Goal: Transaction & Acquisition: Purchase product/service

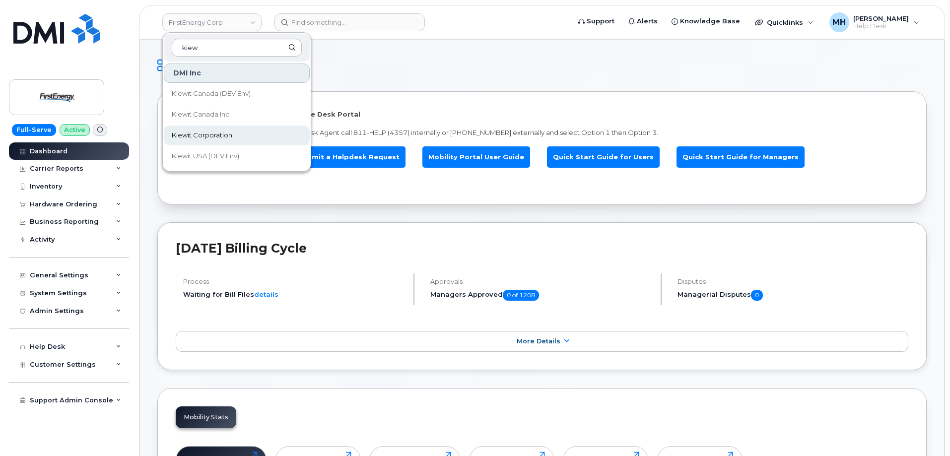
type input "kiew"
click at [223, 138] on span "Kiewit Corporation" at bounding box center [202, 136] width 61 height 10
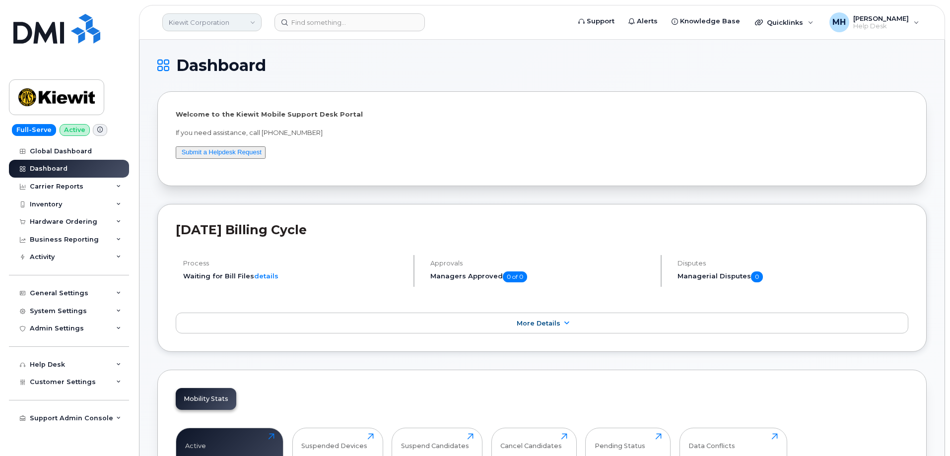
click at [240, 24] on link "Kiewit Corporation" at bounding box center [211, 22] width 99 height 18
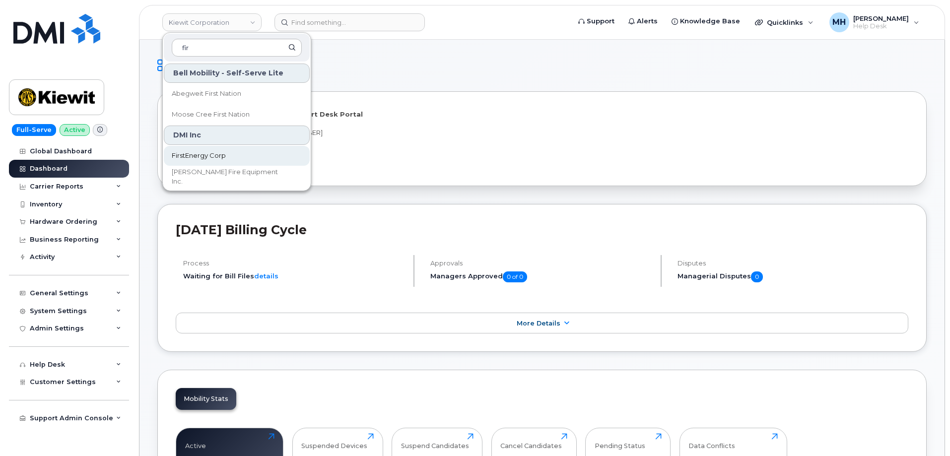
type input "fir"
click at [203, 151] on span "FirstEnergy Corp" at bounding box center [199, 156] width 54 height 10
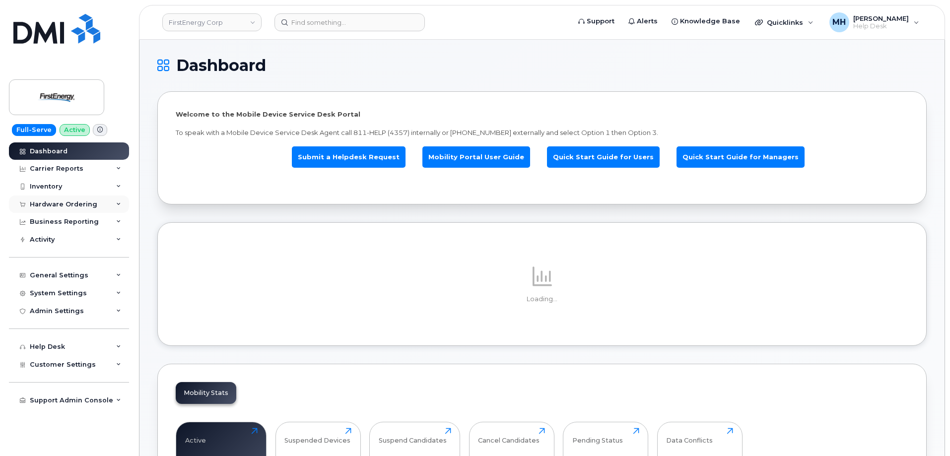
click at [74, 205] on div "Hardware Ordering" at bounding box center [64, 205] width 68 height 8
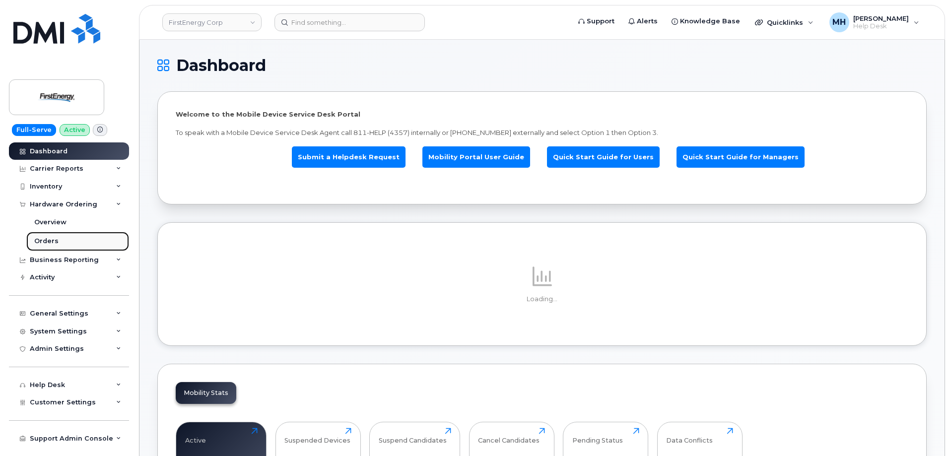
click at [61, 235] on link "Orders" at bounding box center [77, 241] width 103 height 19
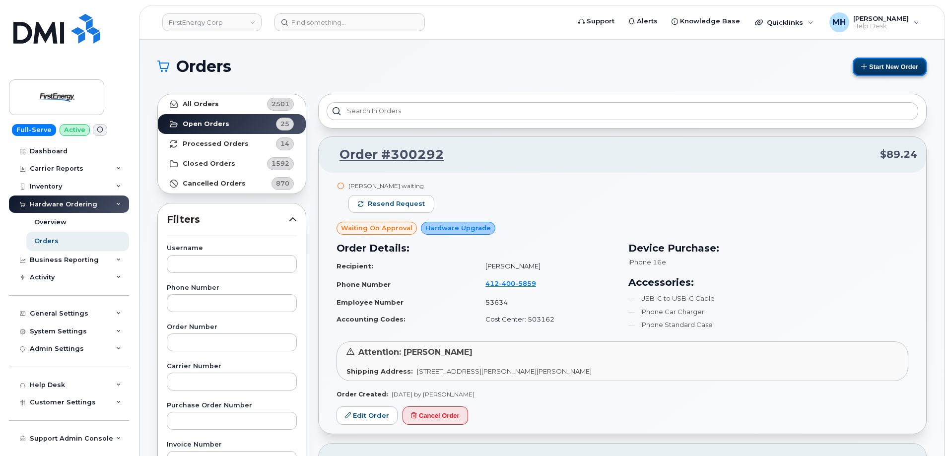
click at [884, 61] on button "Start New Order" at bounding box center [890, 67] width 74 height 18
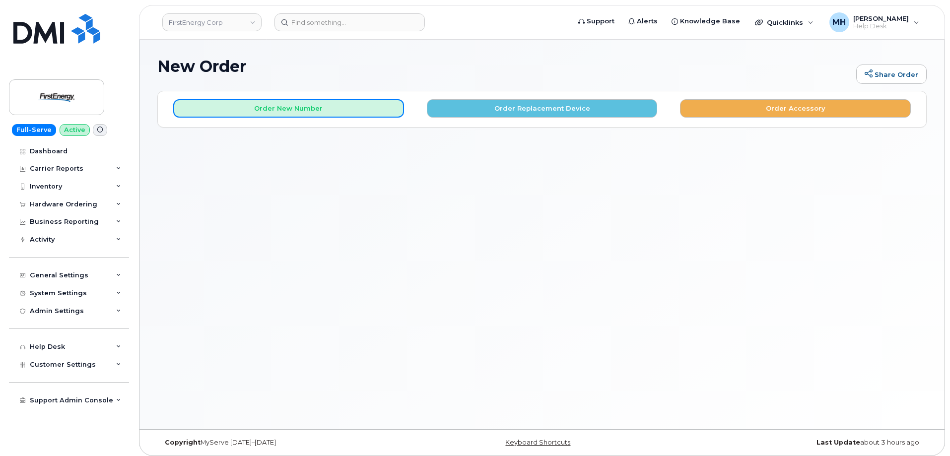
drag, startPoint x: 264, startPoint y: 108, endPoint x: 285, endPoint y: 99, distance: 22.9
click at [264, 105] on button "Order New Number" at bounding box center [288, 108] width 231 height 18
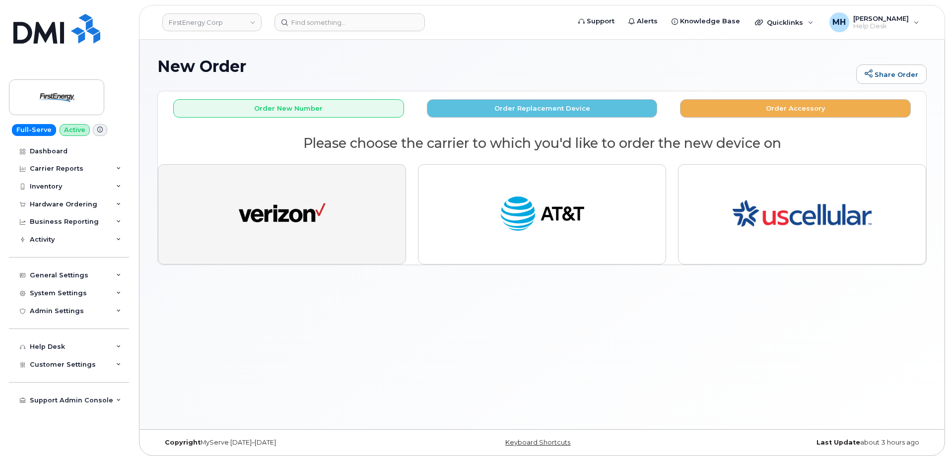
click at [287, 220] on img "button" at bounding box center [282, 214] width 87 height 45
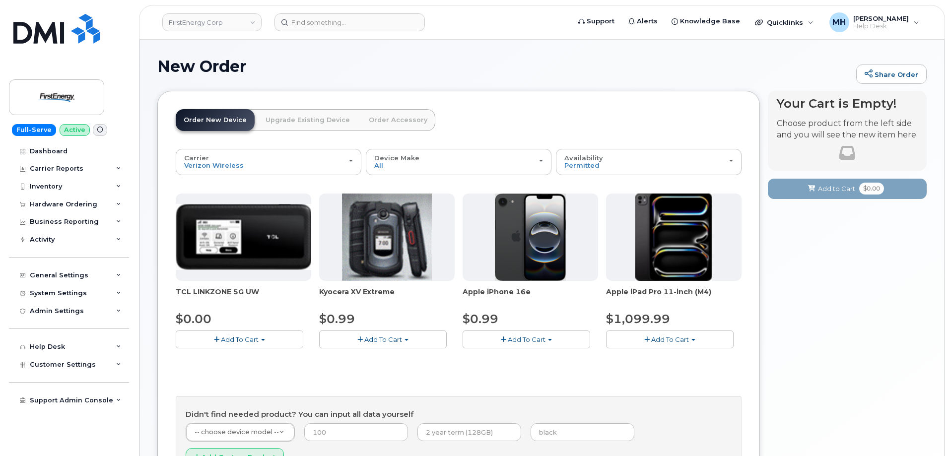
click at [533, 340] on span "Add To Cart" at bounding box center [527, 340] width 38 height 8
click at [521, 355] on link "$0.99 - 2 Year Activation" at bounding box center [514, 358] width 99 height 12
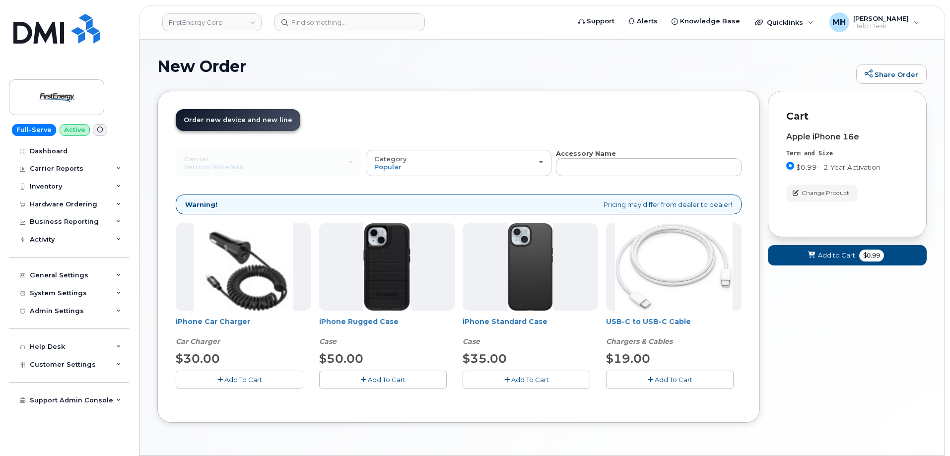
click at [485, 374] on button "Add To Cart" at bounding box center [527, 379] width 128 height 17
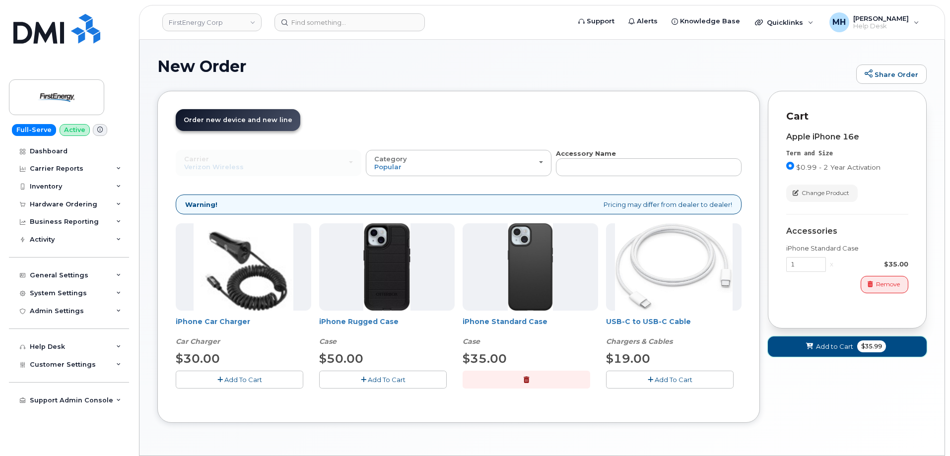
click at [792, 347] on button "Add to Cart $35.99" at bounding box center [847, 347] width 159 height 20
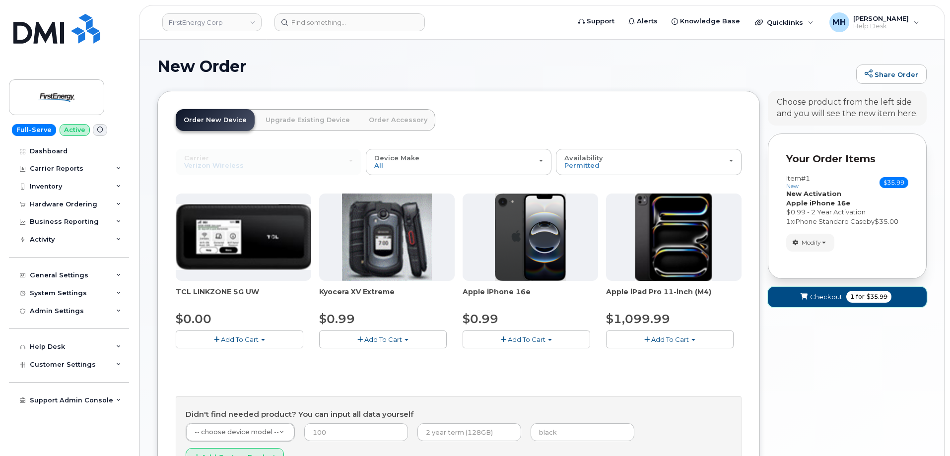
click at [790, 294] on button "Checkout 1 for $35.99" at bounding box center [847, 297] width 159 height 20
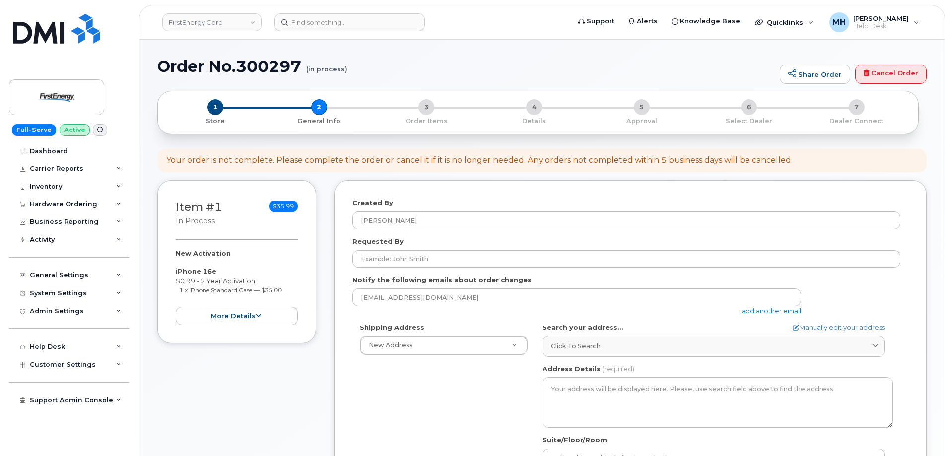
select select
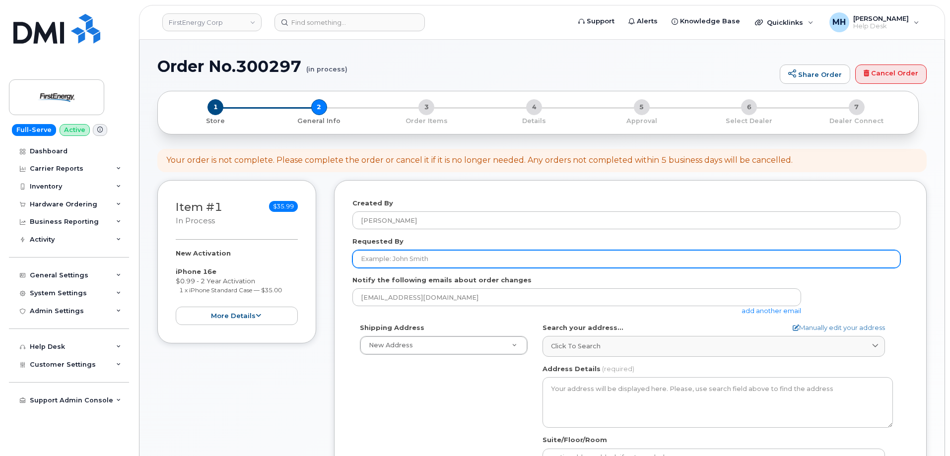
click at [377, 265] on input "Requested By" at bounding box center [627, 259] width 548 height 18
paste input "[PERSON_NAME] B [PERSON_NAME]"
type input "[PERSON_NAME] B [PERSON_NAME]"
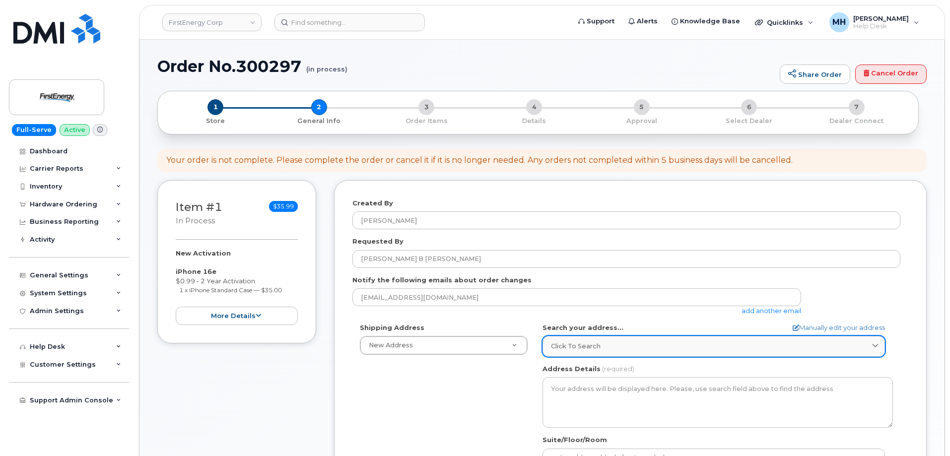
click at [618, 345] on div "Click to search" at bounding box center [714, 346] width 326 height 9
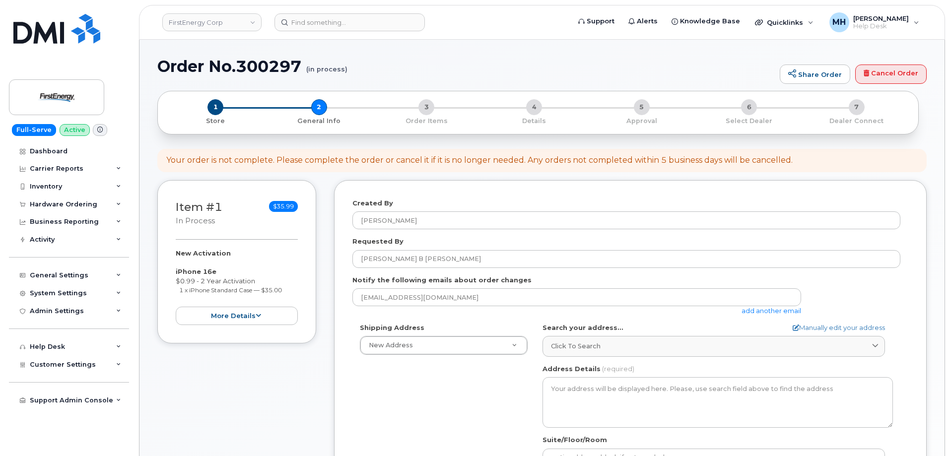
paste input "382 Powerhouse Dr. Haywood, WV 26366"
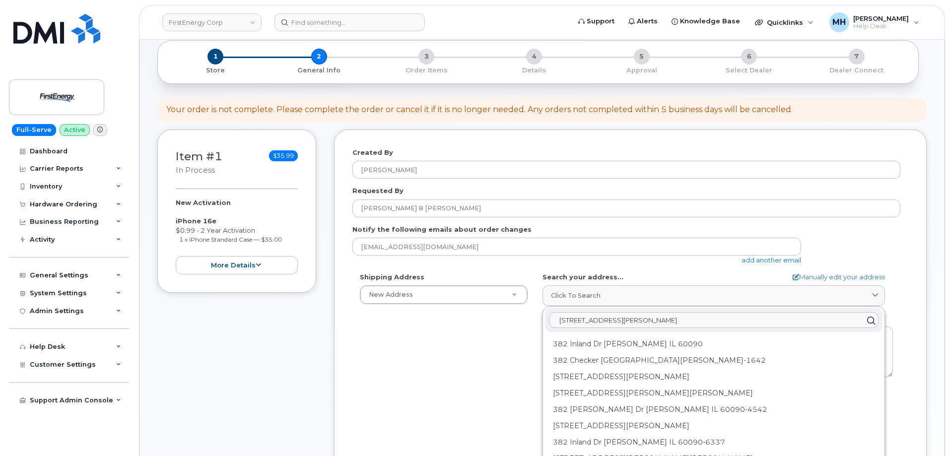
scroll to position [99, 0]
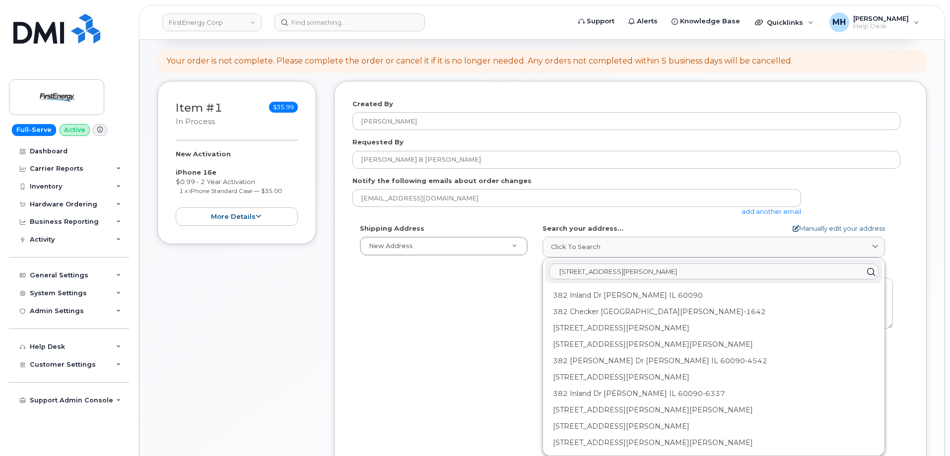
type input "382 Powerhouse Dr. Haywood, WV 26366"
click at [805, 228] on link "Manually edit your address" at bounding box center [839, 228] width 92 height 9
select select
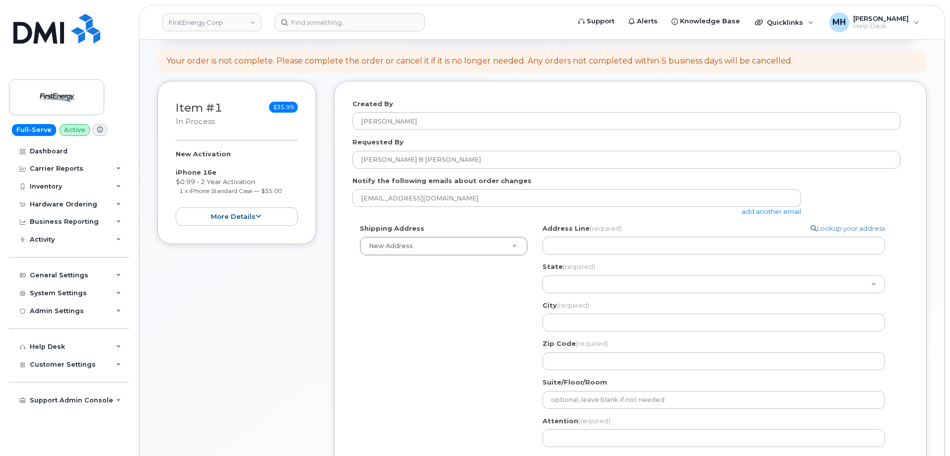
click at [646, 255] on div "Address Line (required) Lookup your address State (required) Alabama Alaska Ame…" at bounding box center [718, 297] width 351 height 146
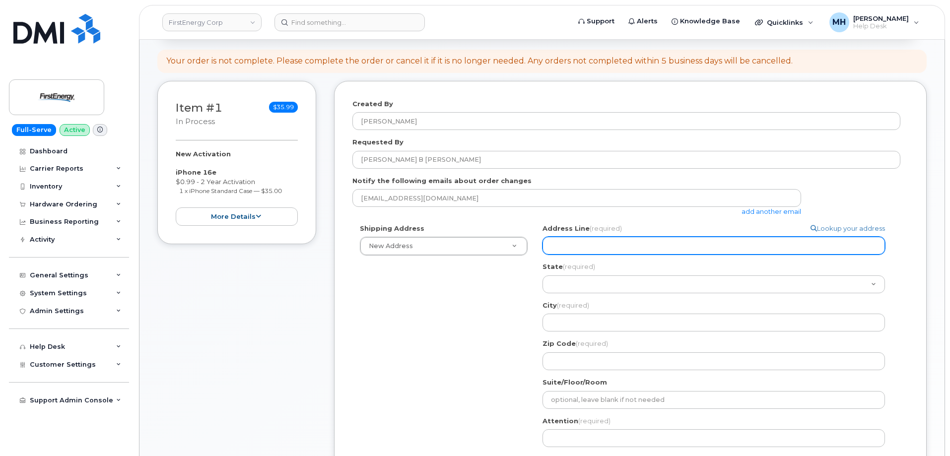
click at [646, 247] on input "Address Line (required)" at bounding box center [714, 246] width 343 height 18
paste input "382 Powerhouse Dr. Haywood, WV 26366"
select select
type input "382 Powerhouse Dr. Haywood, WV 26366"
click at [673, 242] on input "382 Powerhouse Dr. Haywood, WV 26366" at bounding box center [714, 246] width 343 height 18
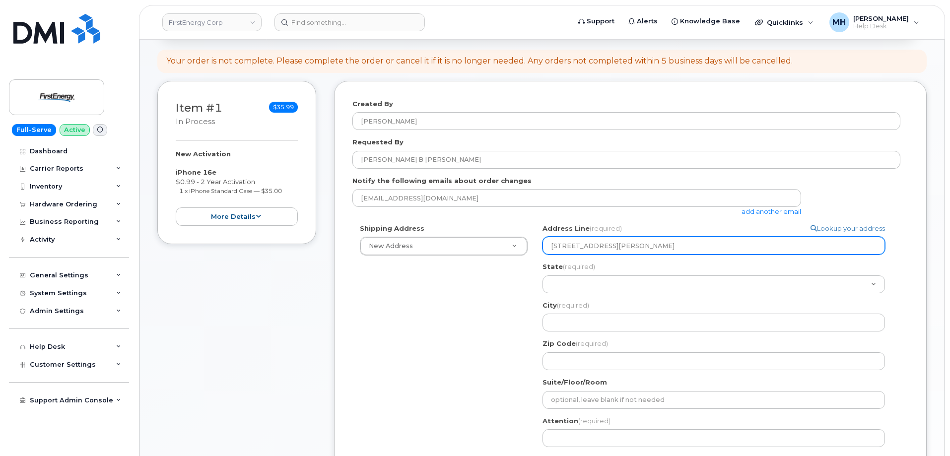
click at [673, 242] on input "382 Powerhouse Dr. Haywood, WV 26366" at bounding box center [714, 246] width 343 height 18
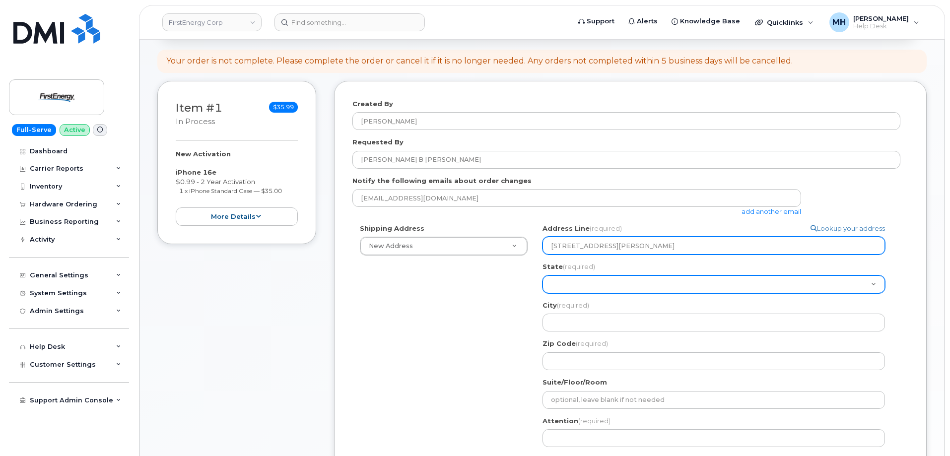
select select
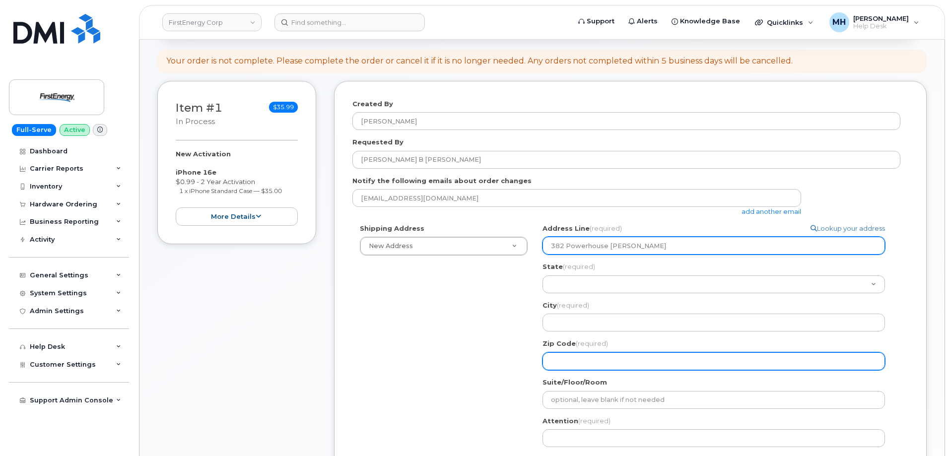
type input "382 Powerhouse Dr. Haywood, WV"
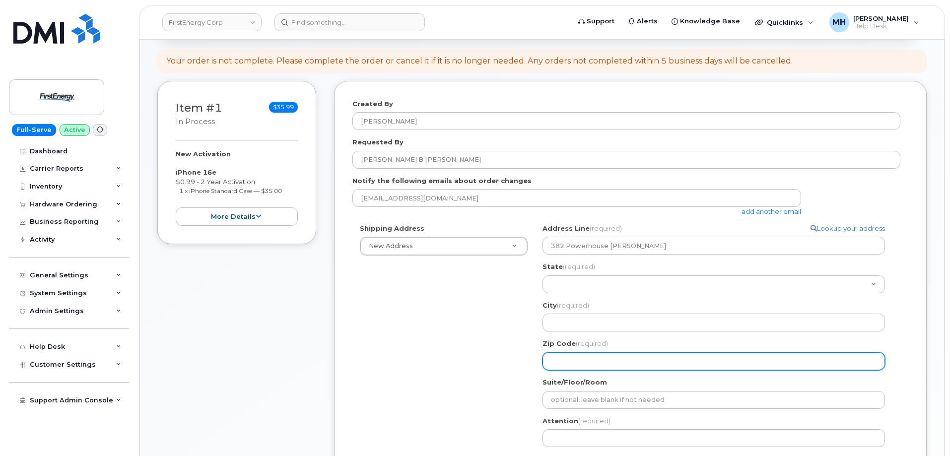
click at [581, 357] on input "Zip Code (required)" at bounding box center [714, 362] width 343 height 18
paste input "26366"
select select
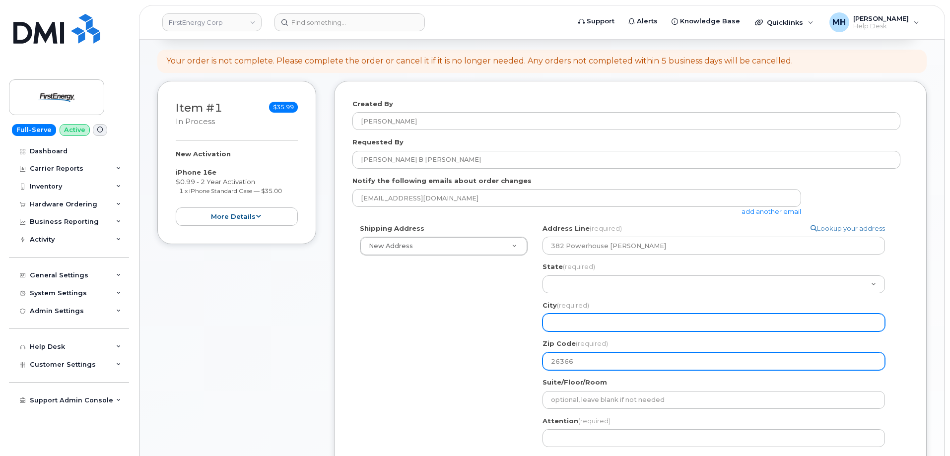
type input "26366"
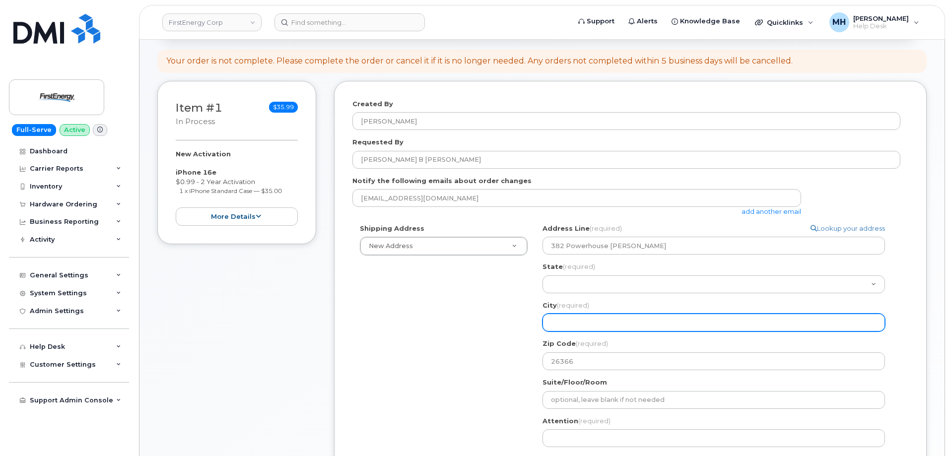
click at [567, 321] on input "City (required)" at bounding box center [714, 323] width 343 height 18
select select
type input "W"
select select
type input "We"
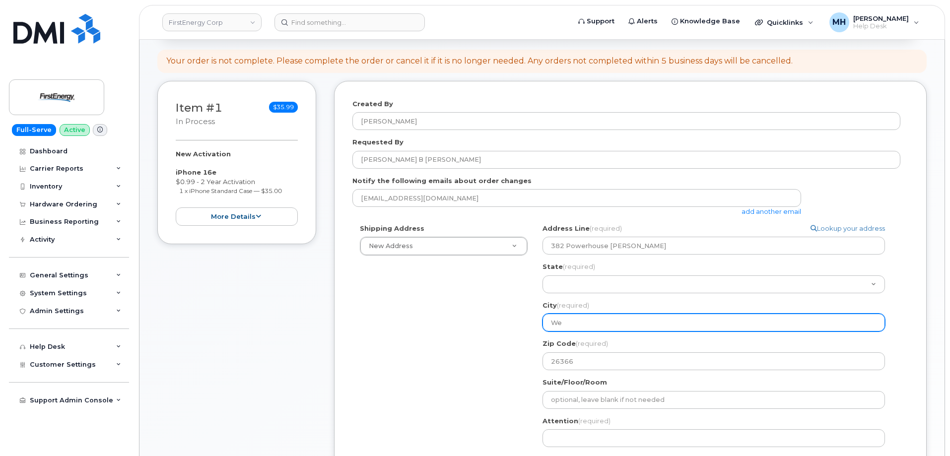
drag, startPoint x: 544, startPoint y: 320, endPoint x: 537, endPoint y: 320, distance: 7.0
click at [537, 320] on div "We Search your address... Manually edit your address Click to search 382 Powerh…" at bounding box center [717, 359] width 365 height 270
select select
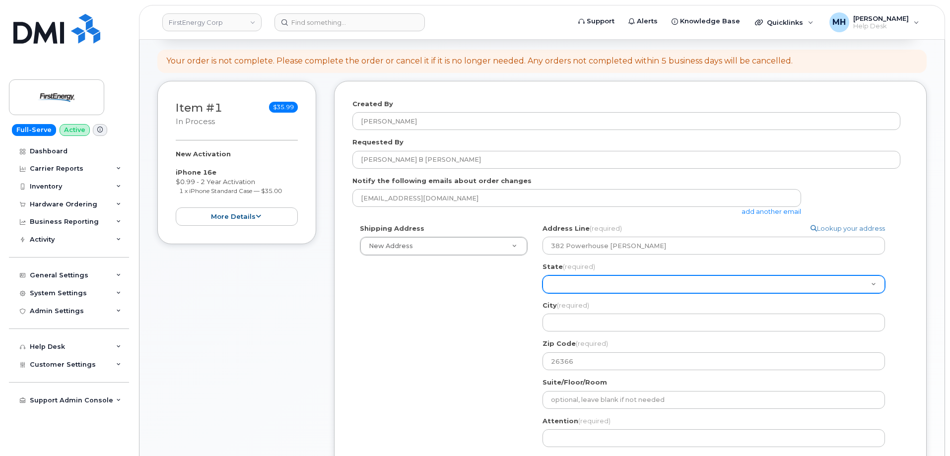
click at [571, 290] on select "Alabama Alaska American Samoa Arizona Arkansas California Colorado Connecticut …" at bounding box center [714, 285] width 343 height 18
select select "WV"
click at [543, 276] on select "Alabama Alaska American Samoa Arizona Arkansas California Colorado Connecticut …" at bounding box center [714, 285] width 343 height 18
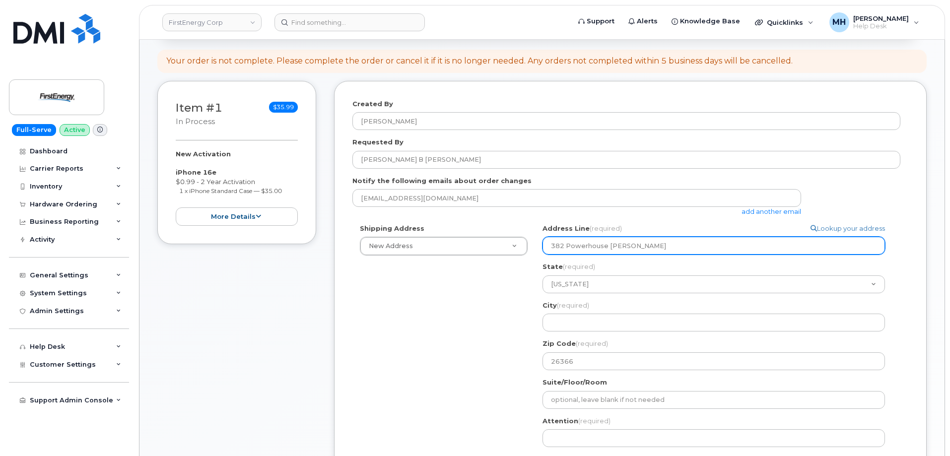
click at [625, 245] on input "382 Powerhouse Dr. Haywood, WV" at bounding box center [714, 246] width 343 height 18
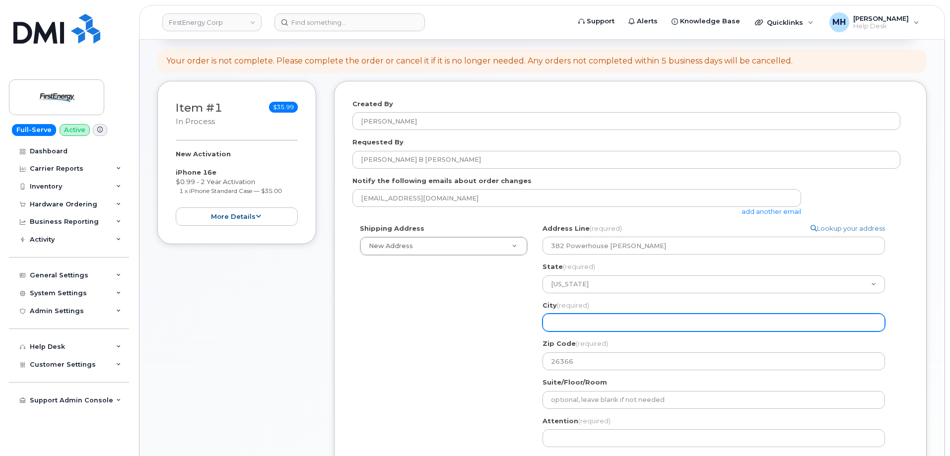
click at [567, 320] on input "City (required)" at bounding box center [714, 323] width 343 height 18
paste input "Haywood"
select select
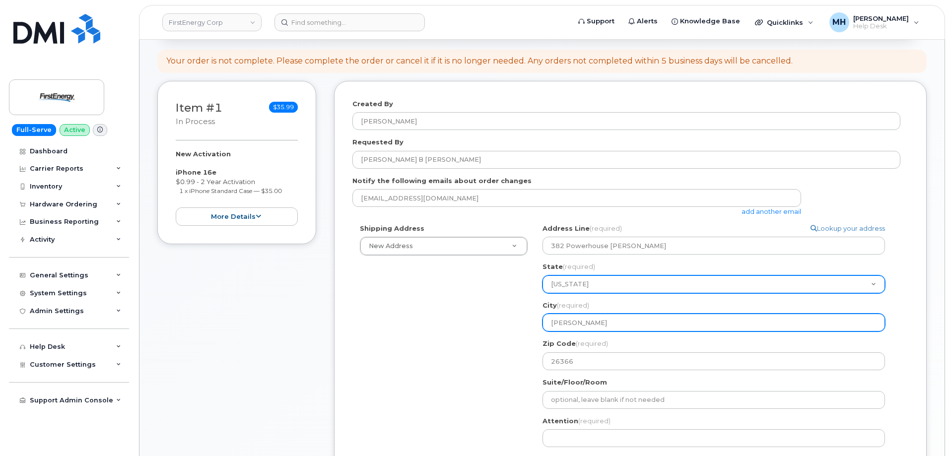
type input "Haywood"
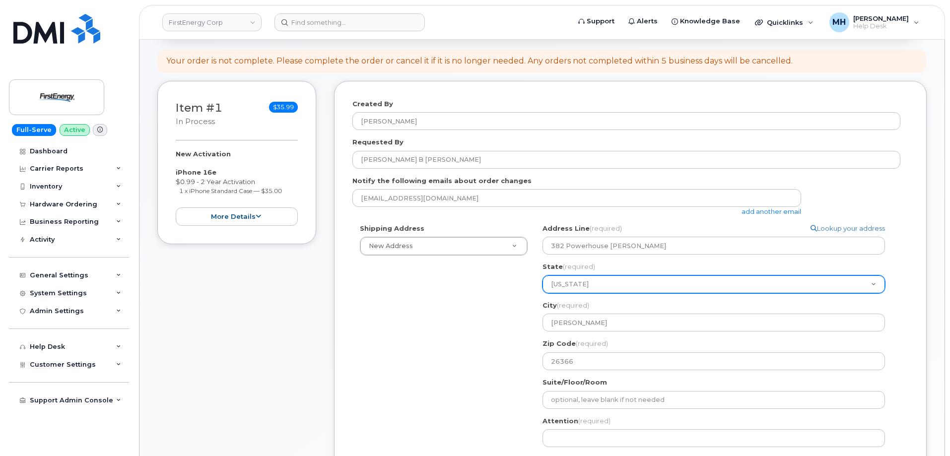
click at [710, 276] on select "Alabama Alaska American Samoa Arizona Arkansas California Colorado Connecticut …" at bounding box center [714, 285] width 343 height 18
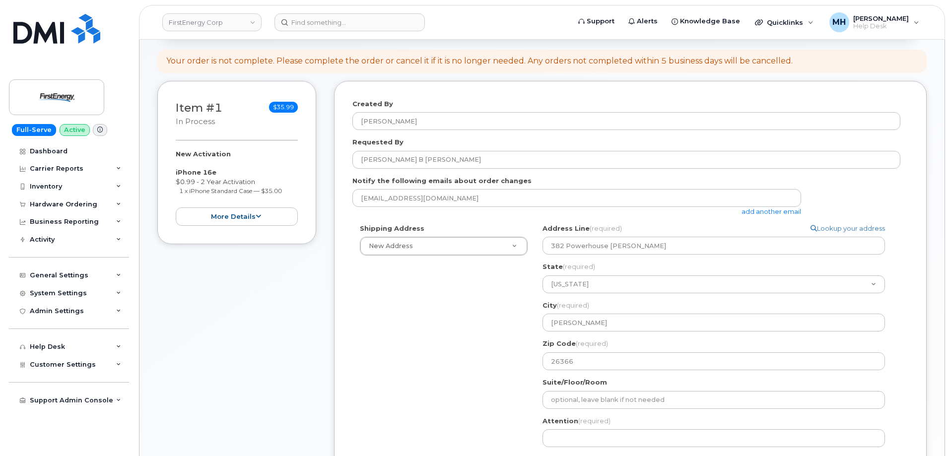
click at [527, 290] on div "Shipping Address New Address New Address 2508 W Perkins Ave WV Haywood Search y…" at bounding box center [627, 359] width 548 height 270
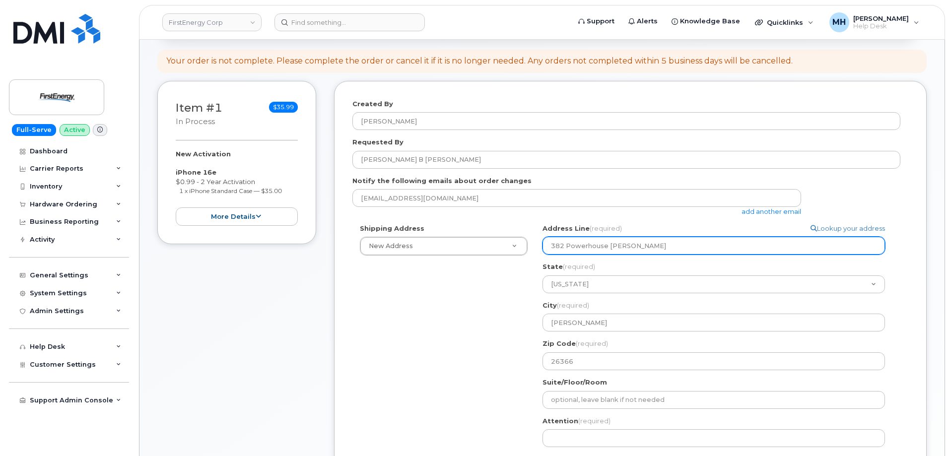
drag, startPoint x: 673, startPoint y: 249, endPoint x: 629, endPoint y: 248, distance: 44.2
click at [629, 248] on input "382 Powerhouse Dr. Haywood, WV" at bounding box center [714, 246] width 343 height 18
select select
type input "382 Powerhouse Dr. Ha"
select select
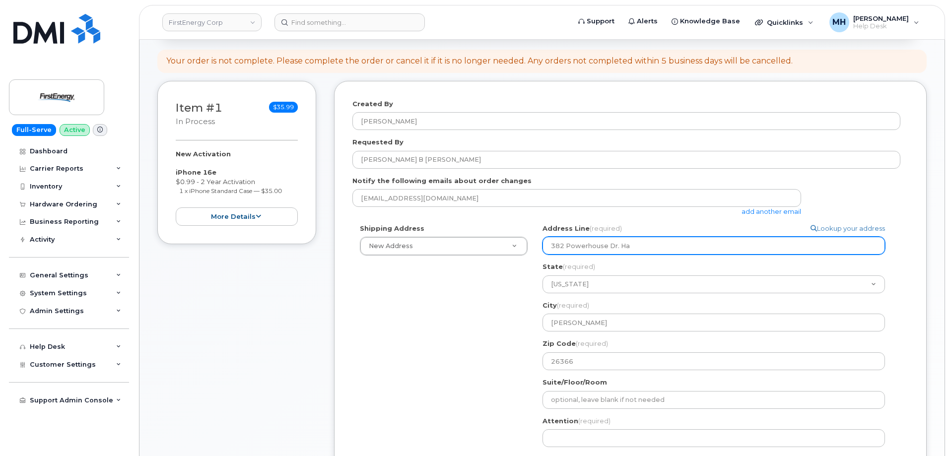
type input "382 Powerhouse Dr. H"
select select
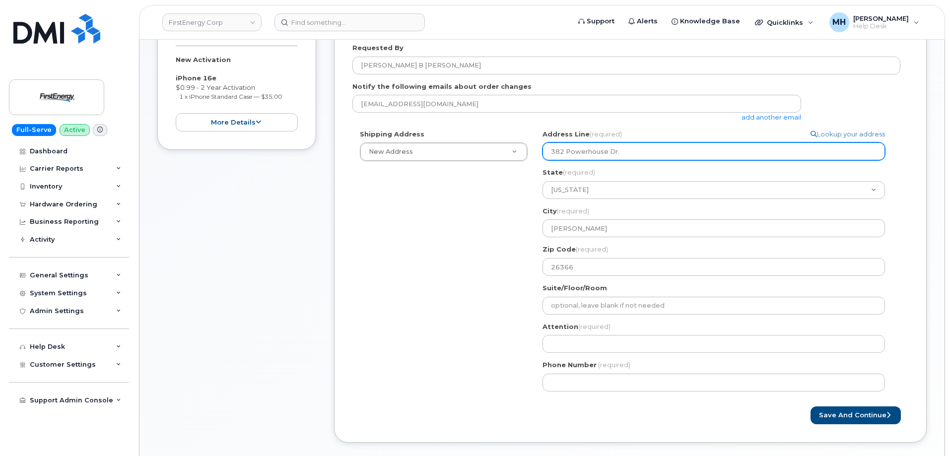
scroll to position [248, 0]
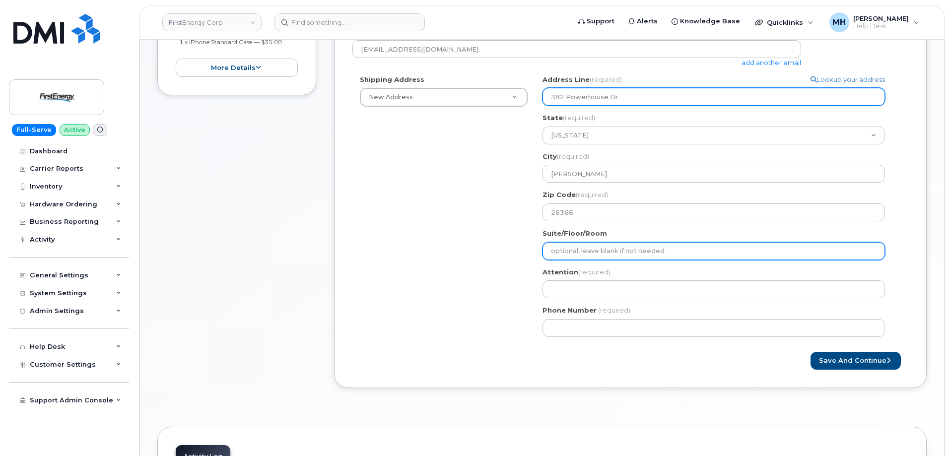
type input "382 Powerhouse Dr."
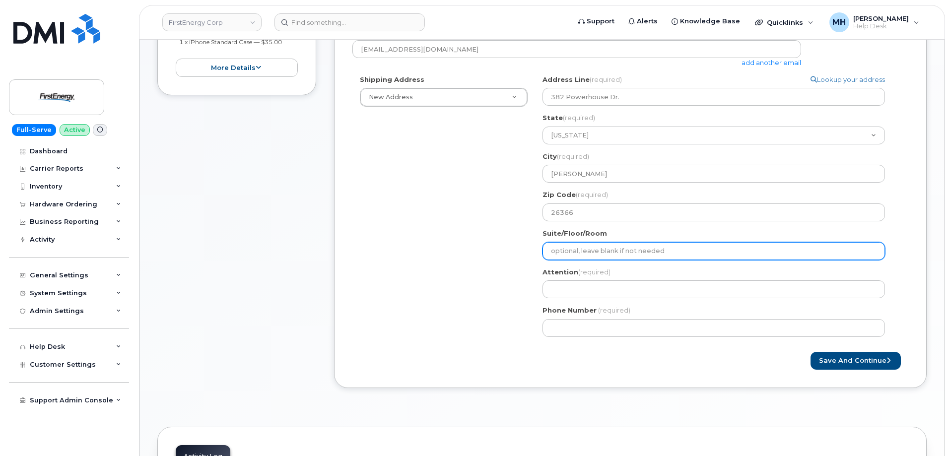
click at [606, 253] on input "Suite/Floor/Room" at bounding box center [714, 251] width 343 height 18
select select
type input "H"
select select
type input "Ha"
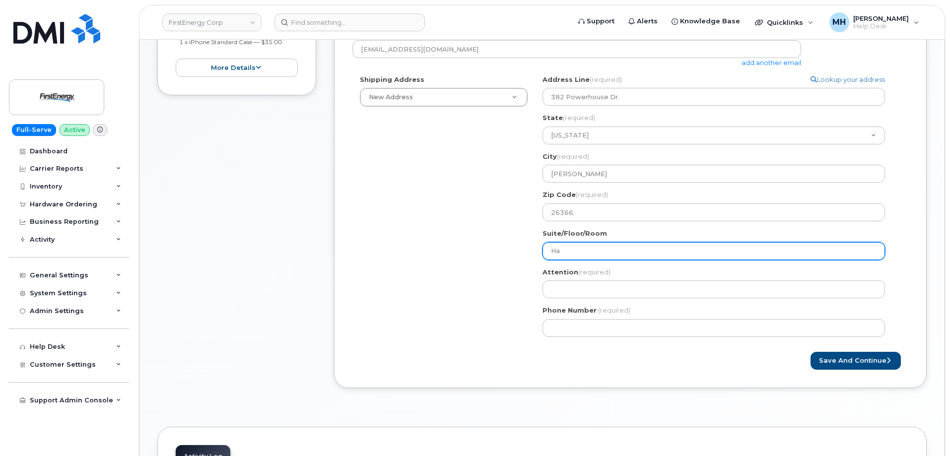
select select
type input "Har"
select select
type input "Harr"
select select
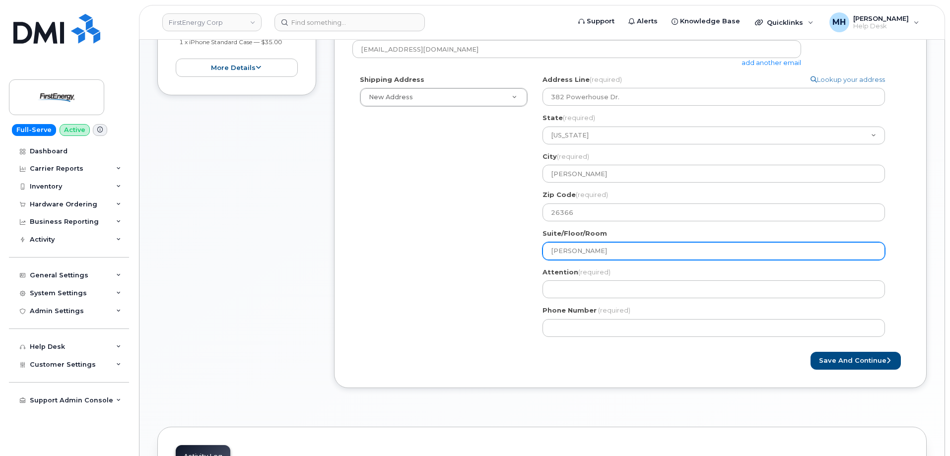
type input "Harri"
select select
type input "Harris"
select select
type input "Harriso"
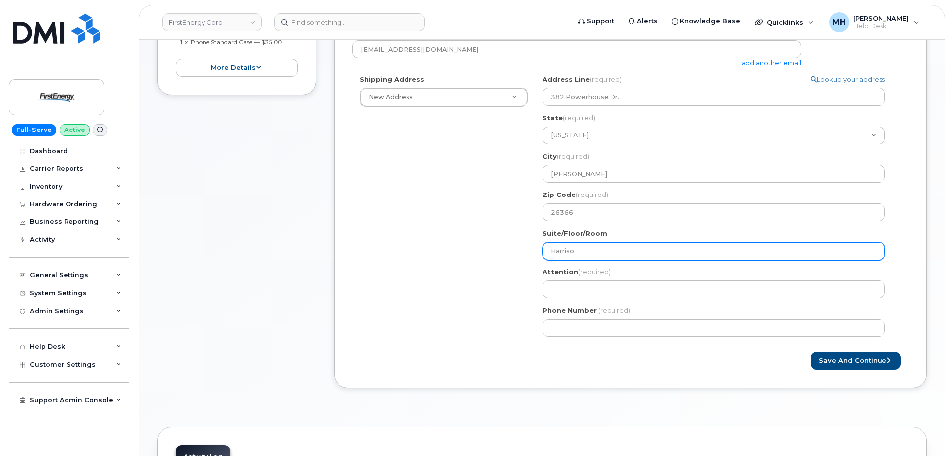
select select
type input "Harrison"
select select
type input "Harrison P"
select select
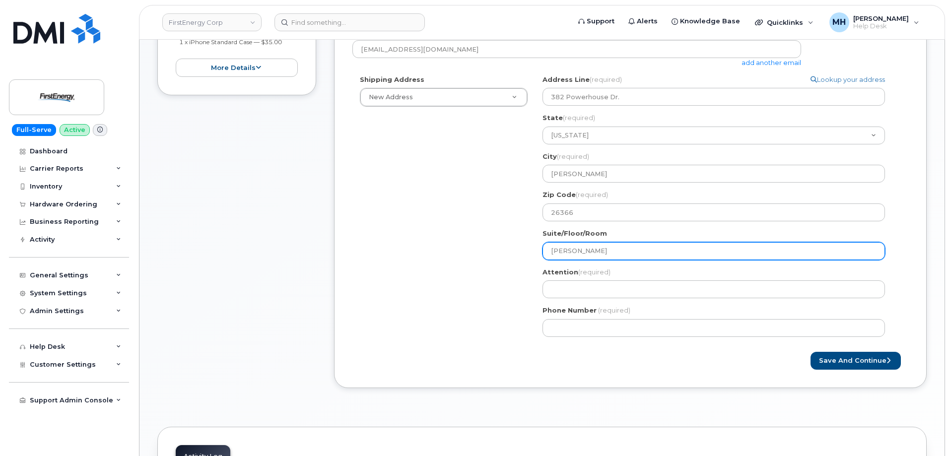
type input "Harrison Po"
select select
type input "Harrison Pow"
select select
type input "Harrison Powe"
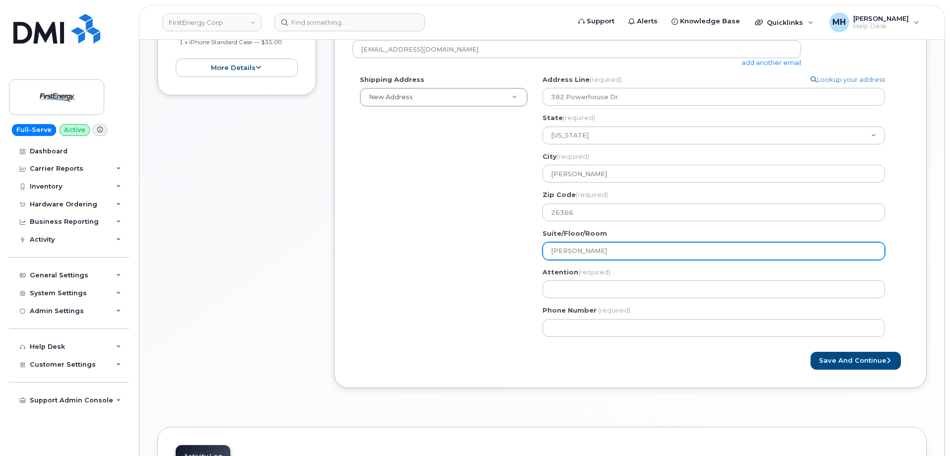
select select
type input "Harrison Power"
select select
type input "Harrison Power S"
select select
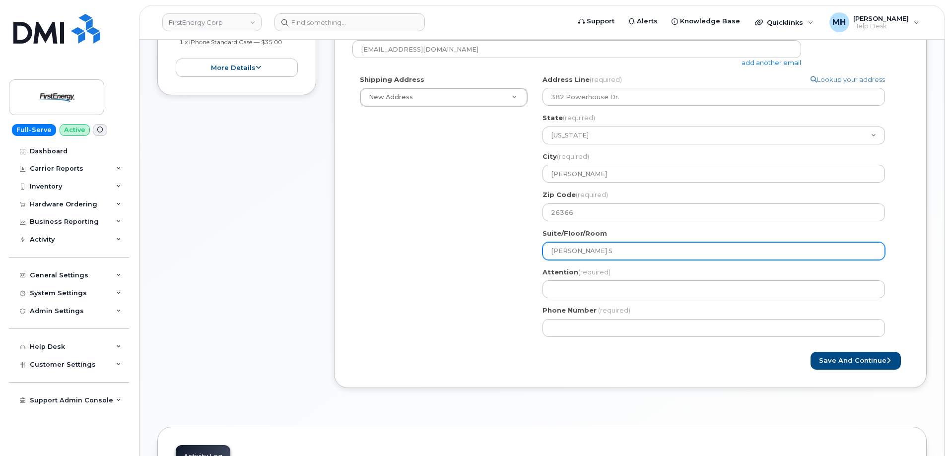
type input "Harrison Power St"
select select
type input "Harrison Power Sta"
select select
type input "Harrison Power Stat"
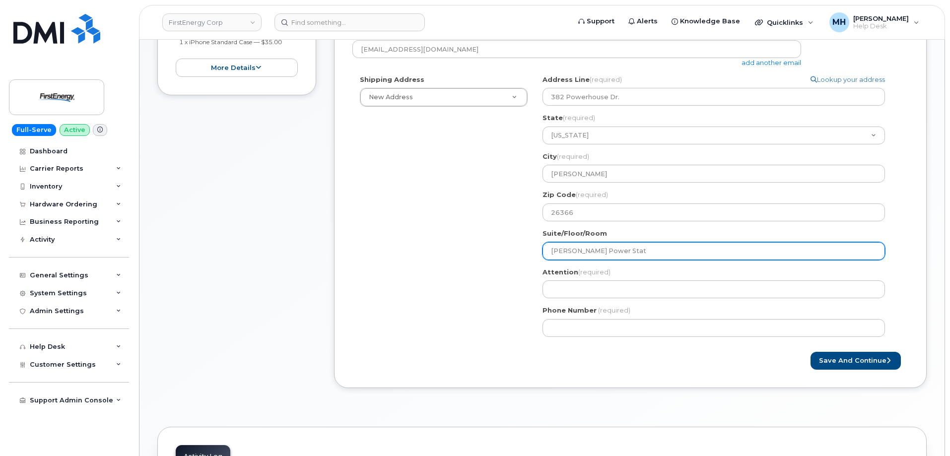
select select
type input "Harrison Power Stati"
select select
type input "Harrison Power Statio"
select select
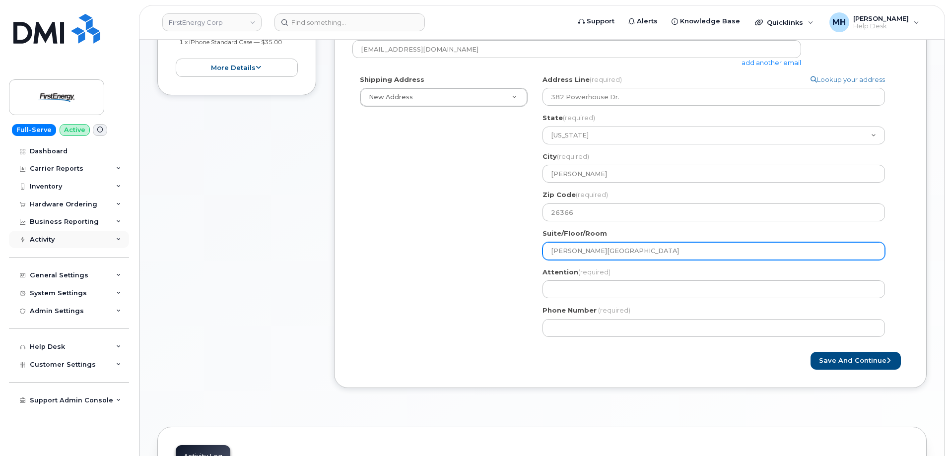
type input "Harrison Power Station"
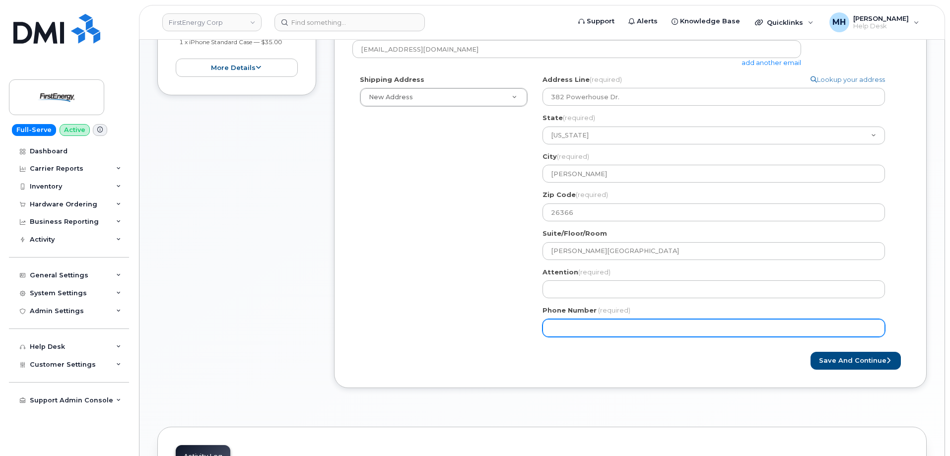
click at [588, 326] on input "Phone Number" at bounding box center [714, 328] width 343 height 18
paste input "3302353778"
click at [580, 328] on input "Phone Number" at bounding box center [714, 328] width 343 height 18
select select
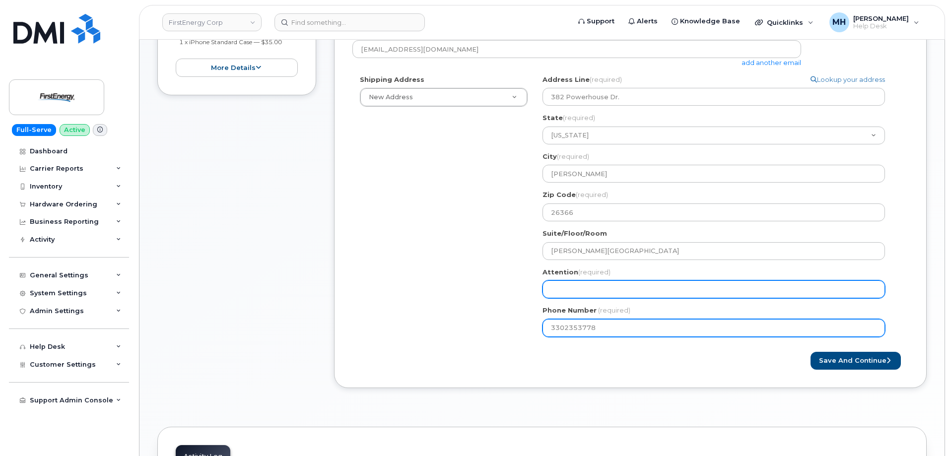
type input "3302353778"
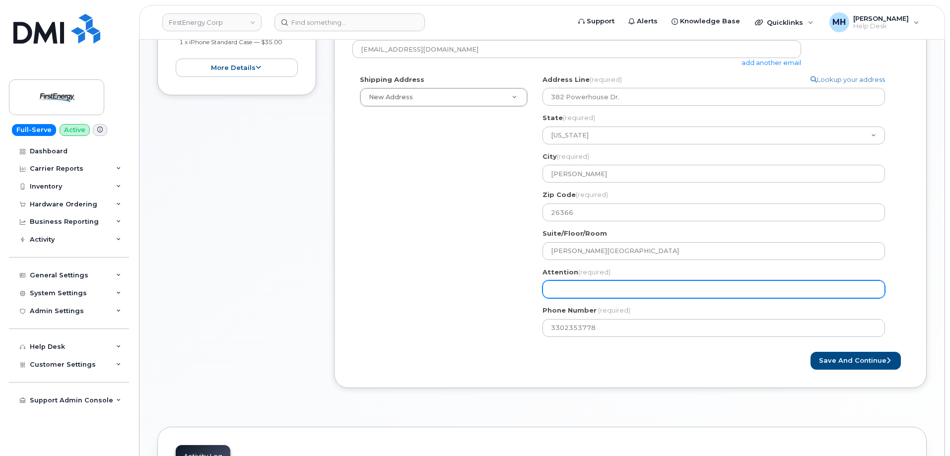
click at [568, 298] on input "Attention (required)" at bounding box center [714, 290] width 343 height 18
select select
type input "J"
select select
type input "Je"
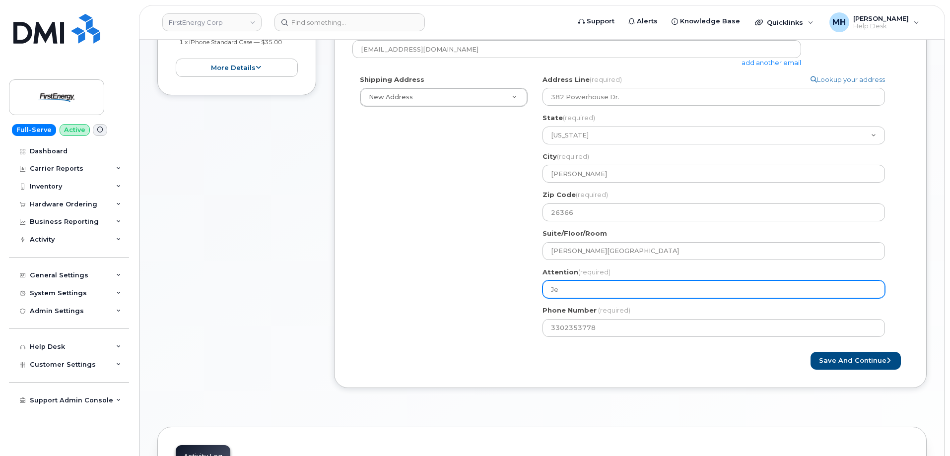
select select
type input "Jen"
select select
type input "Jenn"
select select
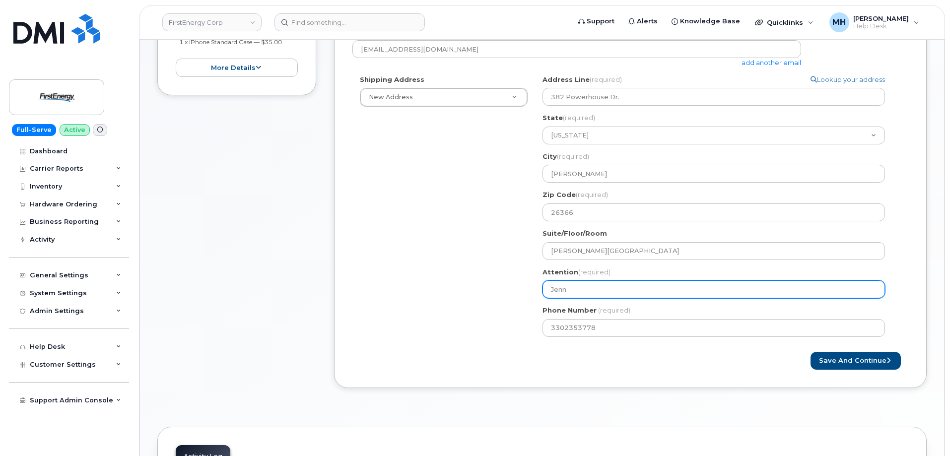
type input "Jenni"
select select
type input "Jennif"
select select
type input "Jennife"
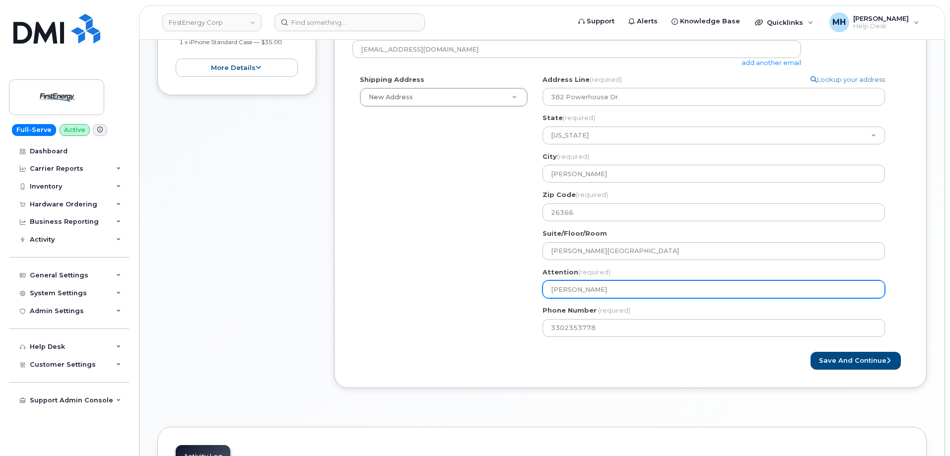
select select
type input "Jennifer"
select select
type input "Jennifer G"
select select
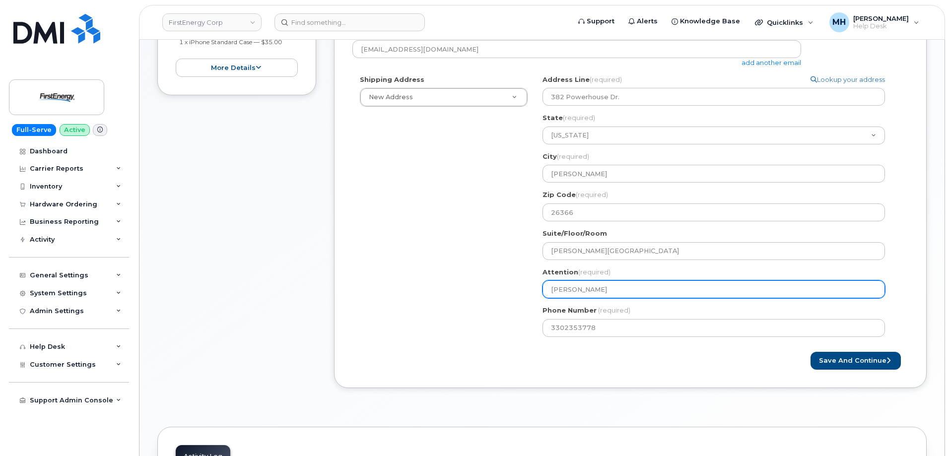
type input "Jennifer Go"
select select
type input "Jennifer Gos"
select select
type input "Jennifer Goss"
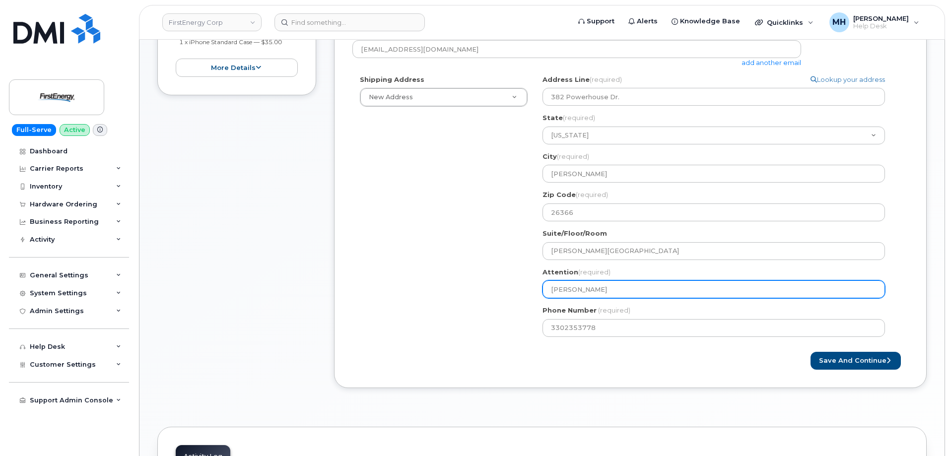
select select
type input "Jennifer Gos"
select select
type input "Jennifer Go"
select select
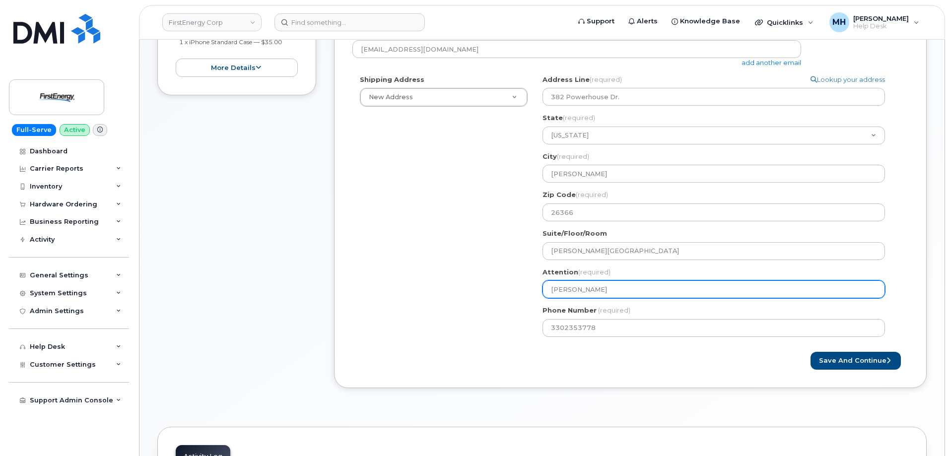
type input "Jennifer Gof"
select select
type input "Jennifer Goff"
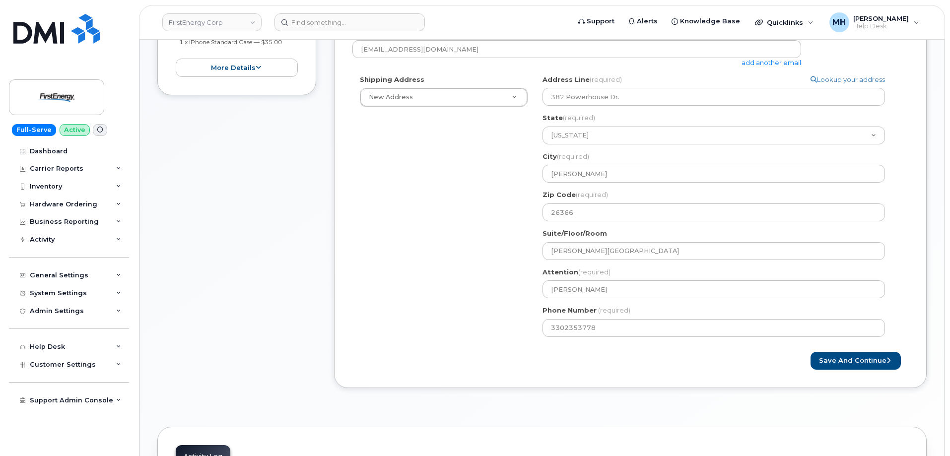
click at [570, 364] on div "Save and Continue" at bounding box center [631, 361] width 556 height 18
click at [815, 364] on button "Save and Continue" at bounding box center [856, 361] width 90 height 18
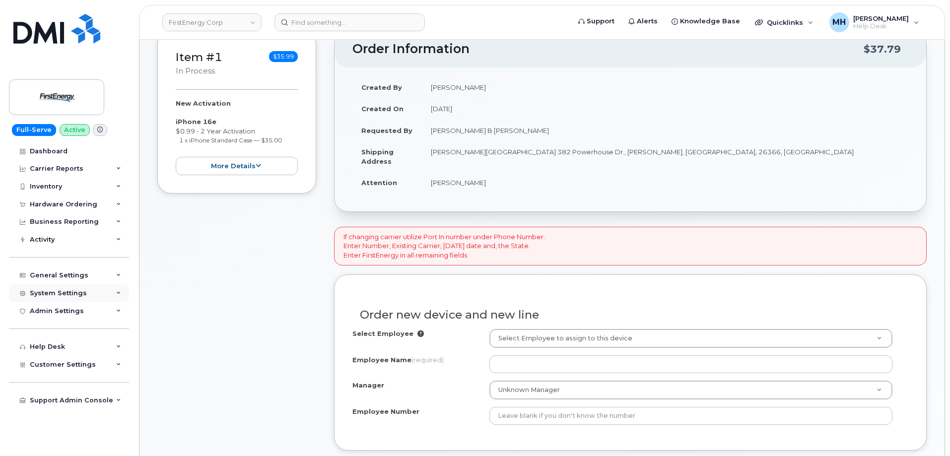
scroll to position [199, 0]
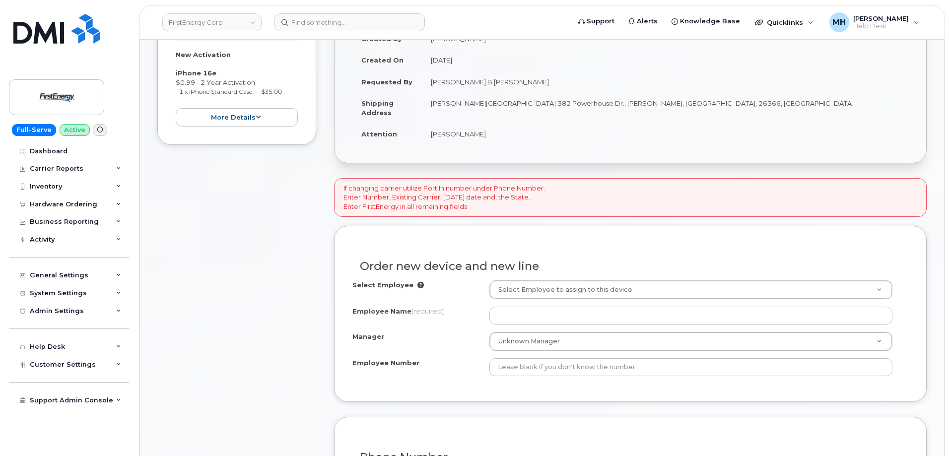
click at [579, 301] on div "Select Employee Select Employee to assign to this device Employee Name (require…" at bounding box center [631, 329] width 556 height 96
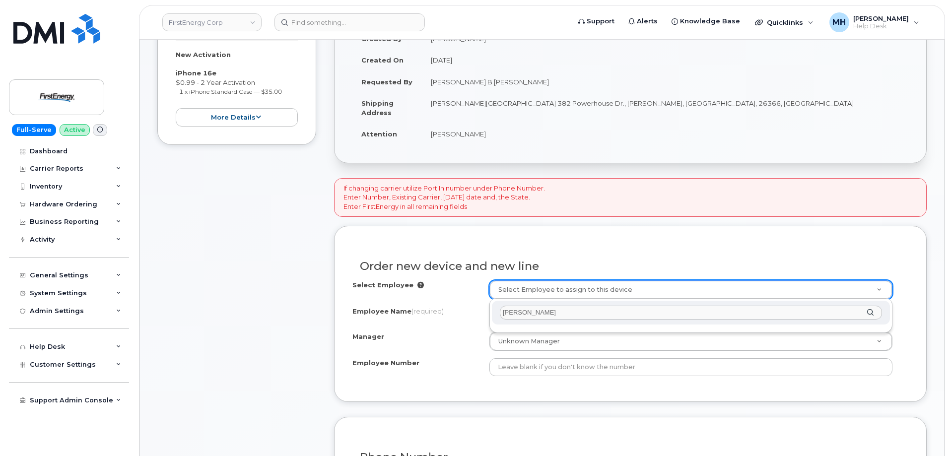
click at [539, 311] on input "Sean P Kelly" at bounding box center [691, 313] width 382 height 14
type input "Sean P Kelley"
drag, startPoint x: 559, startPoint y: 317, endPoint x: 476, endPoint y: 317, distance: 82.9
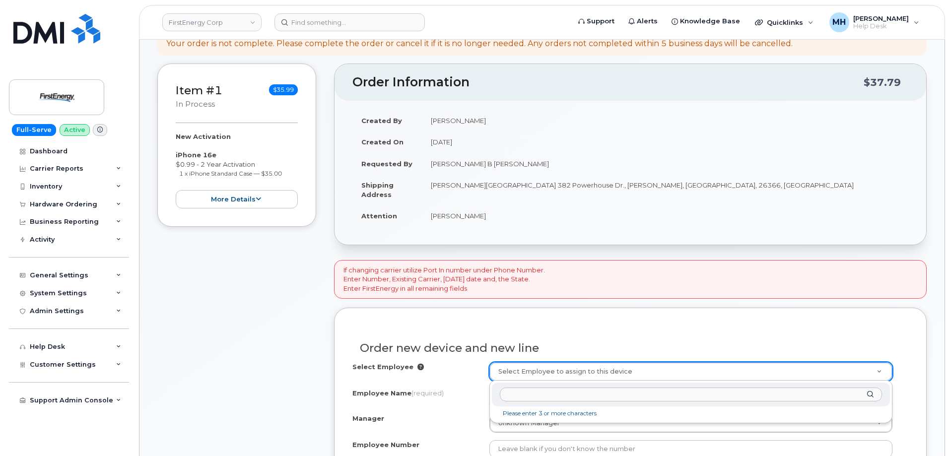
scroll to position [0, 0]
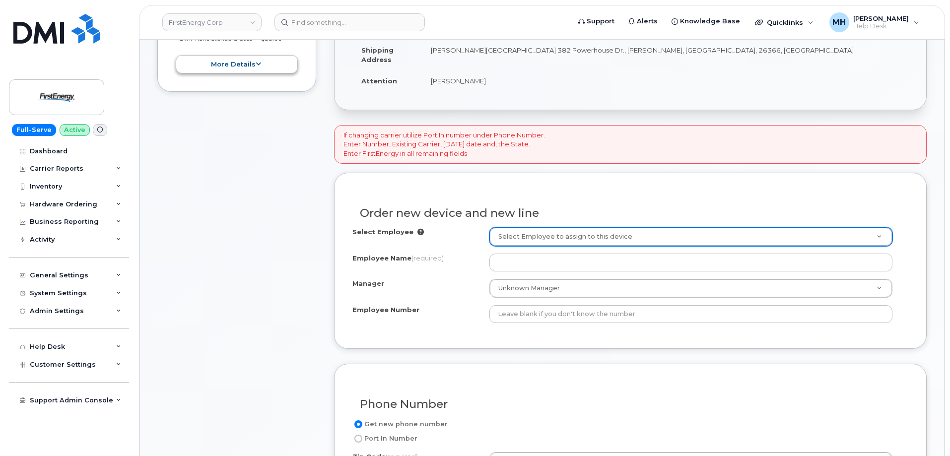
drag, startPoint x: 310, startPoint y: 70, endPoint x: 178, endPoint y: 70, distance: 132.6
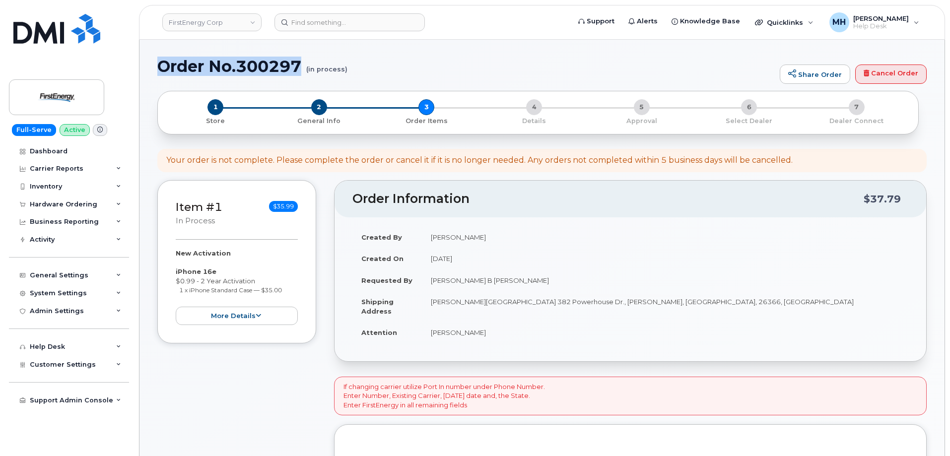
drag, startPoint x: 156, startPoint y: 64, endPoint x: 301, endPoint y: 63, distance: 144.5
copy h1 "Order No.300297"
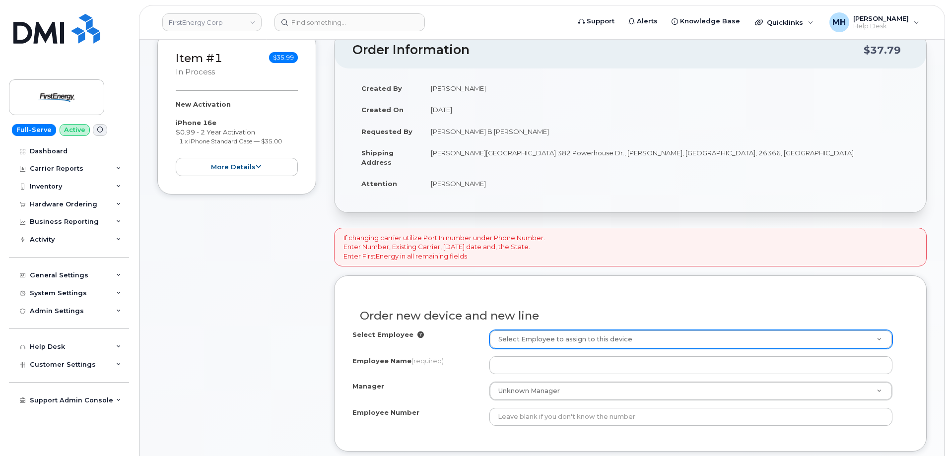
scroll to position [298, 0]
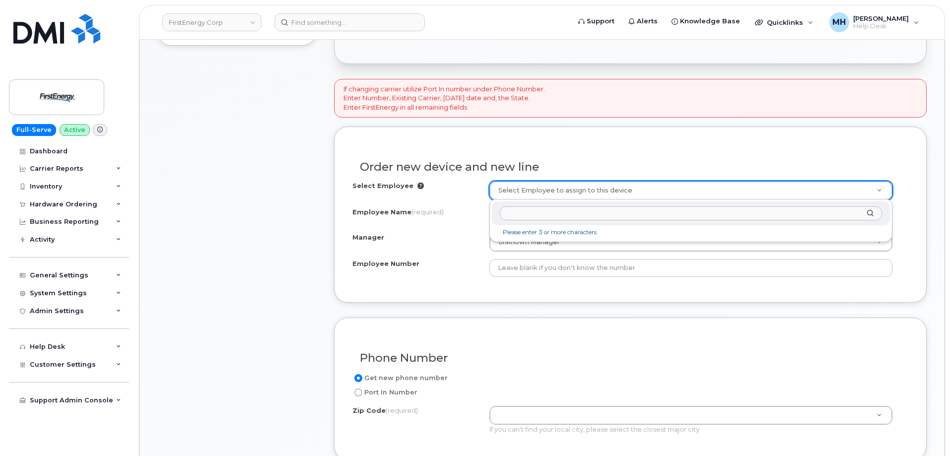
paste input "[PERSON_NAME] B [PERSON_NAME]"
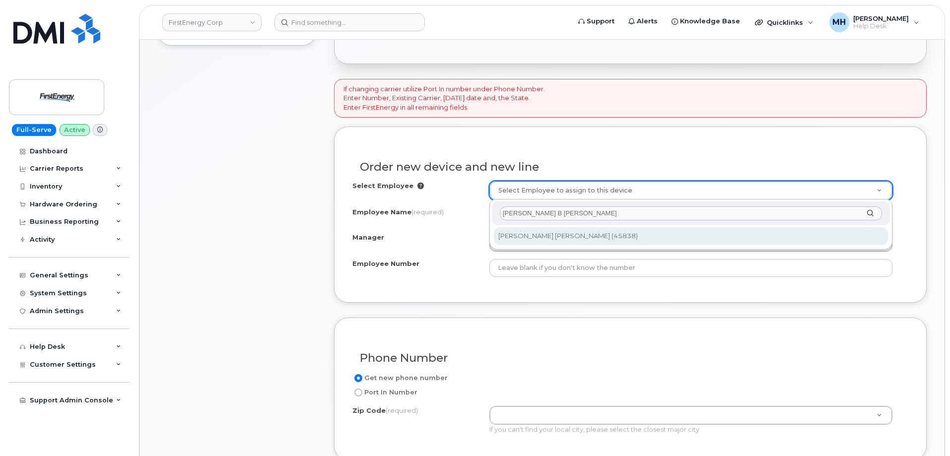
type input "[PERSON_NAME] B [PERSON_NAME]"
type input "2071886"
type input "[PERSON_NAME] B [PERSON_NAME]"
type input "45838"
type input "341 White Pond Drive"
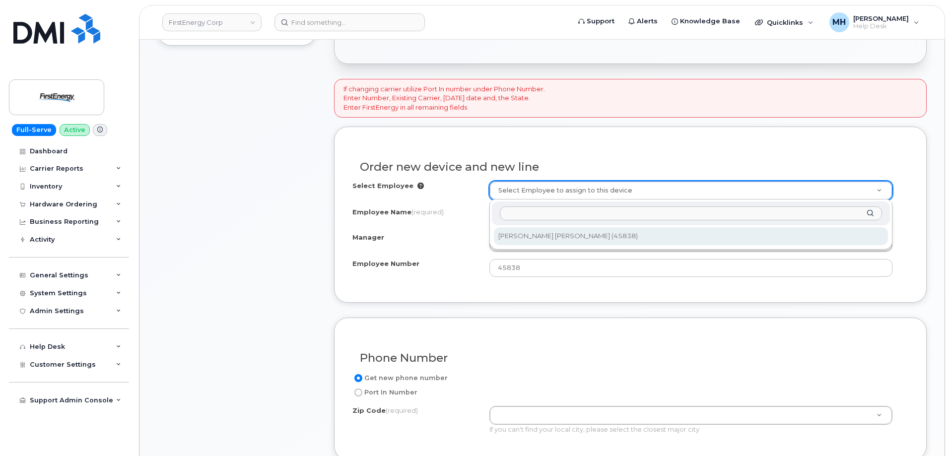
select select "2082173"
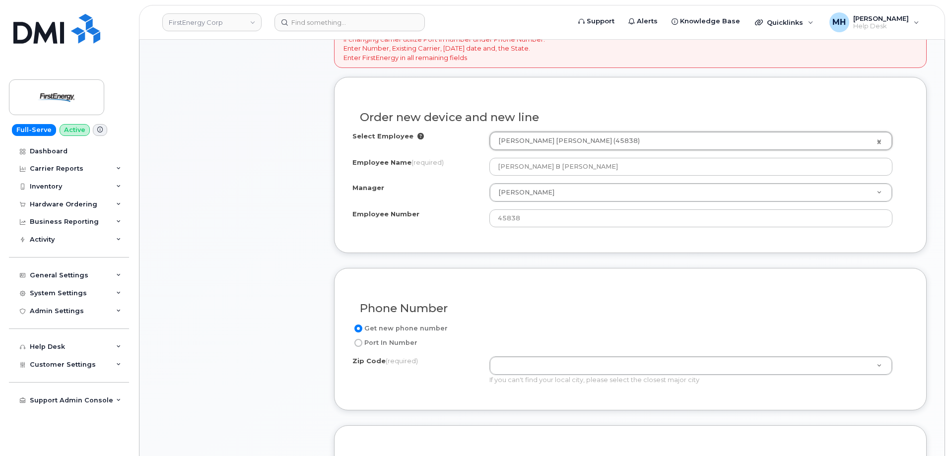
scroll to position [199, 0]
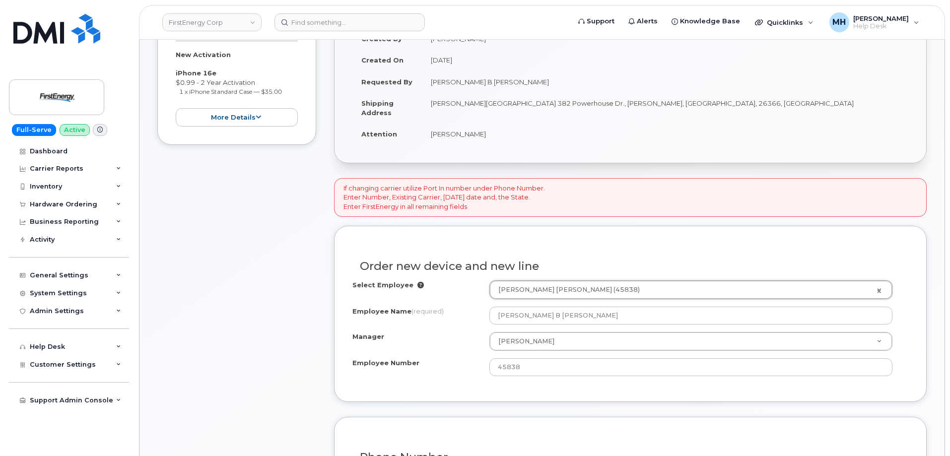
click at [630, 103] on td "[PERSON_NAME][GEOGRAPHIC_DATA] 382 Powerhouse Dr., [PERSON_NAME], [GEOGRAPHIC_D…" at bounding box center [665, 107] width 487 height 31
copy td "26366"
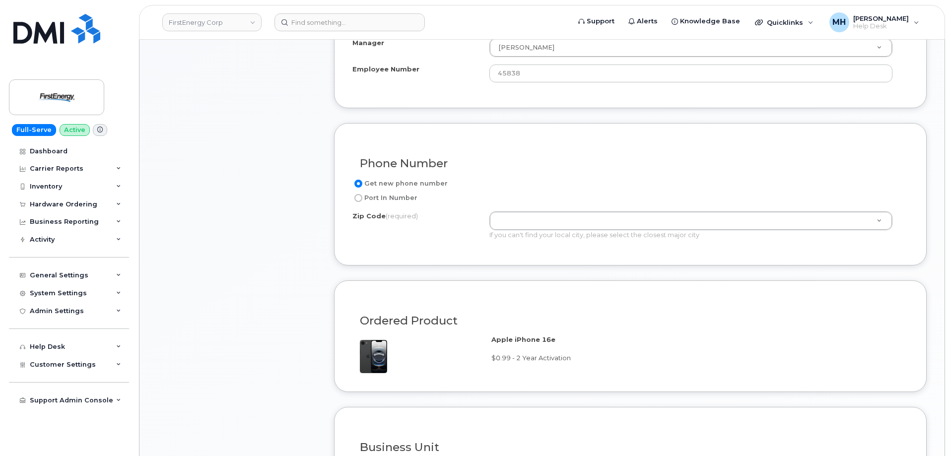
scroll to position [497, 0]
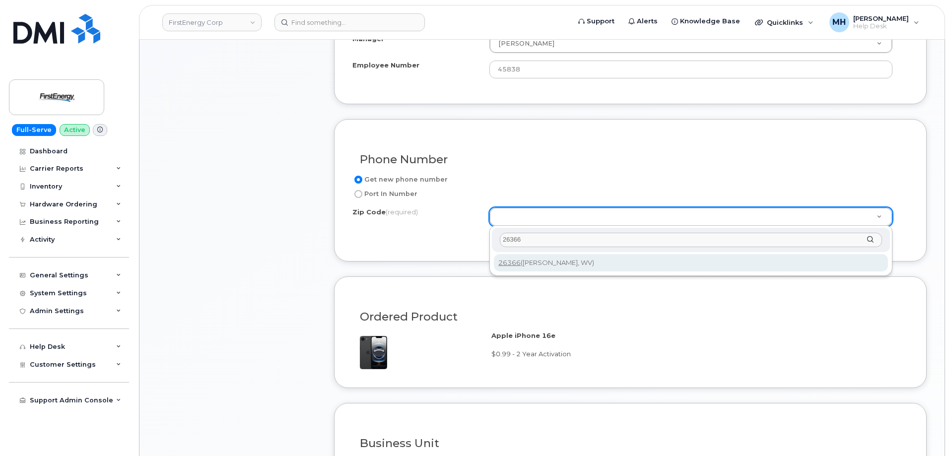
type input "26366"
type input "26366 (Haywood, WV)"
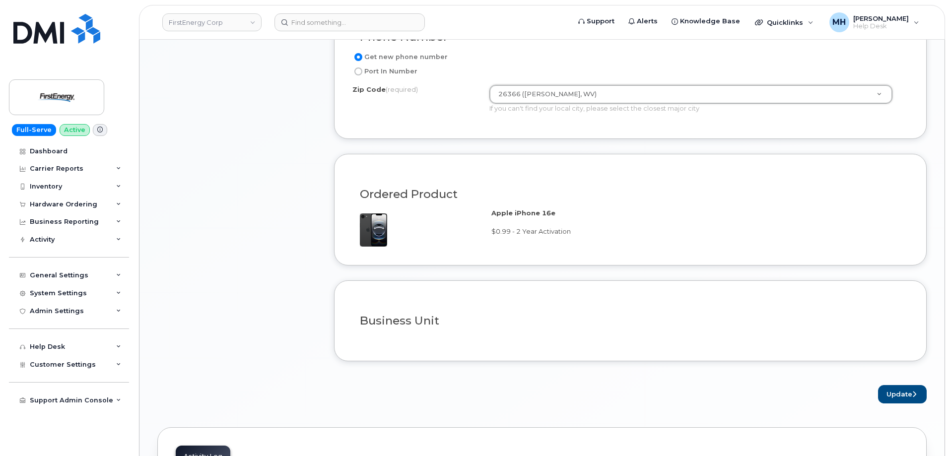
scroll to position [695, 0]
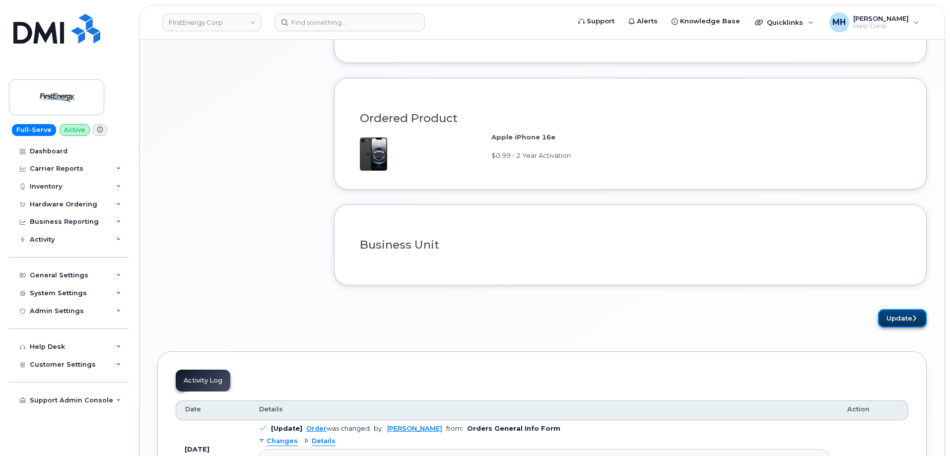
click at [886, 316] on button "Update" at bounding box center [902, 318] width 49 height 18
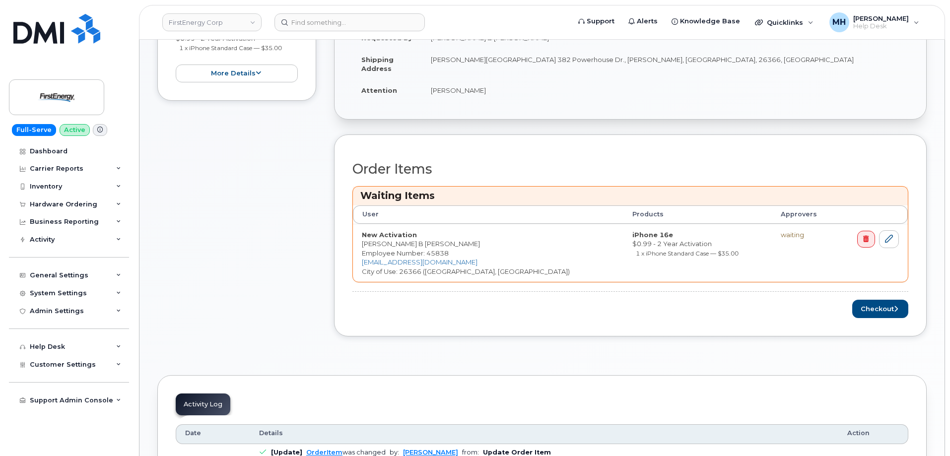
scroll to position [397, 0]
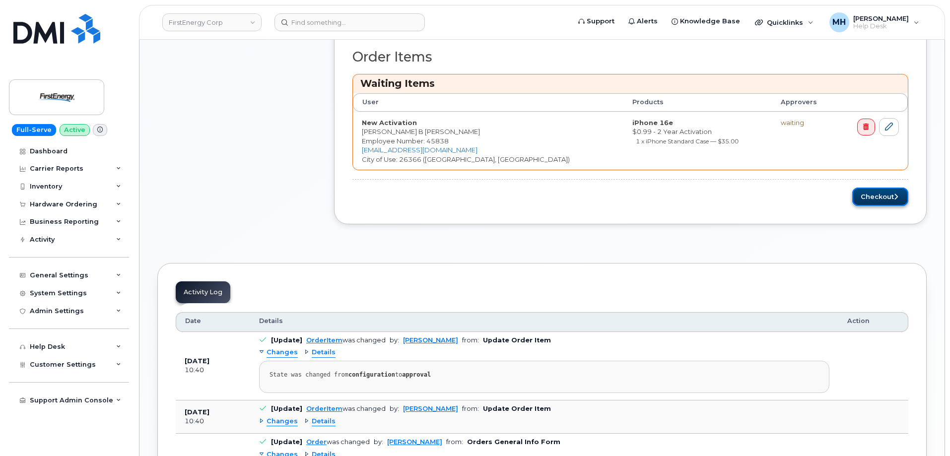
click at [882, 200] on button "Checkout" at bounding box center [881, 197] width 56 height 18
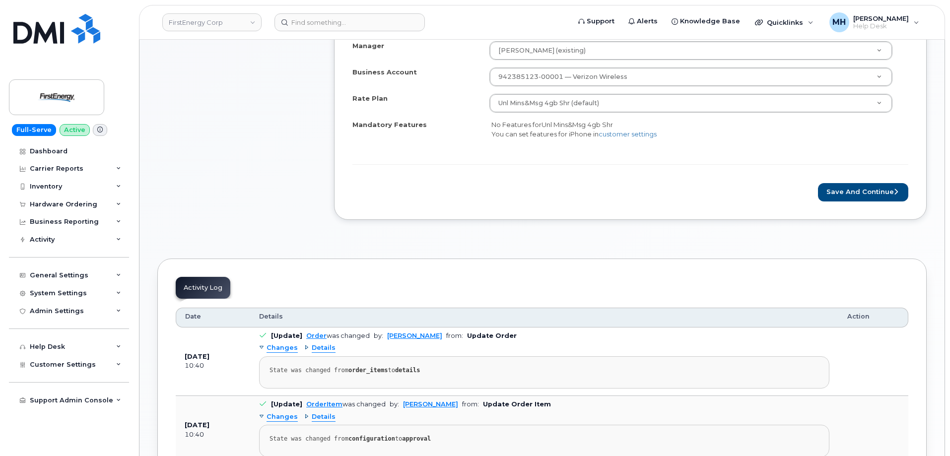
scroll to position [397, 0]
click at [838, 198] on button "Save and Continue" at bounding box center [863, 191] width 90 height 18
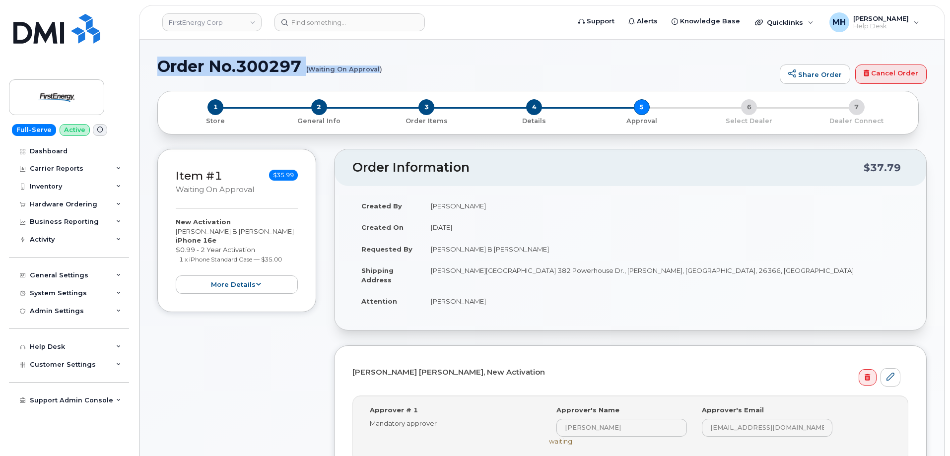
drag, startPoint x: 158, startPoint y: 68, endPoint x: 379, endPoint y: 71, distance: 221.0
click at [379, 71] on h1 "Order No.300297 (Waiting On Approval)" at bounding box center [466, 66] width 618 height 17
copy h1 "Order No.300297 (Waiting On Approval"
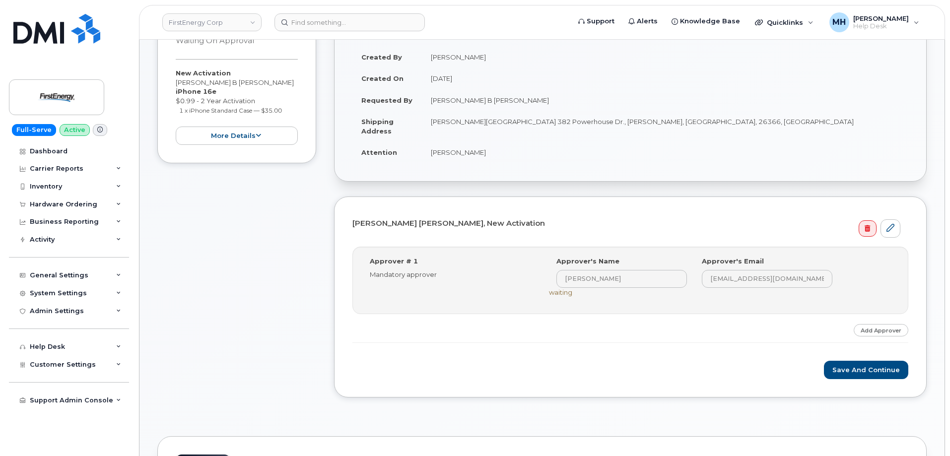
scroll to position [199, 0]
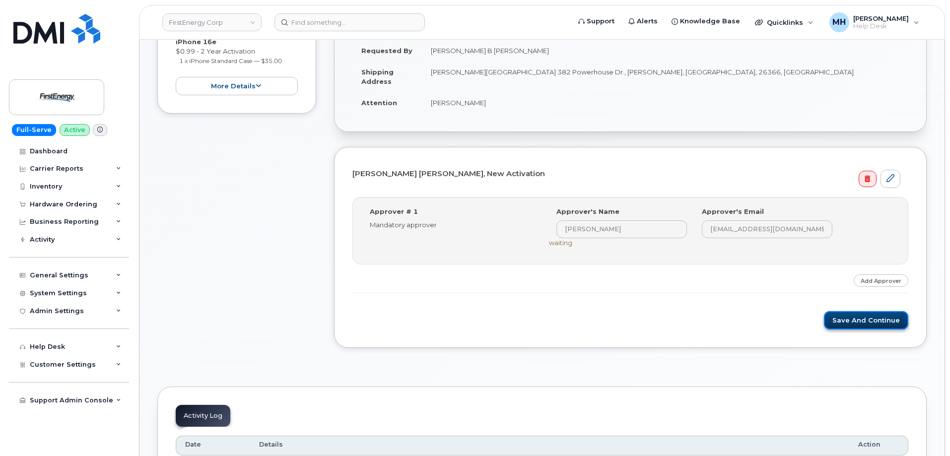
click at [839, 323] on button "Save and Continue" at bounding box center [866, 320] width 84 height 18
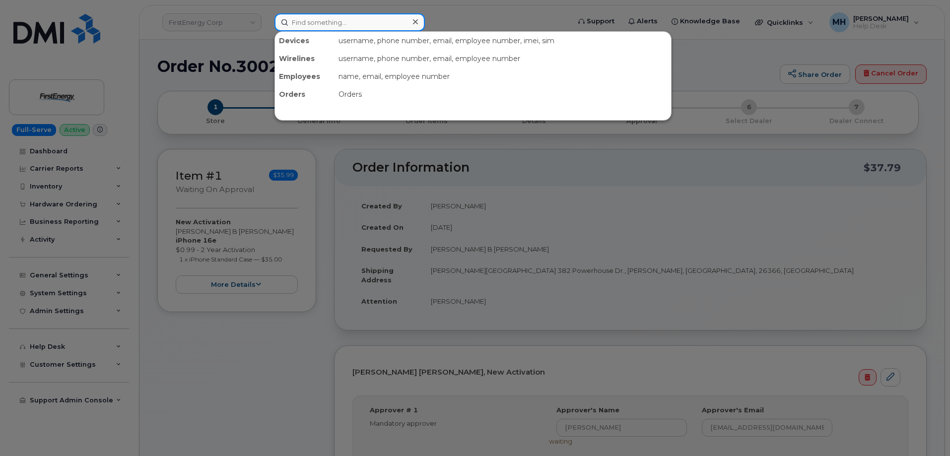
click at [330, 29] on input at bounding box center [350, 22] width 150 height 18
click at [330, 19] on input at bounding box center [350, 22] width 150 height 18
paste input "[PHONE_NUMBER]"
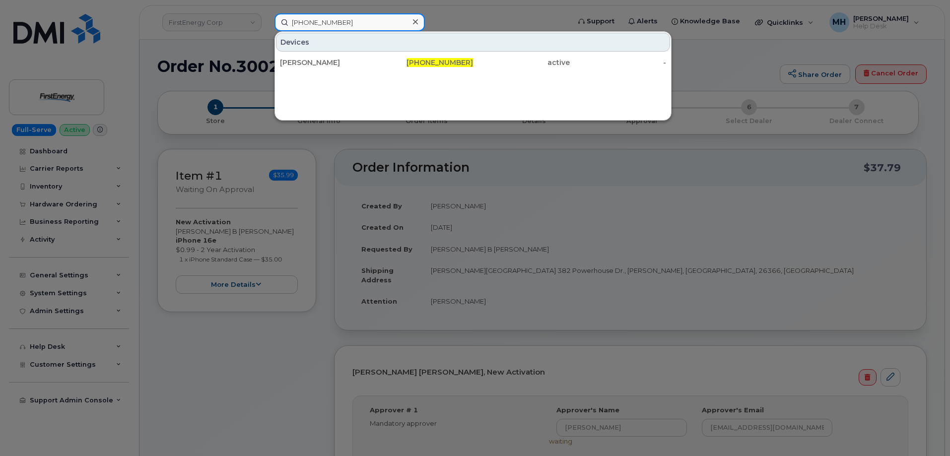
type input "[PHONE_NUMBER]"
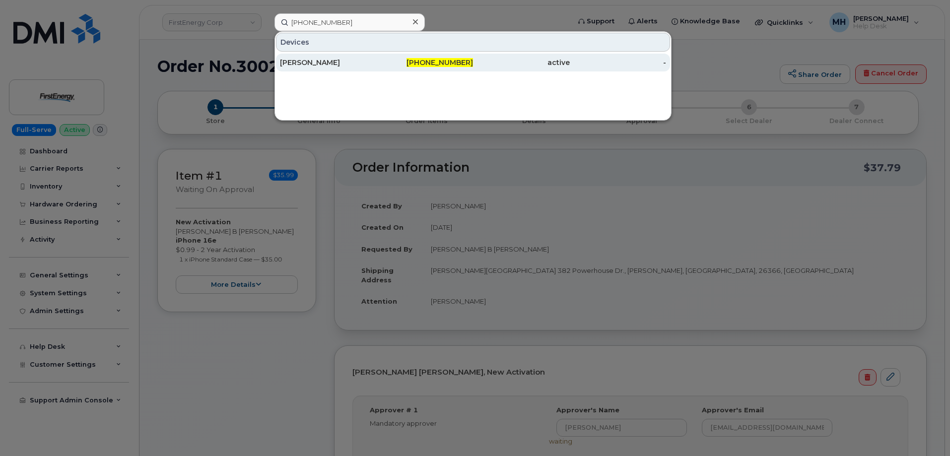
click at [300, 61] on div "[PERSON_NAME]" at bounding box center [328, 63] width 97 height 10
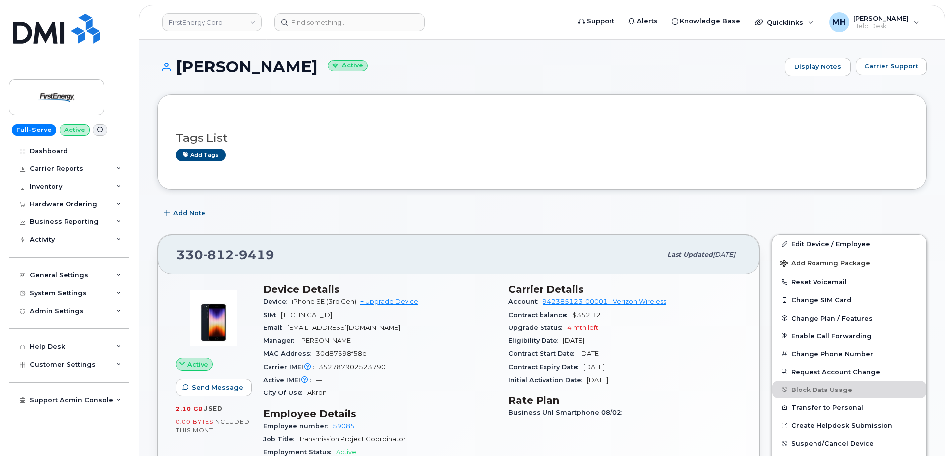
drag, startPoint x: 359, startPoint y: 69, endPoint x: 180, endPoint y: 69, distance: 179.2
click at [180, 69] on h1 "[PERSON_NAME] Active" at bounding box center [468, 66] width 623 height 17
copy h1 "[PERSON_NAME]"
drag, startPoint x: 397, startPoint y: 324, endPoint x: 297, endPoint y: 313, distance: 100.0
click at [288, 322] on div "Email [EMAIL_ADDRESS][DOMAIN_NAME]" at bounding box center [379, 328] width 233 height 13
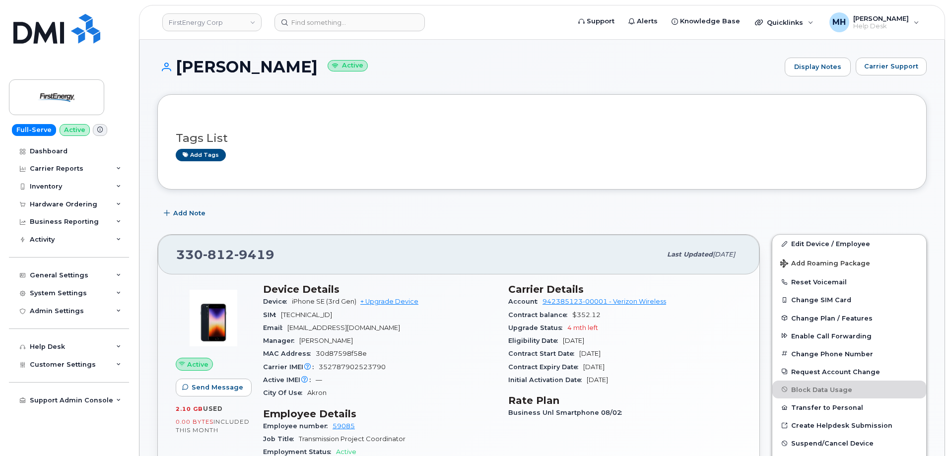
copy span "[EMAIL_ADDRESS][DOMAIN_NAME]"
drag, startPoint x: 221, startPoint y: 259, endPoint x: 152, endPoint y: 259, distance: 69.5
click at [152, 259] on div "[PHONE_NUMBER] Last updated [DATE] Active Send Message 2.10 GB  used 0.00 Bytes…" at bounding box center [458, 424] width 615 height 392
copy span "[PHONE_NUMBER]"
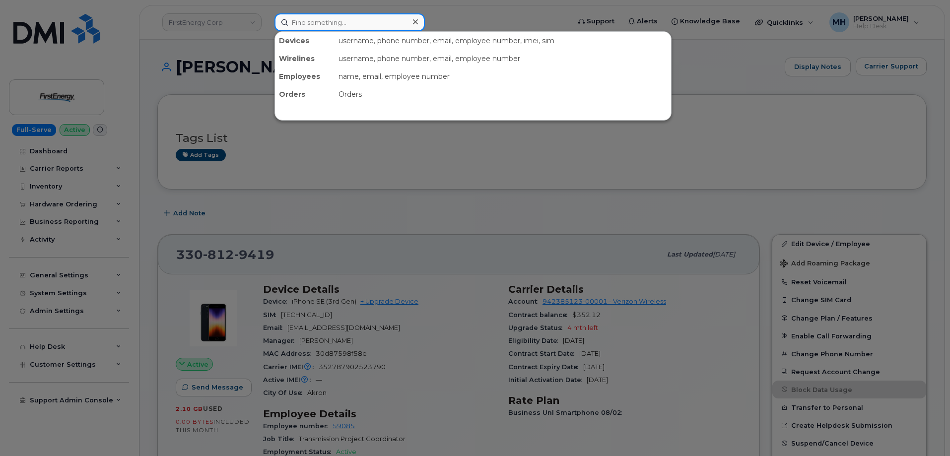
click at [330, 23] on input at bounding box center [350, 22] width 150 height 18
paste input "[PHONE_NUMBER]"
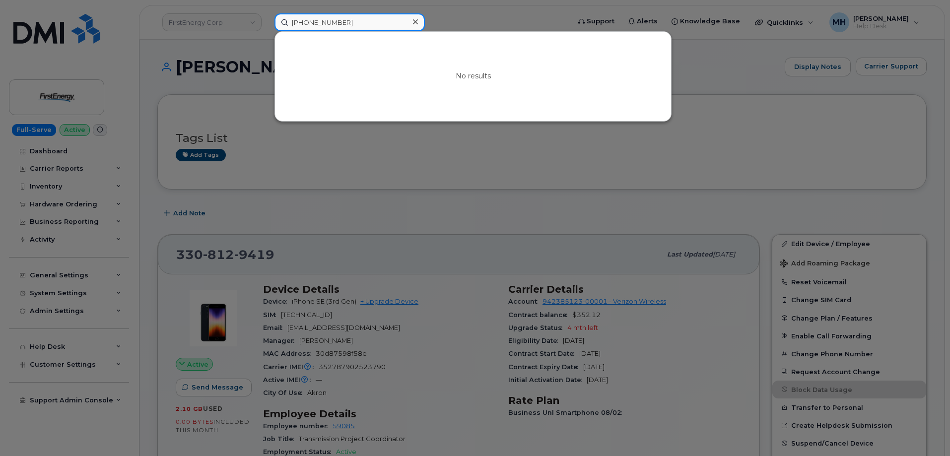
drag, startPoint x: 294, startPoint y: 25, endPoint x: 224, endPoint y: 28, distance: 70.1
click at [267, 25] on div "219-470-0709 No results" at bounding box center [419, 22] width 305 height 18
paste input "[PERSON_NAME]"
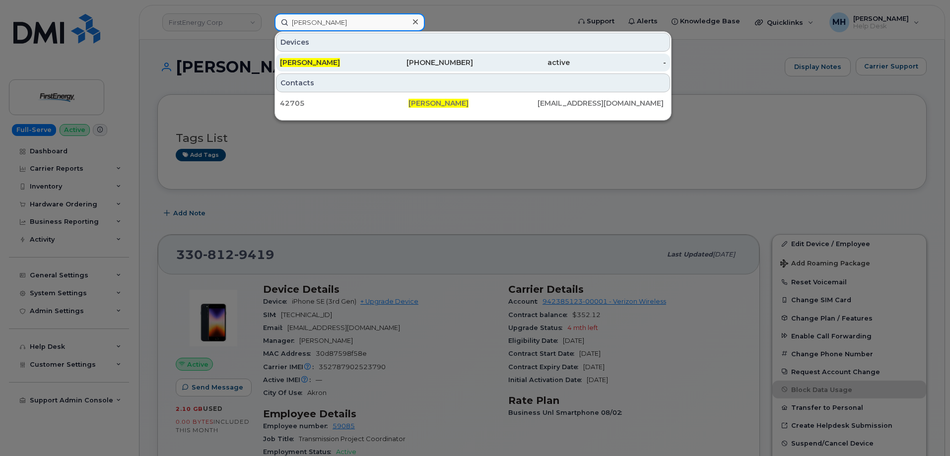
type input "[PERSON_NAME]"
click at [406, 60] on div "216-470-0709" at bounding box center [425, 63] width 97 height 10
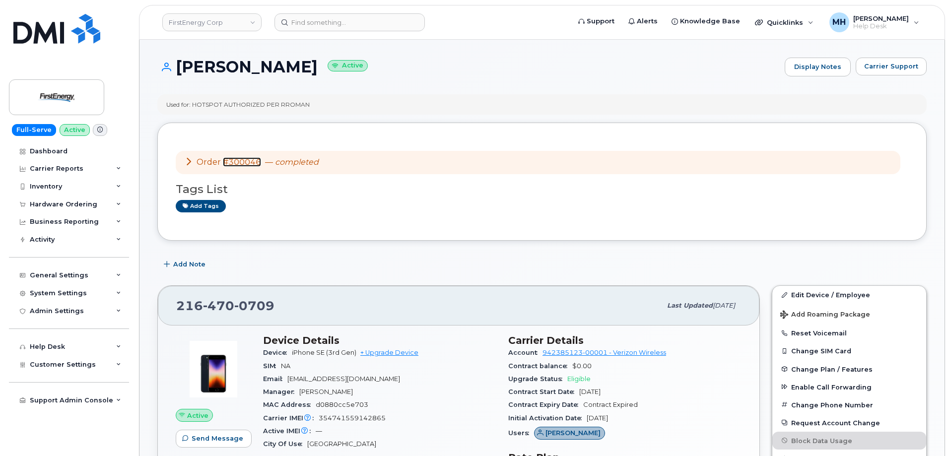
click at [258, 160] on link "#300046" at bounding box center [242, 161] width 38 height 9
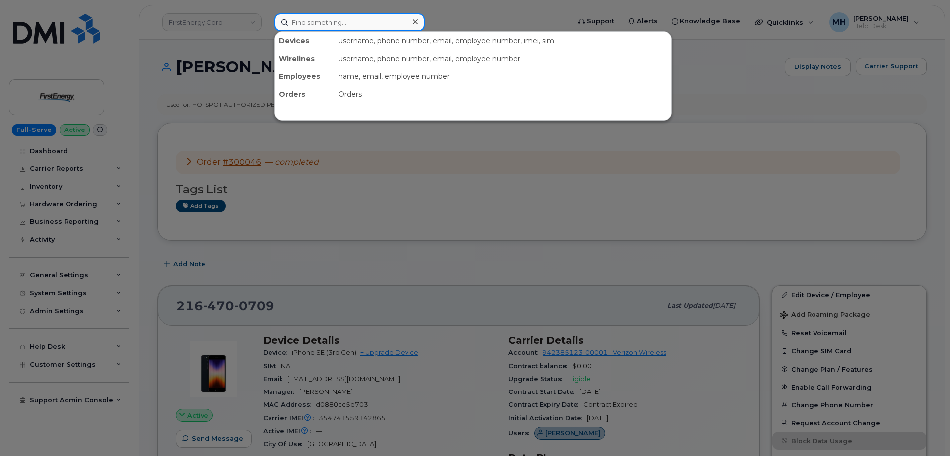
click at [321, 25] on input at bounding box center [350, 22] width 150 height 18
paste input "[PERSON_NAME]"
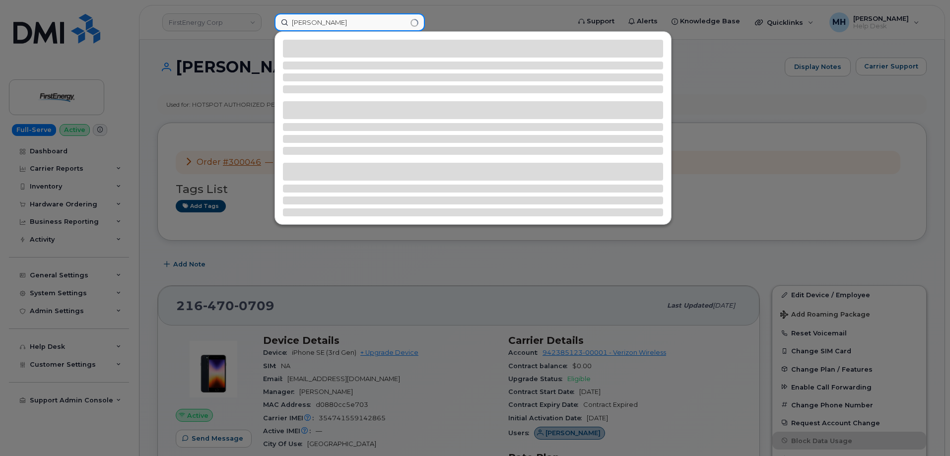
drag, startPoint x: 310, startPoint y: 23, endPoint x: 304, endPoint y: 23, distance: 6.5
click at [304, 23] on input "[PERSON_NAME]" at bounding box center [350, 22] width 150 height 18
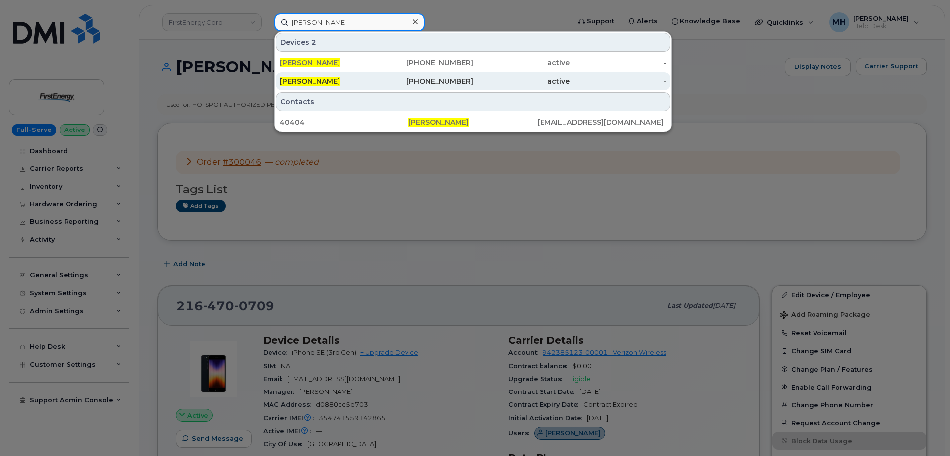
type input "[PERSON_NAME]"
click at [367, 77] on div "[PERSON_NAME]" at bounding box center [328, 81] width 97 height 18
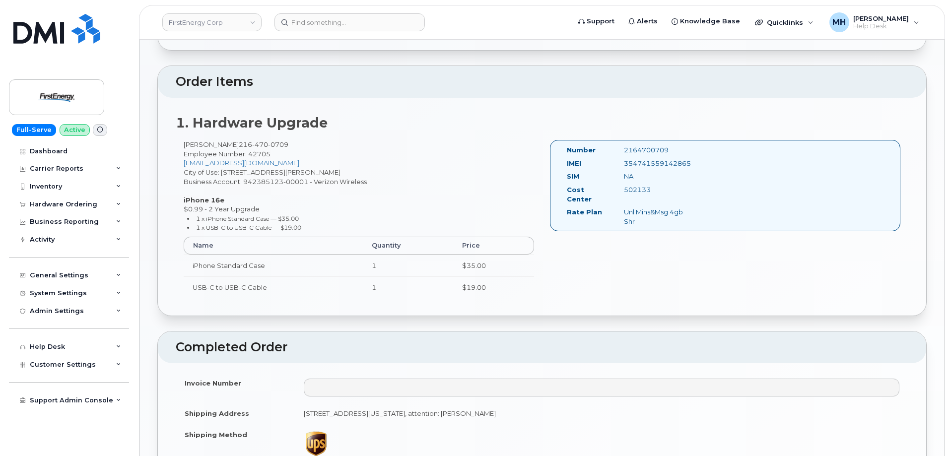
scroll to position [248, 0]
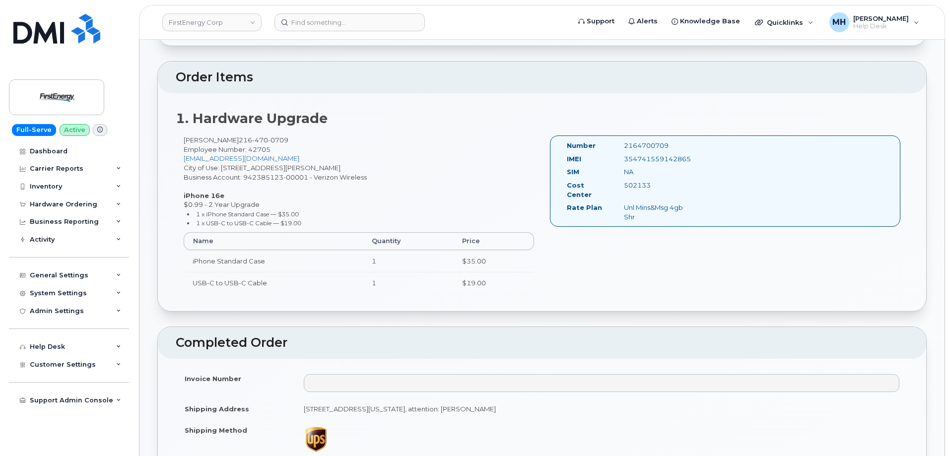
drag, startPoint x: 696, startPoint y: 162, endPoint x: 625, endPoint y: 157, distance: 71.1
click at [625, 157] on div "354741559142865" at bounding box center [656, 158] width 79 height 9
copy div "354741559142865"
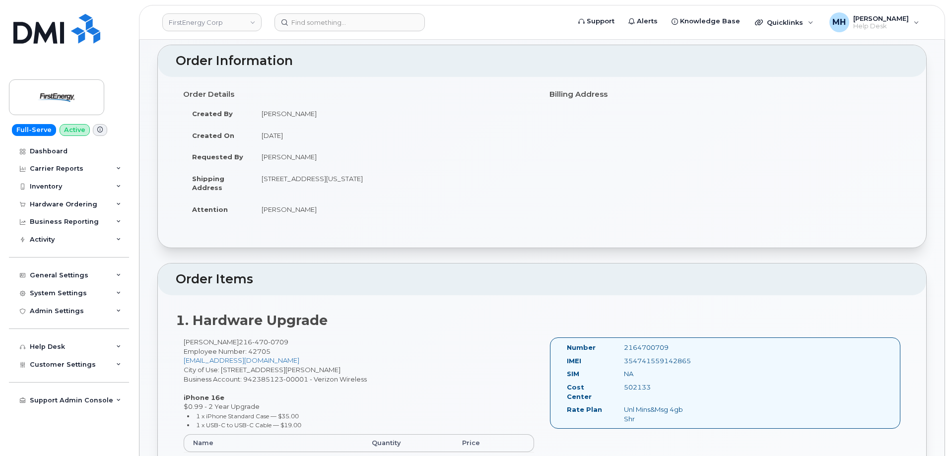
scroll to position [149, 0]
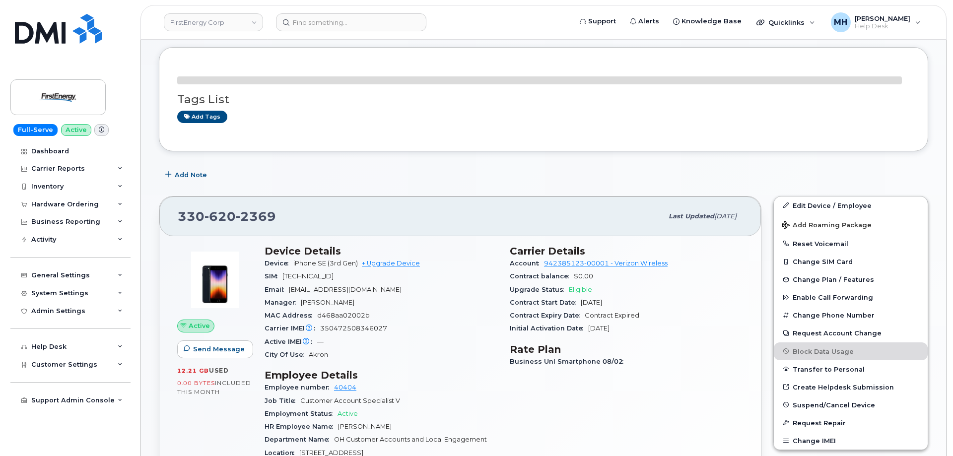
scroll to position [149, 0]
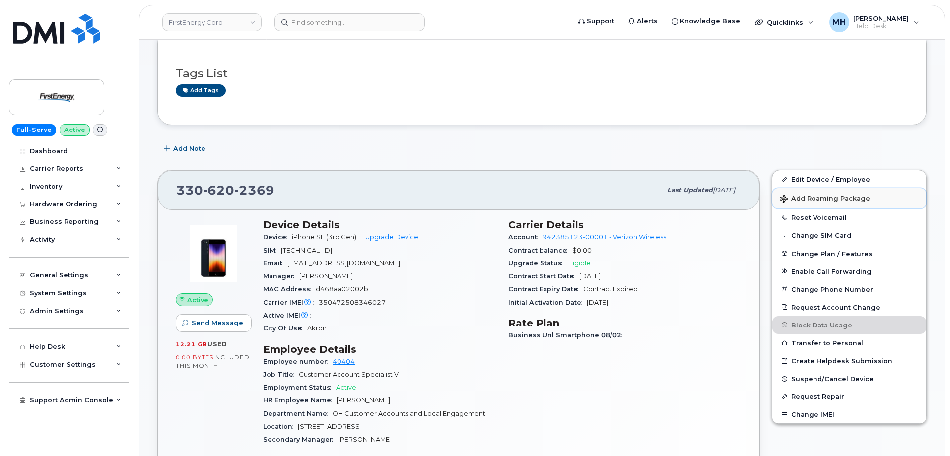
click at [853, 202] on span "Add Roaming Package" at bounding box center [826, 199] width 90 height 9
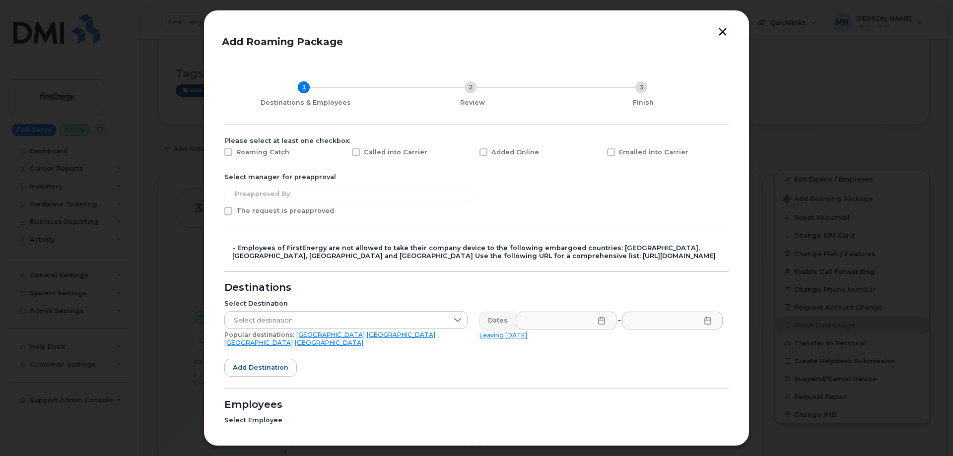
click at [477, 153] on div "Added Online" at bounding box center [538, 154] width 128 height 25
click at [482, 152] on span at bounding box center [484, 152] width 8 height 8
click at [473, 152] on input "Added Online" at bounding box center [470, 150] width 5 height 5
checkbox input "true"
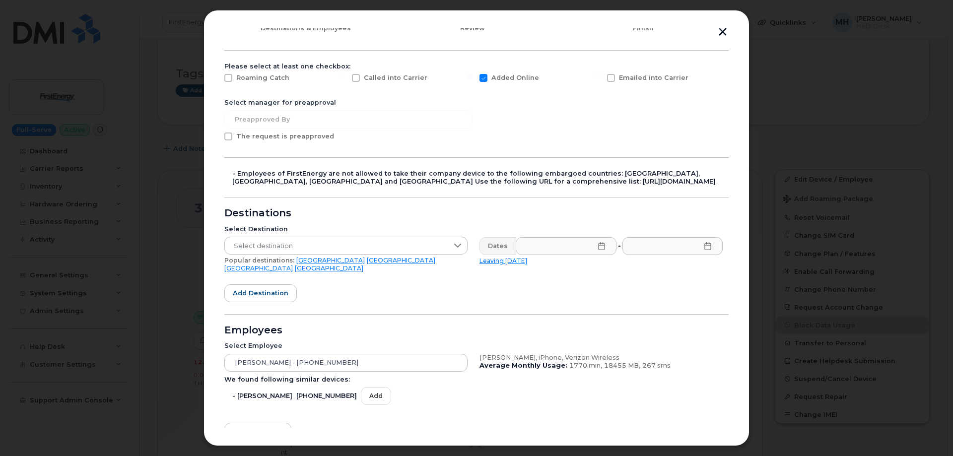
scroll to position [99, 0]
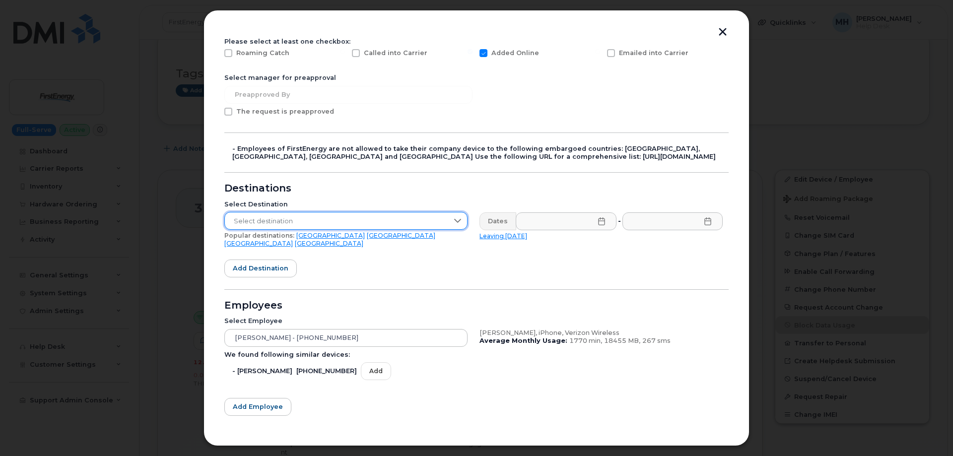
click at [314, 217] on span "Select destination" at bounding box center [336, 222] width 223 height 18
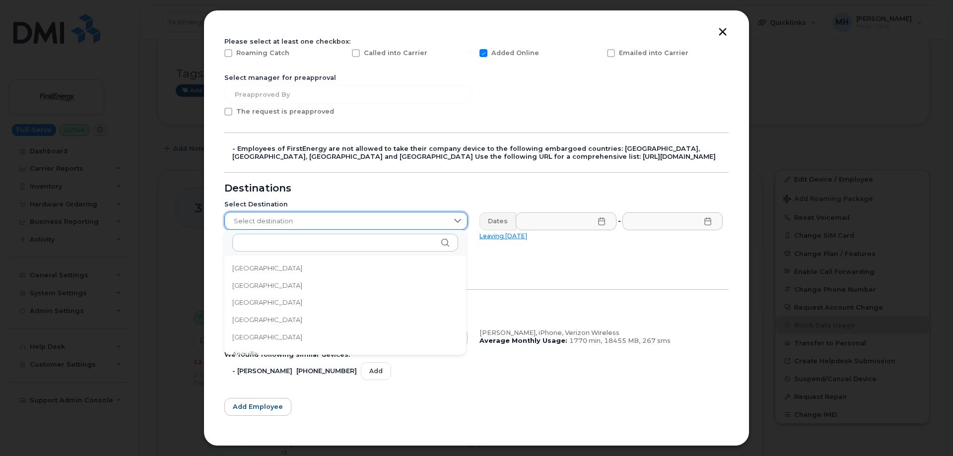
scroll to position [162, 0]
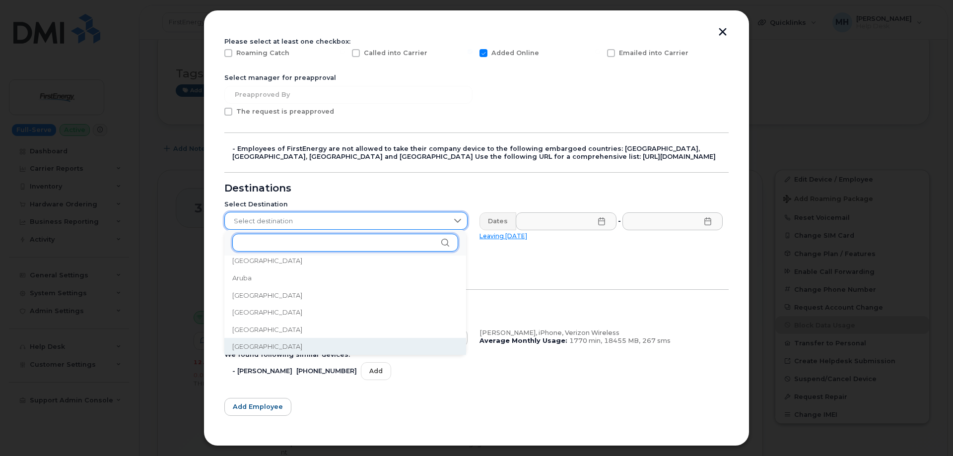
click at [320, 238] on input "text" at bounding box center [345, 243] width 226 height 18
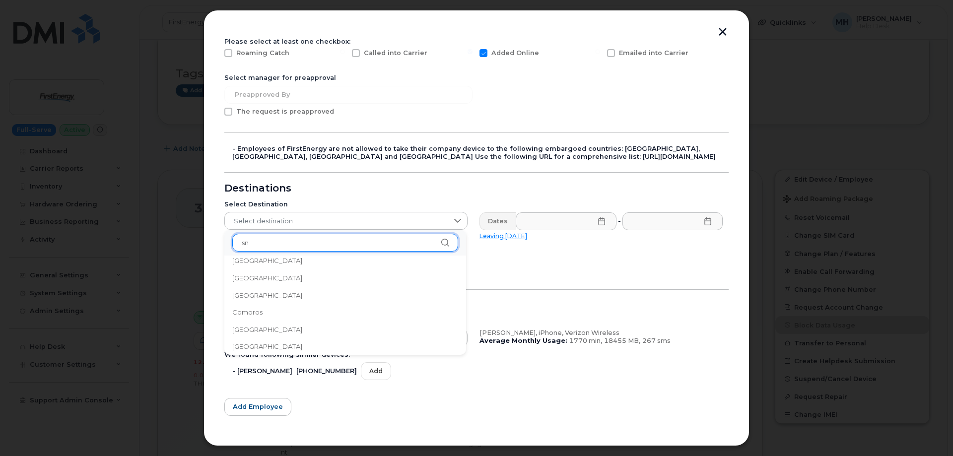
scroll to position [0, 0]
type input "s"
click at [303, 243] on input "text" at bounding box center [345, 243] width 226 height 18
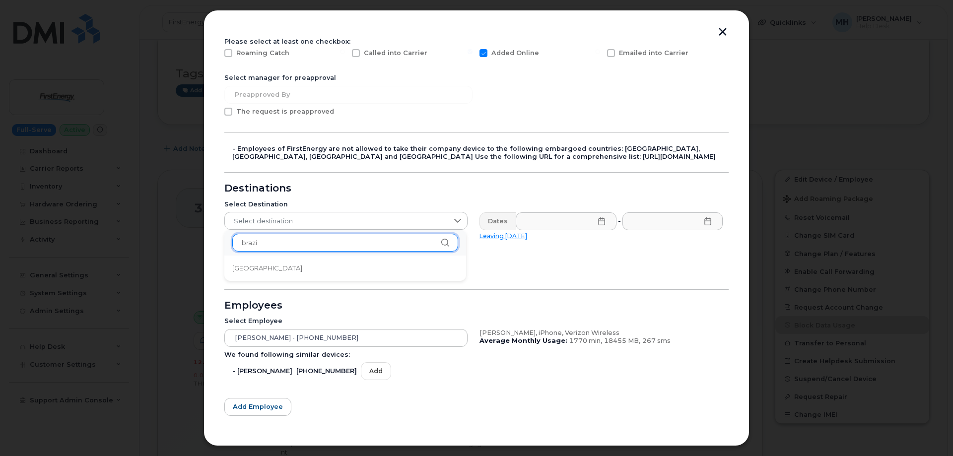
type input "brazil"
drag, startPoint x: 271, startPoint y: 239, endPoint x: 214, endPoint y: 238, distance: 56.1
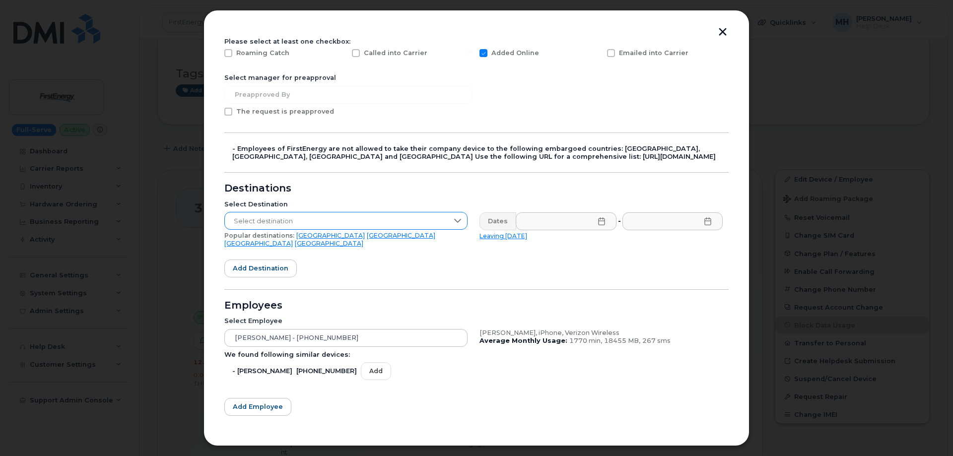
click at [249, 227] on span "Select destination" at bounding box center [336, 222] width 223 height 18
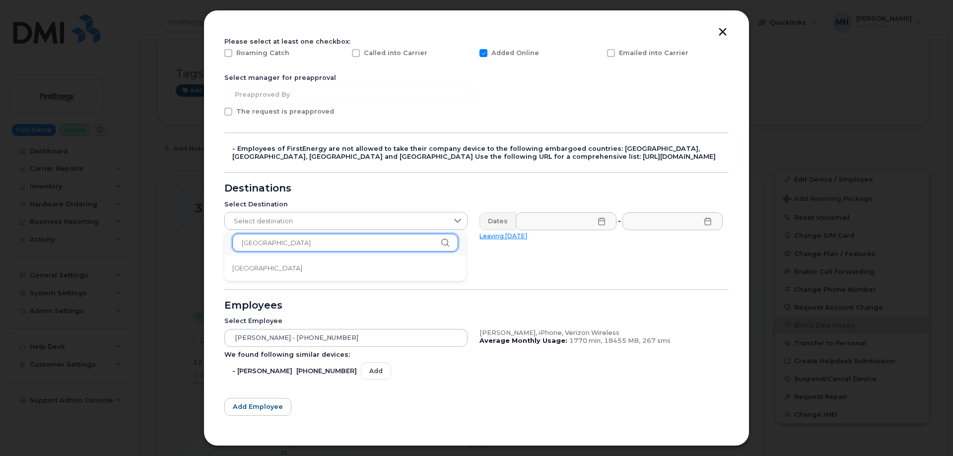
drag, startPoint x: 267, startPoint y: 236, endPoint x: 198, endPoint y: 238, distance: 69.1
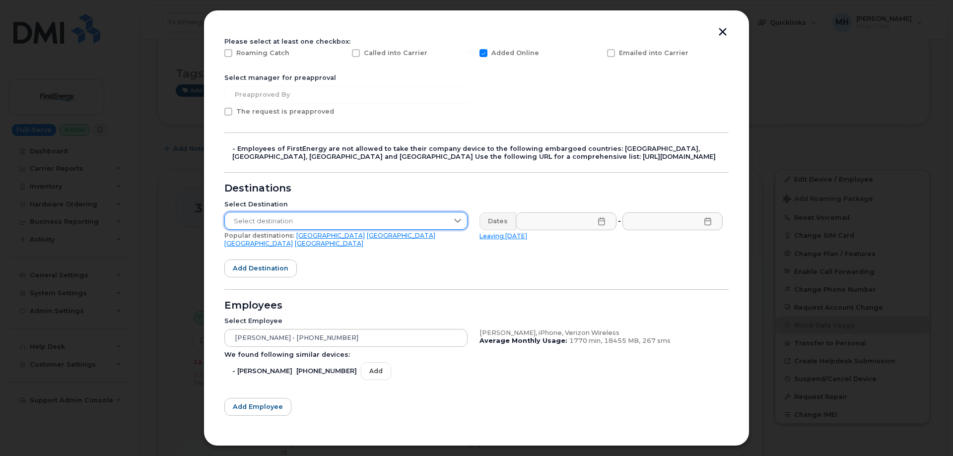
click at [260, 225] on span "Select destination" at bounding box center [336, 222] width 223 height 18
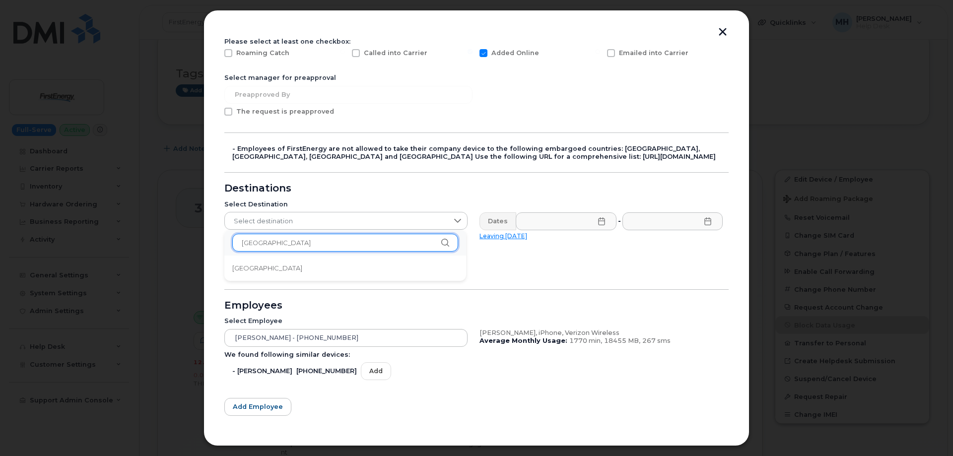
drag, startPoint x: 240, startPoint y: 241, endPoint x: 216, endPoint y: 241, distance: 24.3
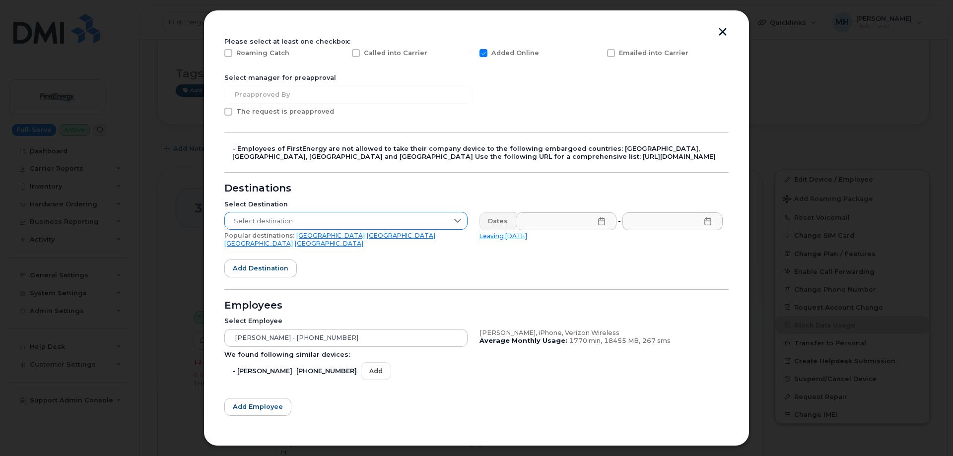
click at [259, 219] on span "Select destination" at bounding box center [336, 222] width 223 height 18
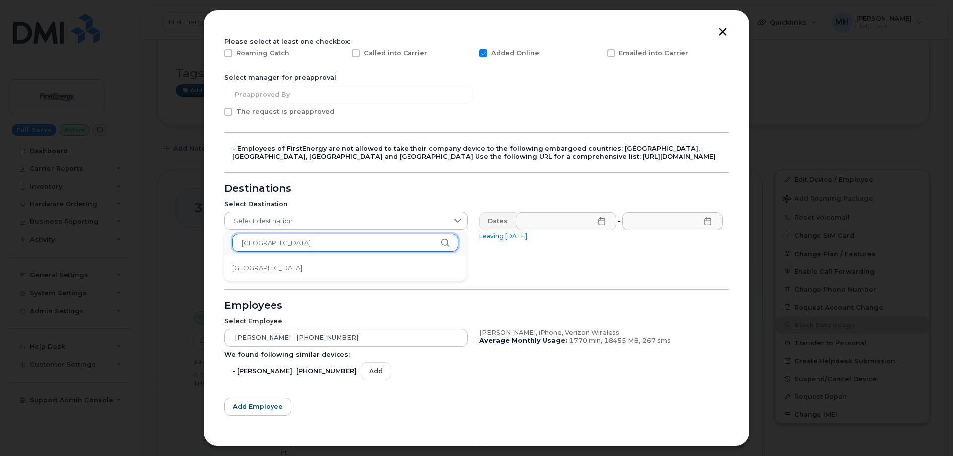
drag, startPoint x: 264, startPoint y: 241, endPoint x: 232, endPoint y: 241, distance: 31.3
click at [232, 241] on input "brazil" at bounding box center [345, 243] width 226 height 18
type input "r"
type input "turk"
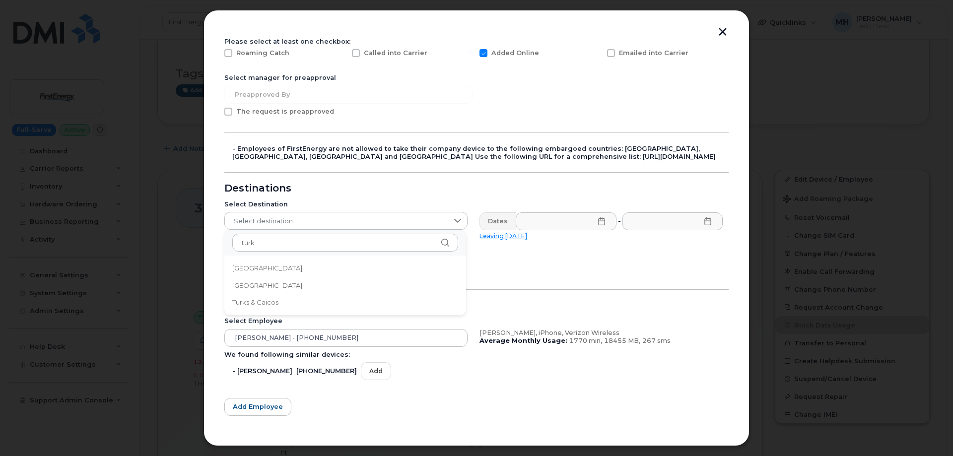
click at [250, 297] on li "Turks & Caicos" at bounding box center [345, 302] width 242 height 17
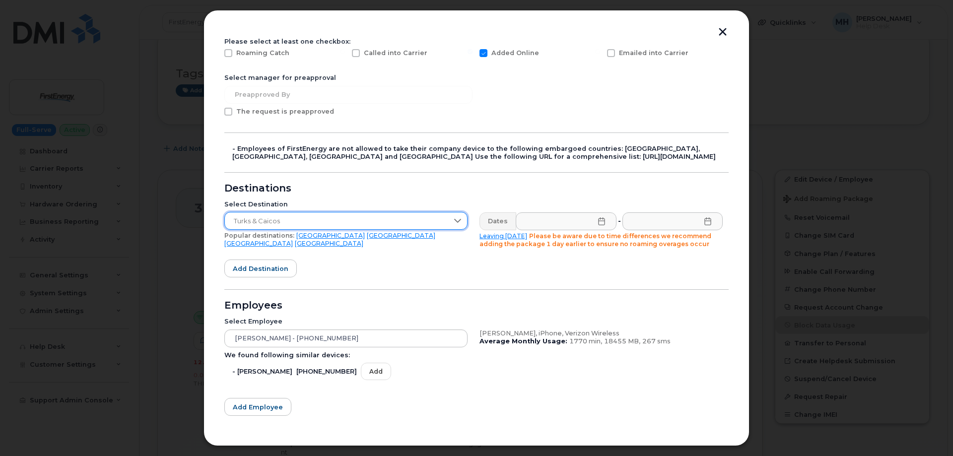
click at [598, 224] on icon at bounding box center [601, 221] width 6 height 8
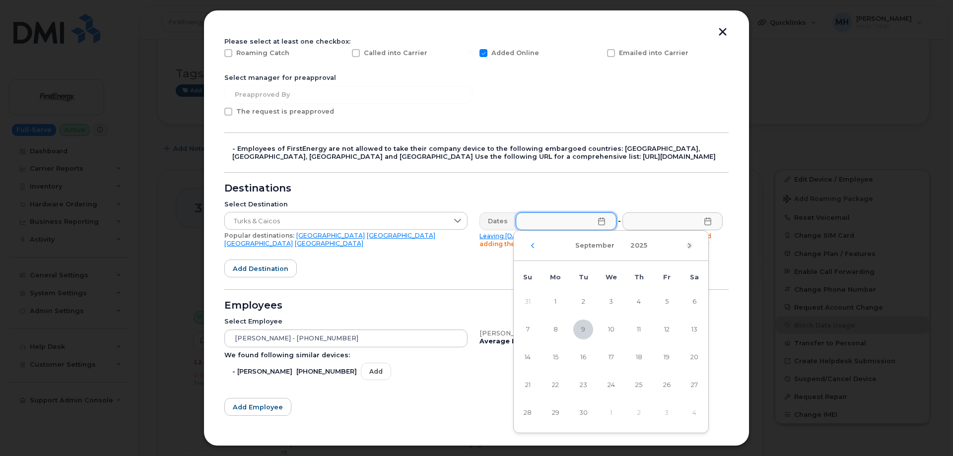
click at [687, 247] on icon "Next Month" at bounding box center [690, 246] width 6 height 8
click at [693, 325] on span "11" at bounding box center [695, 330] width 20 height 20
type input "10/11/2025"
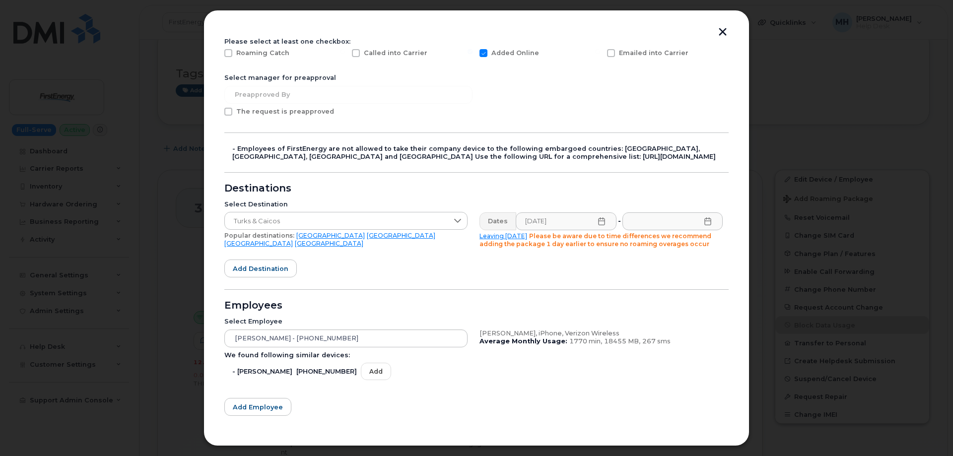
click at [705, 222] on icon at bounding box center [708, 221] width 6 height 8
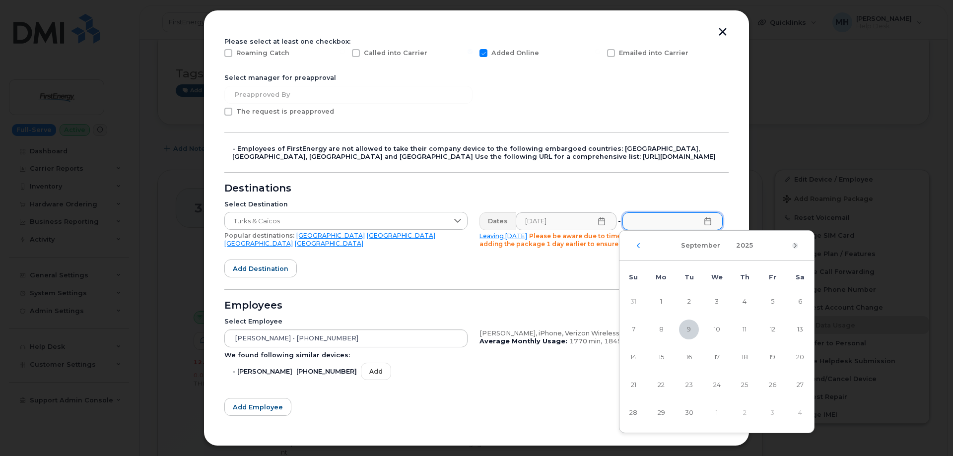
click at [797, 243] on icon "Next Month" at bounding box center [795, 246] width 6 height 8
click at [632, 437] on span "30" at bounding box center [634, 441] width 20 height 20
type input "11/30/2025"
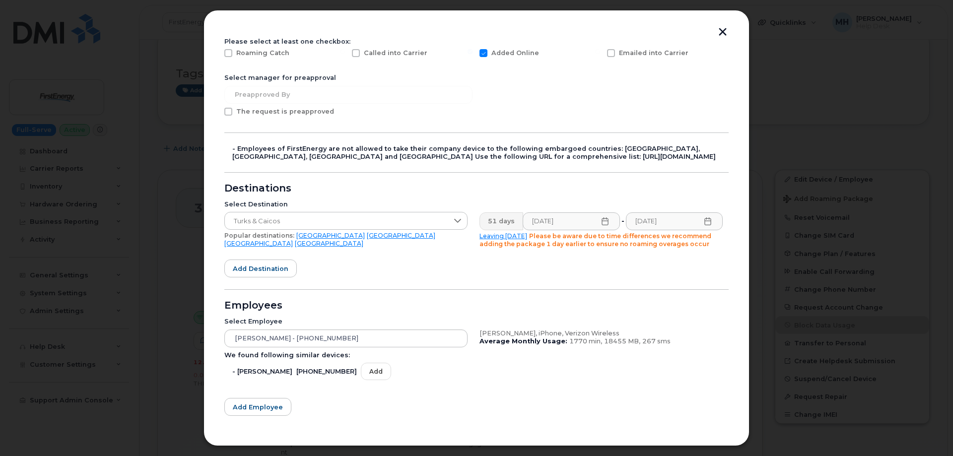
click at [565, 278] on form "Please select at least one checkbox: Roaming Catch Called into Carrier Added On…" at bounding box center [476, 254] width 504 height 433
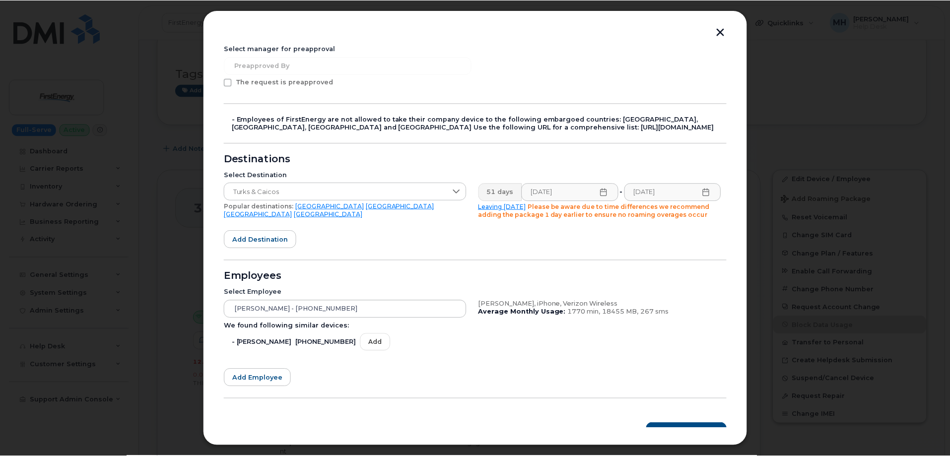
scroll to position [144, 0]
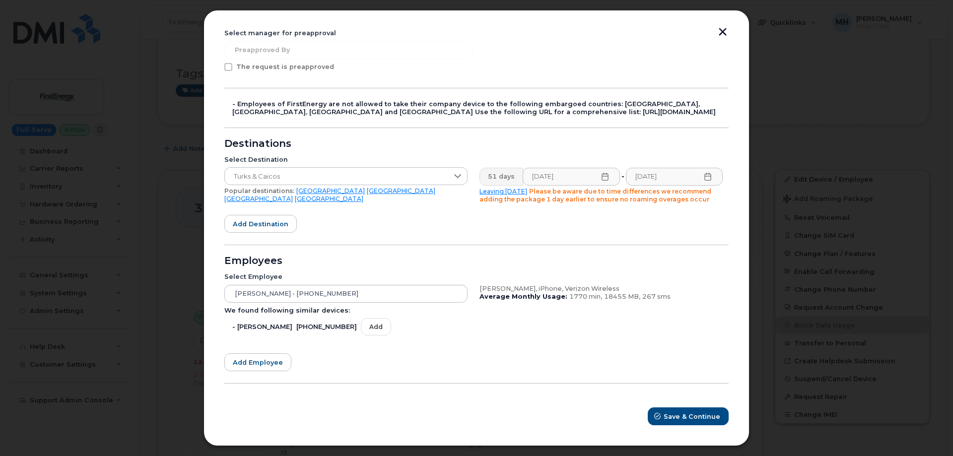
click at [722, 30] on button "button" at bounding box center [722, 33] width 15 height 10
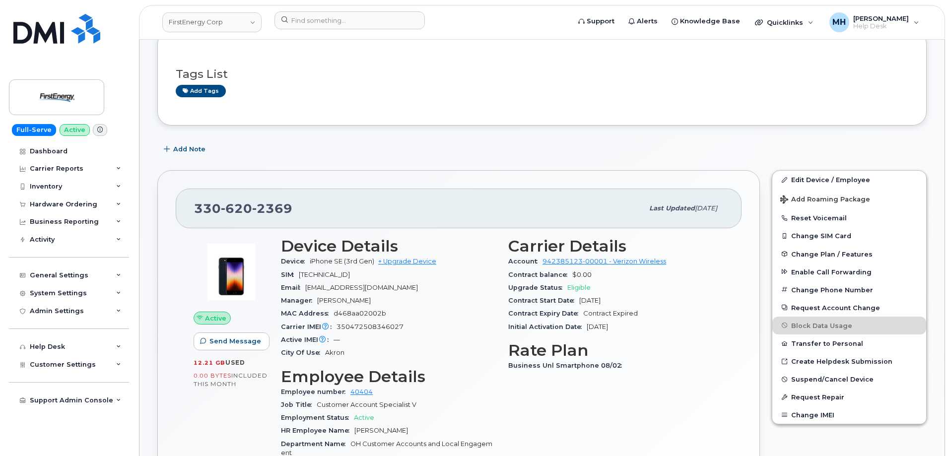
scroll to position [149, 0]
drag, startPoint x: 288, startPoint y: 205, endPoint x: 197, endPoint y: 204, distance: 90.9
click at [197, 204] on div "330 620 2369" at bounding box center [418, 208] width 449 height 21
copy span "330 620 2369"
click at [410, 264] on link "+ Upgrade Device" at bounding box center [407, 260] width 58 height 7
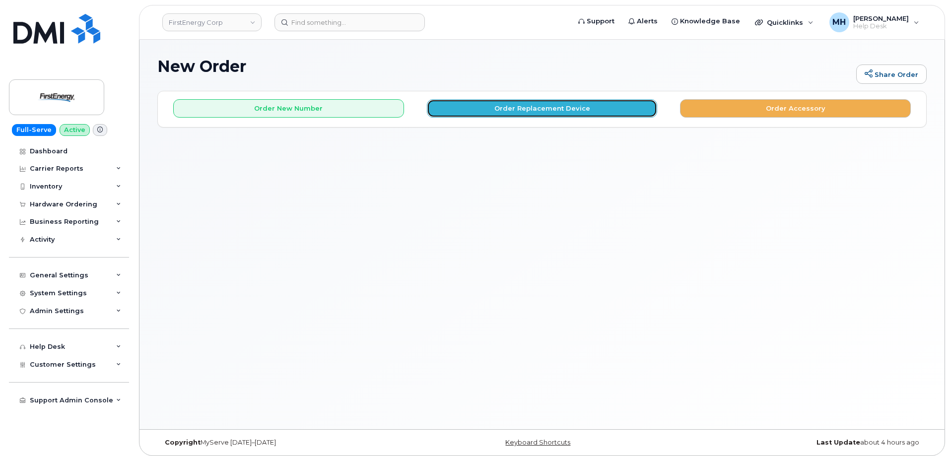
click at [455, 106] on button "Order Replacement Device" at bounding box center [542, 108] width 231 height 18
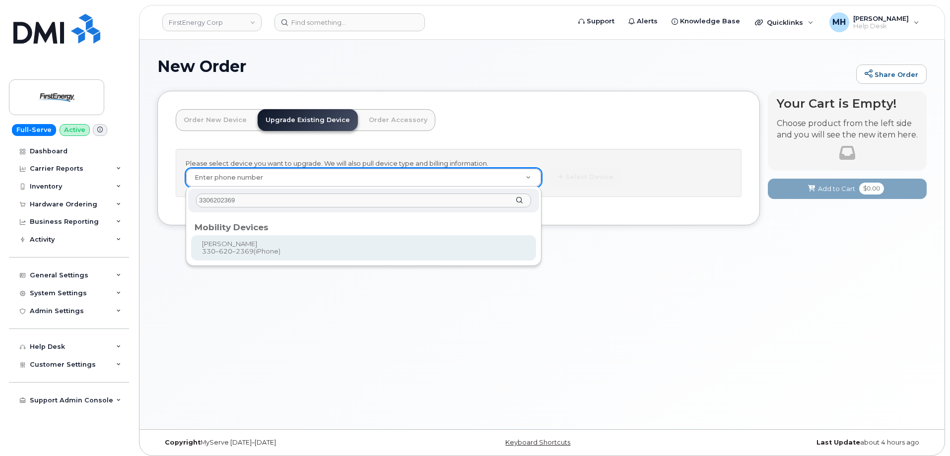
type input "3306202369"
type input "830529"
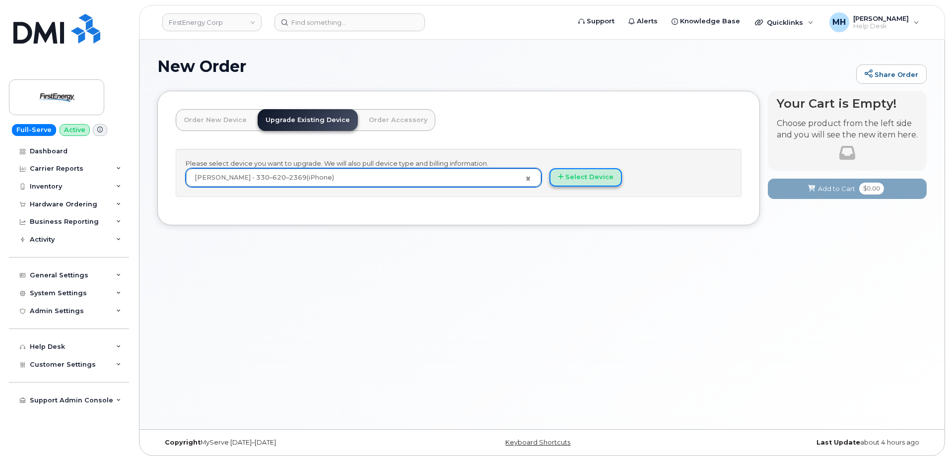
click at [598, 179] on button "Select Device" at bounding box center [586, 177] width 72 height 18
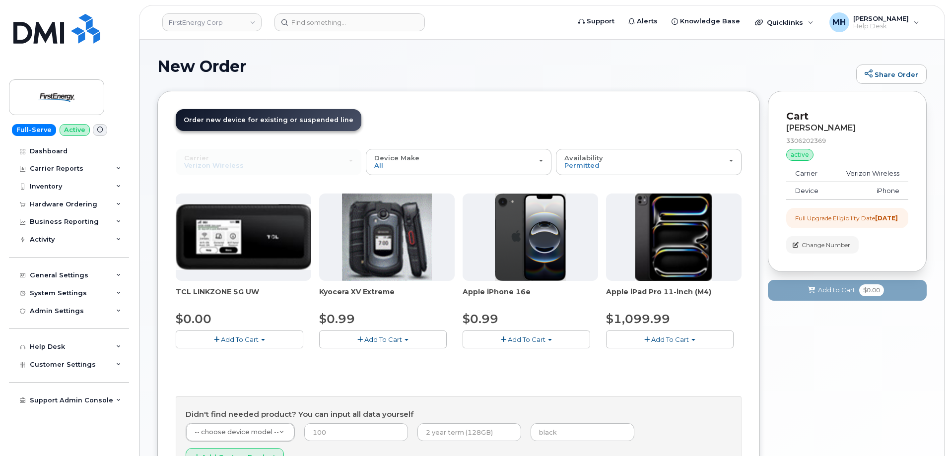
click at [484, 344] on button "Add To Cart" at bounding box center [527, 339] width 128 height 17
click at [489, 359] on link "$0.99 - 2 Year Upgrade" at bounding box center [513, 358] width 96 height 12
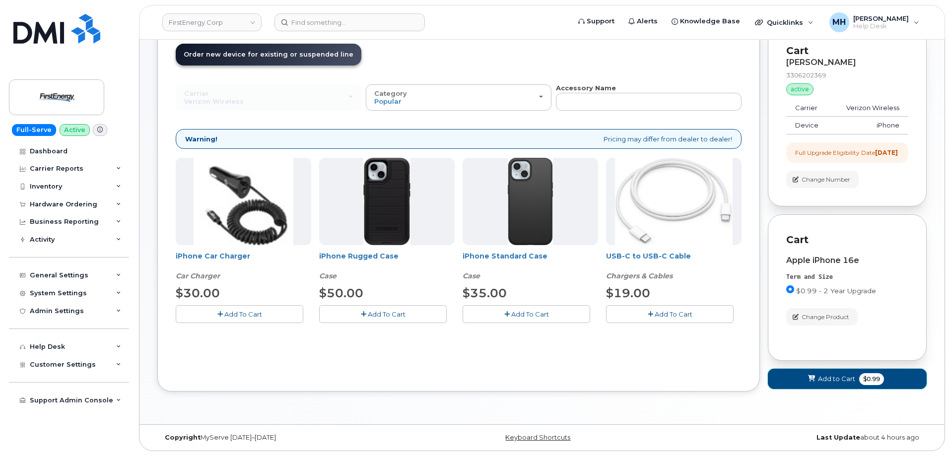
click at [823, 378] on span "Add to Cart" at bounding box center [836, 378] width 37 height 9
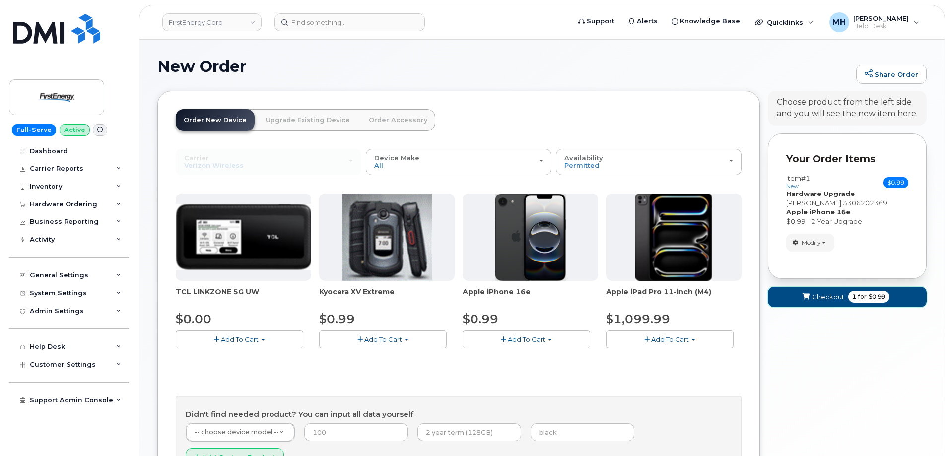
click at [824, 296] on span "Checkout" at bounding box center [828, 296] width 32 height 9
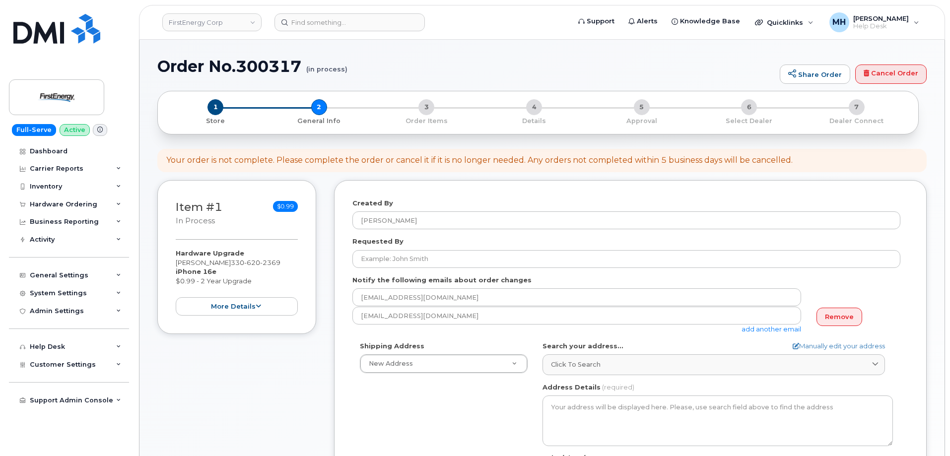
select select
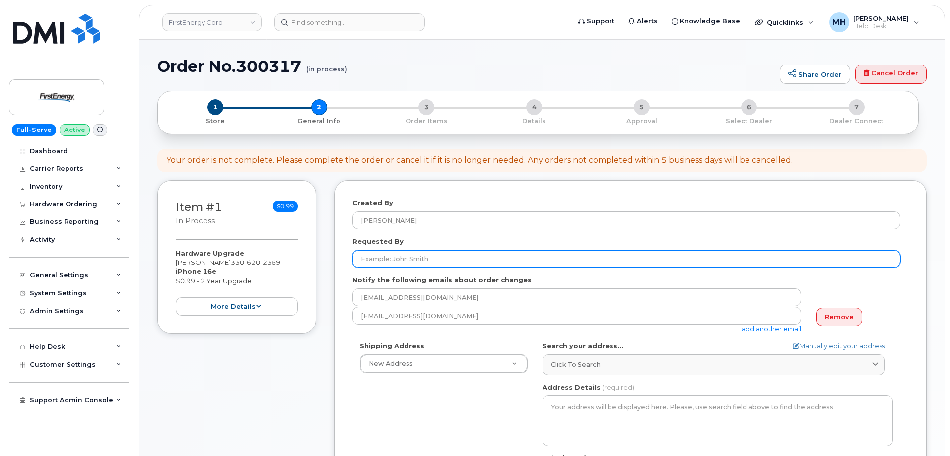
click at [430, 251] on input "Requested By" at bounding box center [627, 259] width 548 height 18
paste input "[PERSON_NAME]"
type input "[PERSON_NAME]"
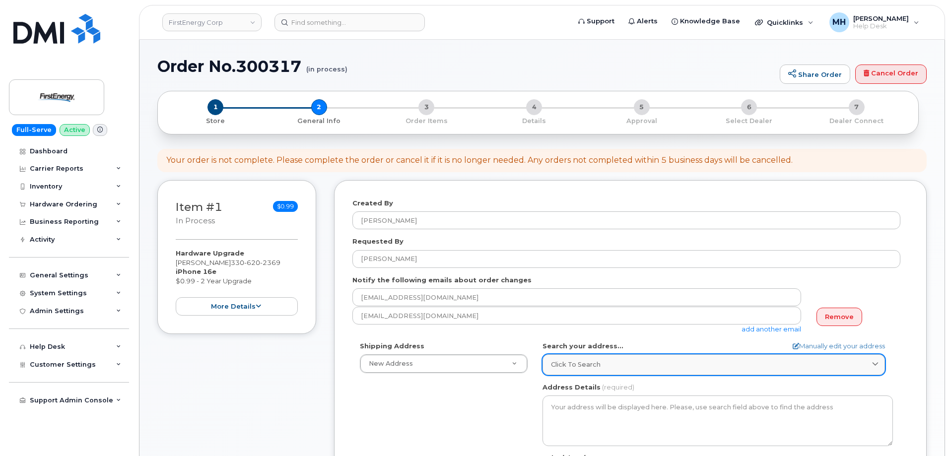
click at [607, 365] on div "Click to search" at bounding box center [714, 364] width 326 height 9
paste input "61 Cedar Woods Dr. Cuyahoga Falls, OH 44223"
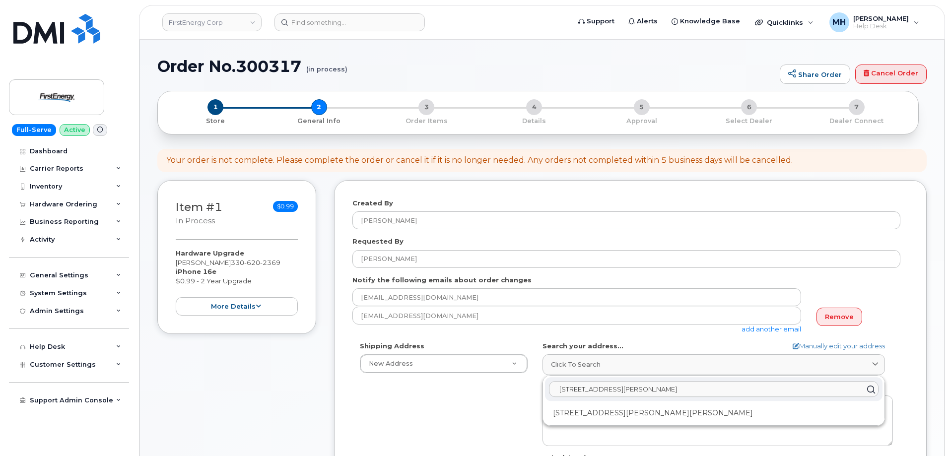
type input "61 Cedar Woods Dr. Cuyahoga Falls, OH 44223"
click at [610, 405] on div "61 Cedar Woods Dr. Cuyahoga Falls, OH 44223 61 Cedar Woods Dr Cuyahoga Falls OH…" at bounding box center [714, 401] width 342 height 50
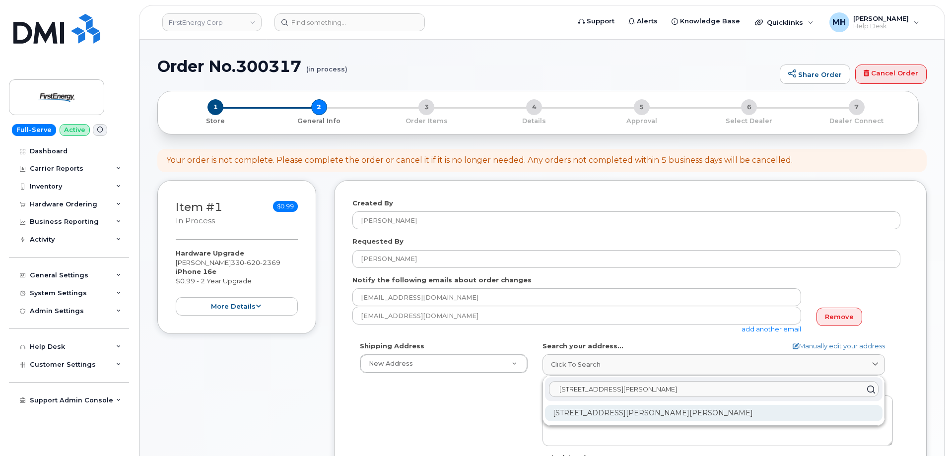
click at [607, 411] on div "61 Cedar Woods Dr Cuyahoga Falls OH 44223-1287" at bounding box center [714, 413] width 338 height 16
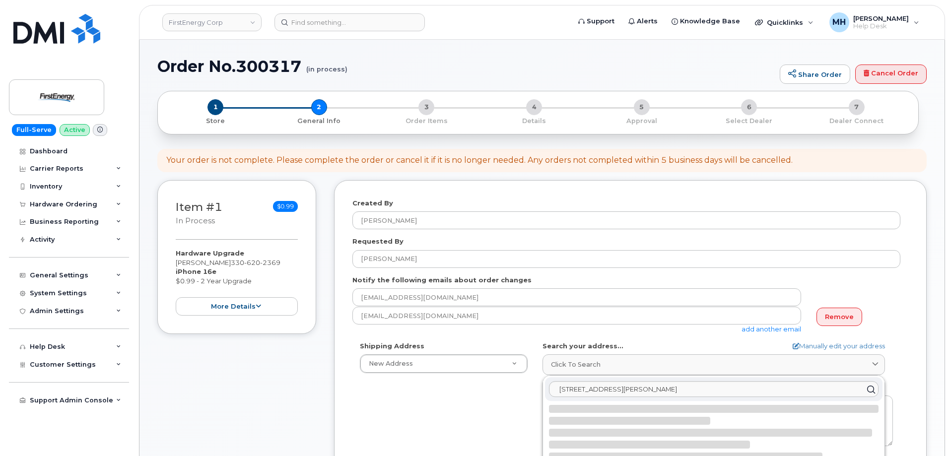
select select
type textarea "61 Cedar Woods Dr CUYAHOGA FALLS OH 44223-1287 UNITED STATES"
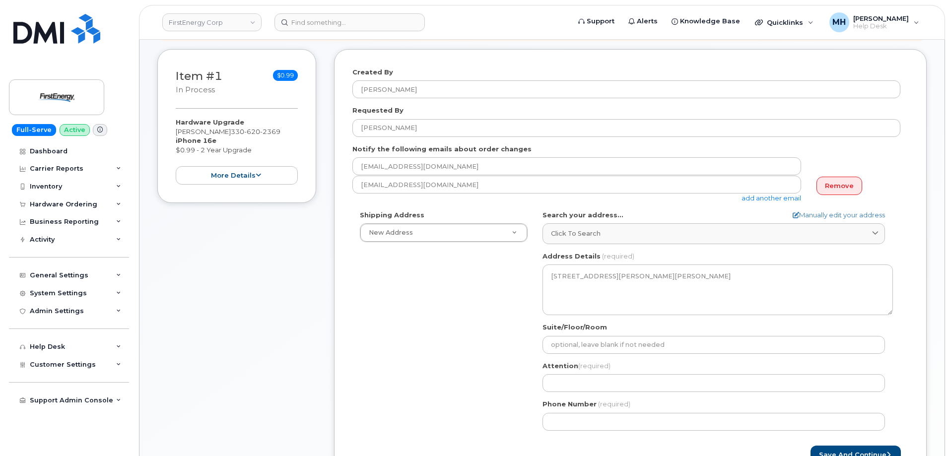
scroll to position [149, 0]
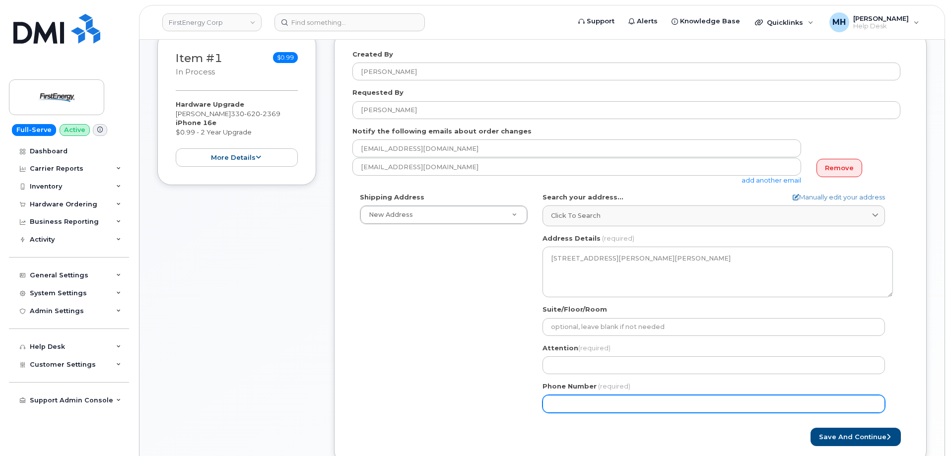
click at [584, 407] on input "Phone Number" at bounding box center [714, 404] width 343 height 18
paste input "3306202369"
click at [582, 402] on input "Phone Number" at bounding box center [714, 404] width 343 height 18
select select
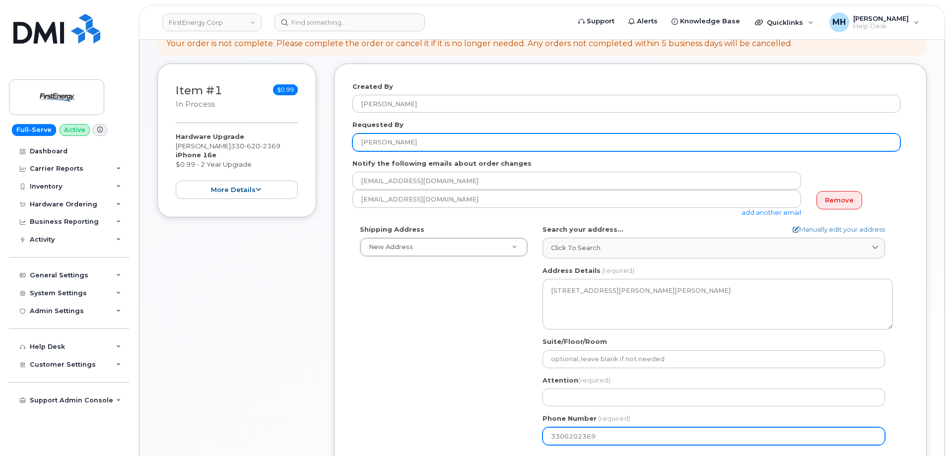
scroll to position [99, 0]
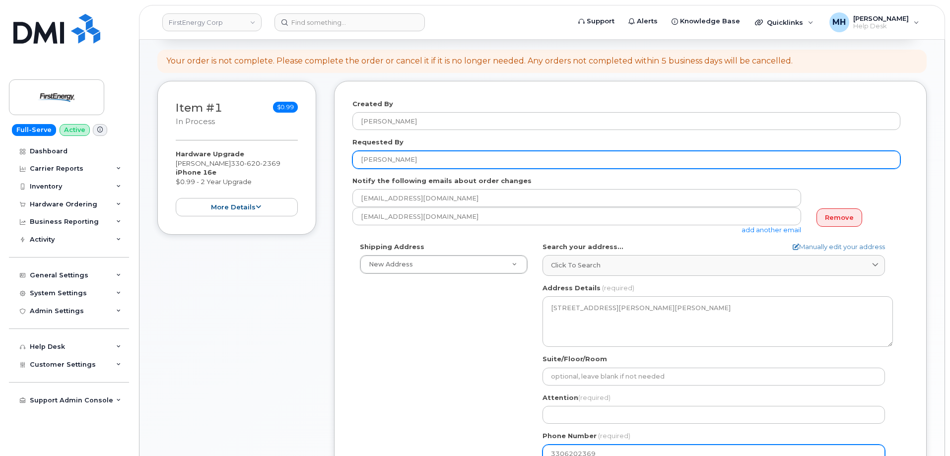
type input "3306202369"
drag, startPoint x: 408, startPoint y: 153, endPoint x: 311, endPoint y: 161, distance: 97.2
click at [310, 160] on div "Item #1 in process $0.99 Hardware Upgrade SCOTT A TAFINI 330 620 2369 iPhone 16…" at bounding box center [542, 305] width 770 height 448
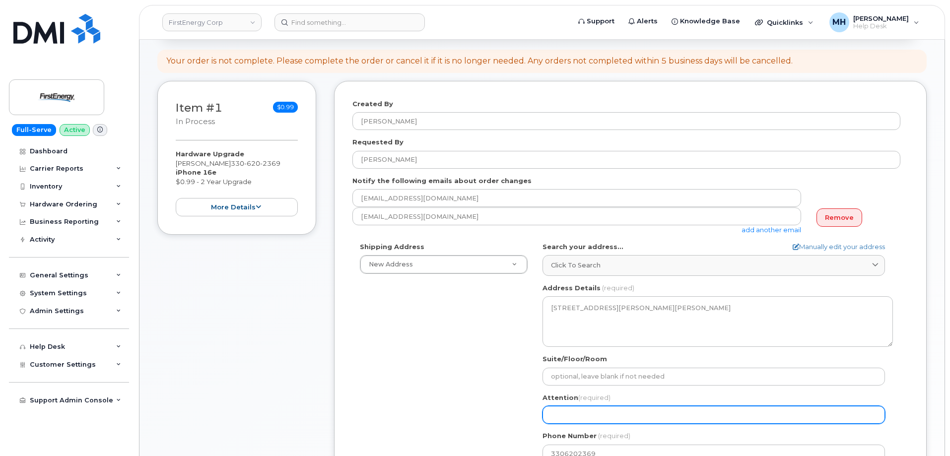
click at [571, 412] on input "Attention (required)" at bounding box center [714, 415] width 343 height 18
paste input "Scott A Tafini"
select select
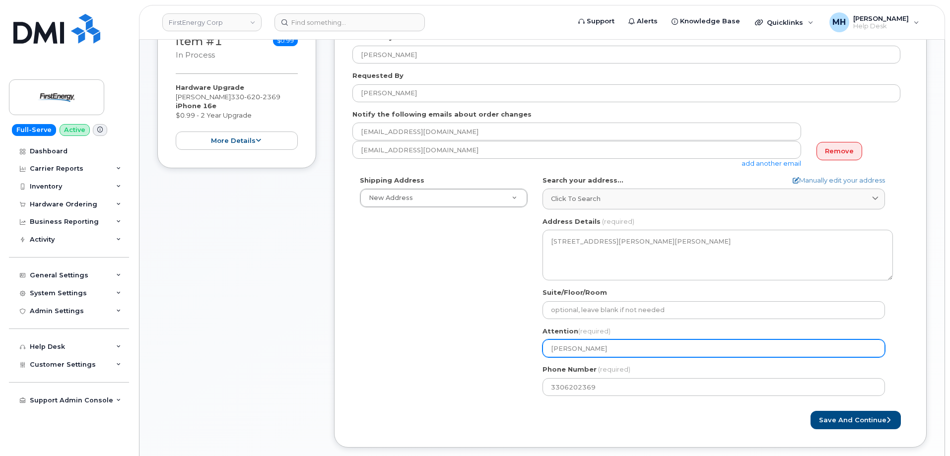
scroll to position [248, 0]
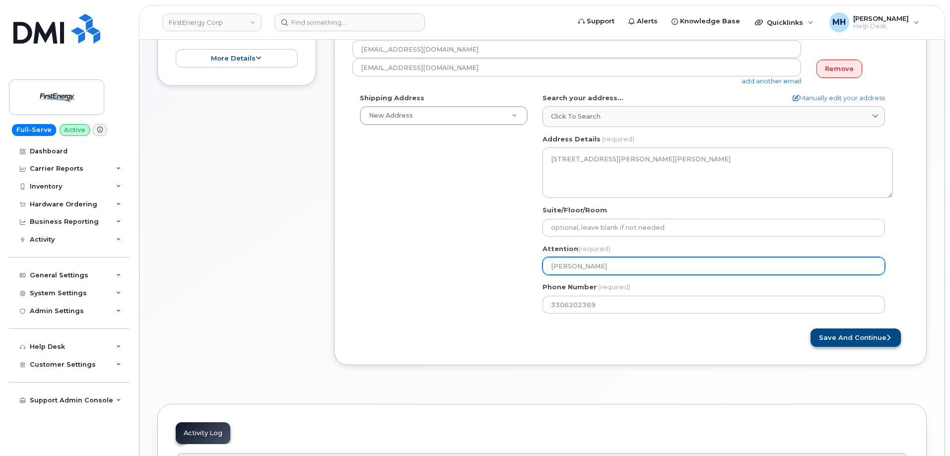
type input "Scott A Tafini"
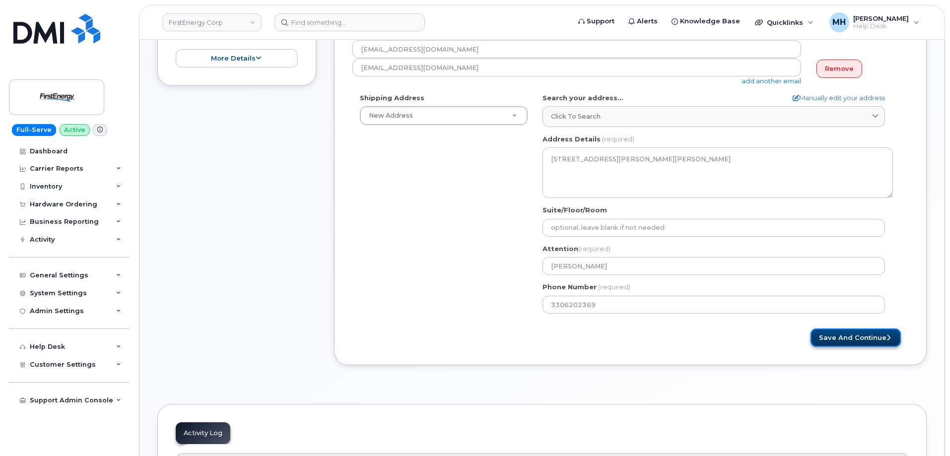
click at [846, 342] on button "Save and Continue" at bounding box center [856, 338] width 90 height 18
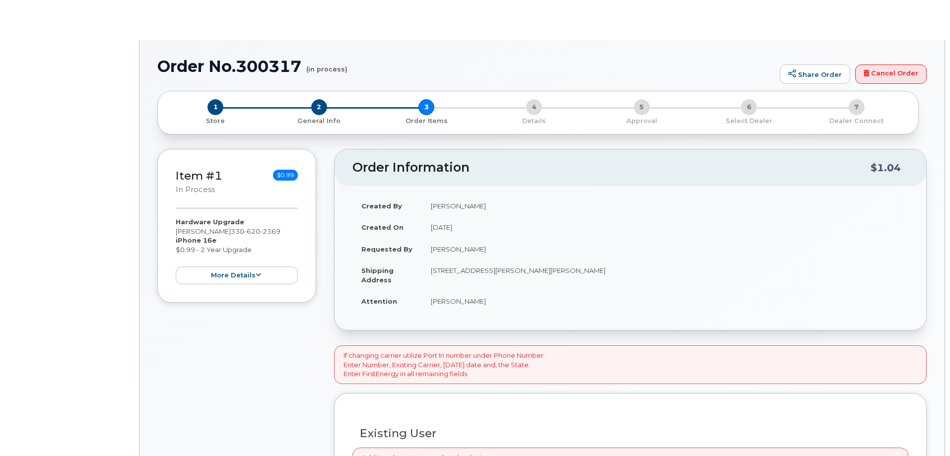
type input "[PERSON_NAME]"
select select "2077175"
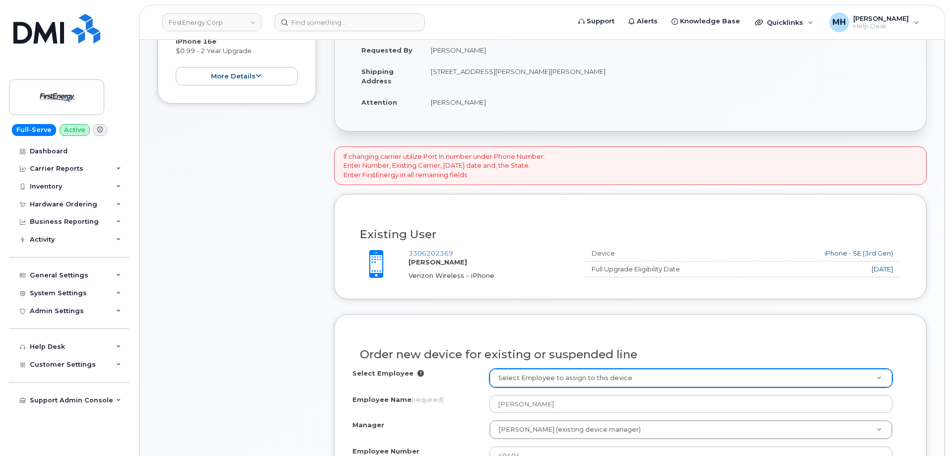
scroll to position [317, 0]
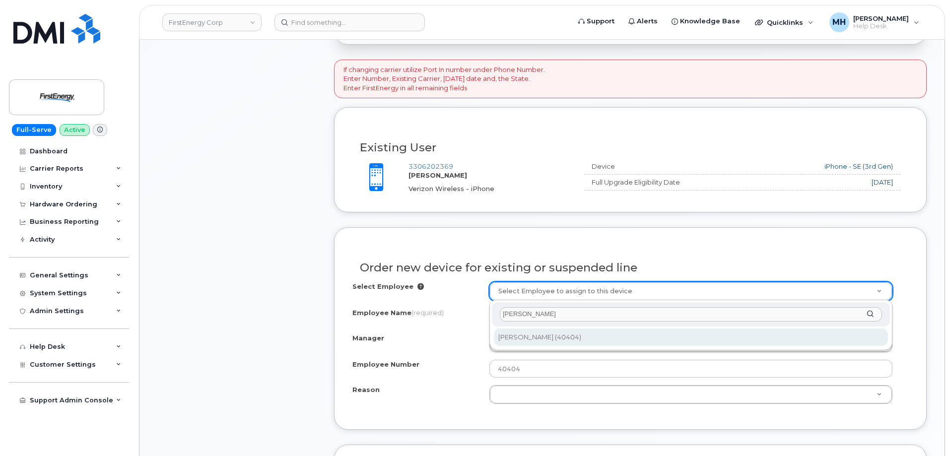
type input "[PERSON_NAME]"
type input "2070695"
type input "[PERSON_NAME]"
select select "2077175"
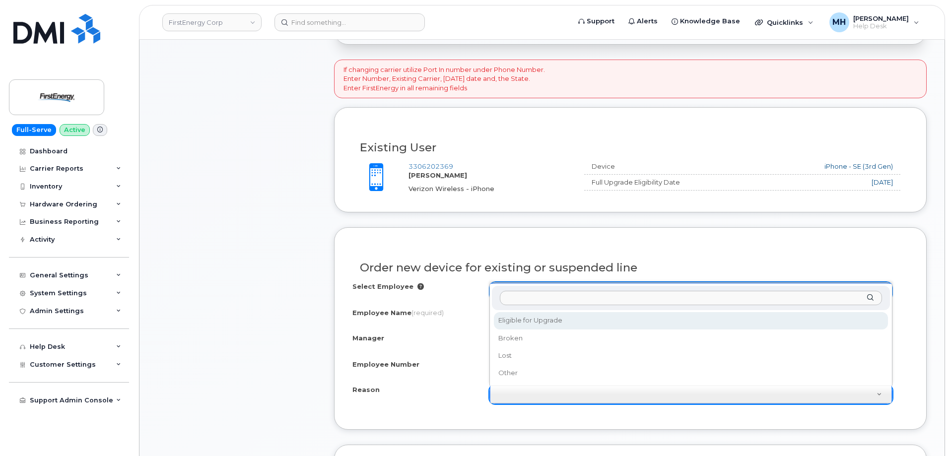
select select "eligible_for_upgrade"
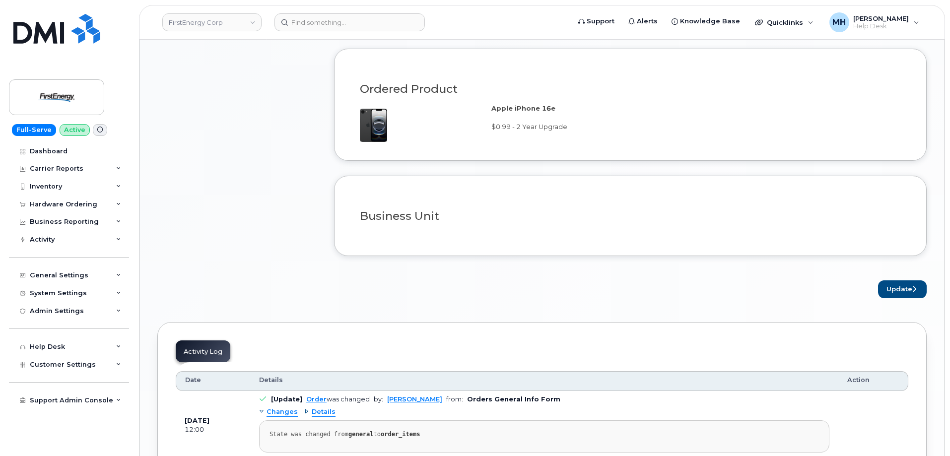
scroll to position [714, 0]
click at [891, 281] on button "Update" at bounding box center [902, 289] width 49 height 18
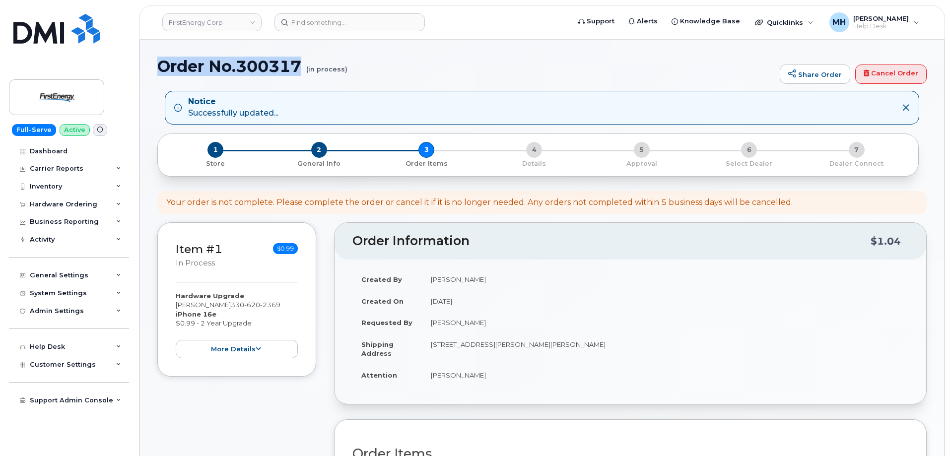
drag, startPoint x: 161, startPoint y: 68, endPoint x: 305, endPoint y: 68, distance: 143.5
click at [305, 68] on h1 "Order No.300317 (in process)" at bounding box center [466, 66] width 618 height 17
copy h1 "Order No.300317"
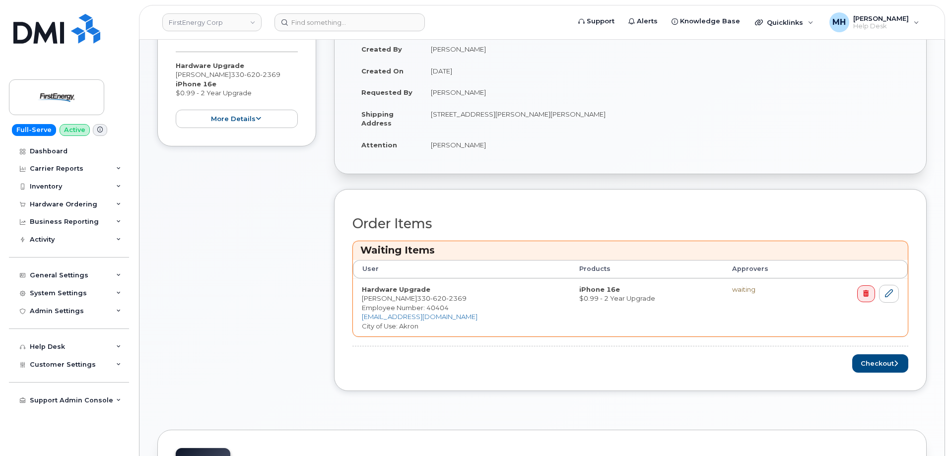
scroll to position [248, 0]
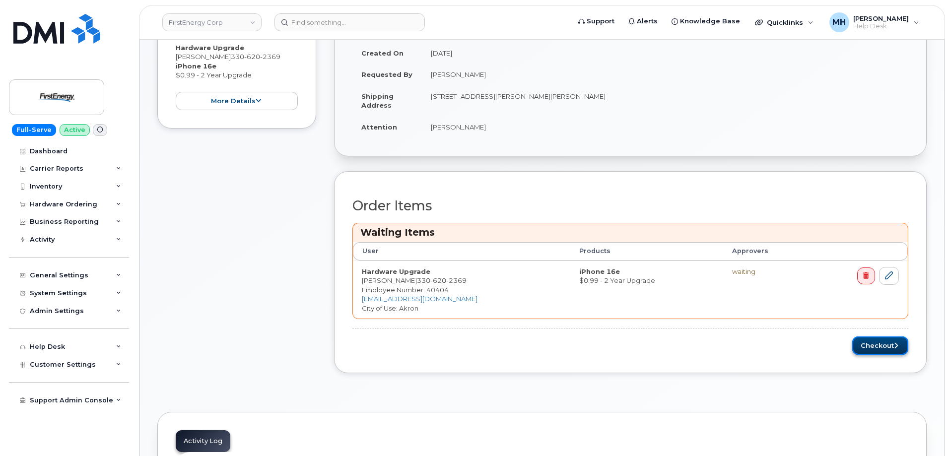
click at [866, 353] on button "Checkout" at bounding box center [881, 346] width 56 height 18
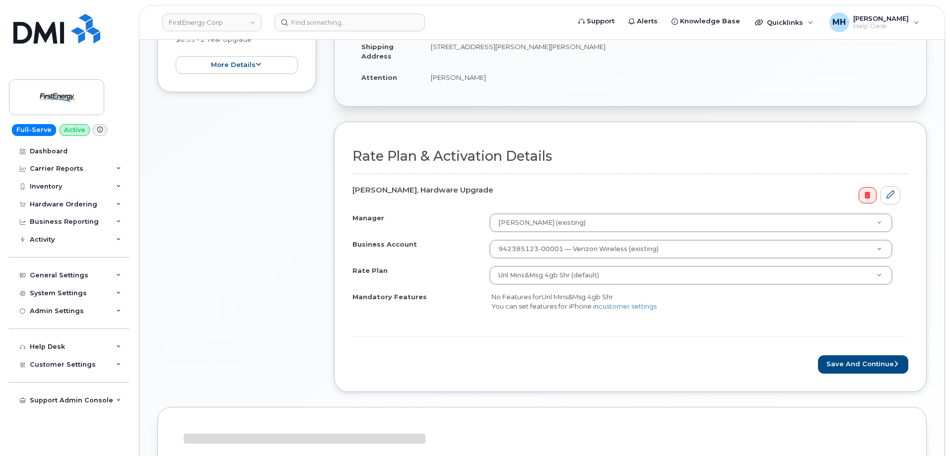
scroll to position [298, 0]
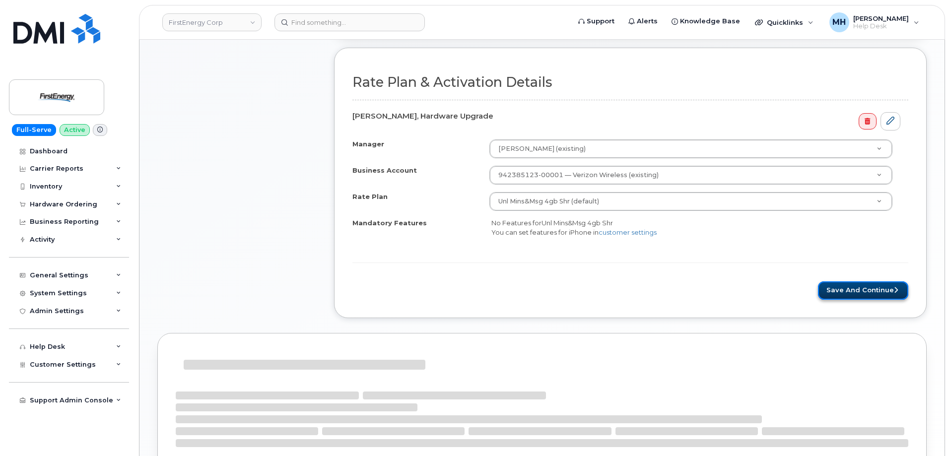
click at [896, 295] on button "Save and Continue" at bounding box center [863, 291] width 90 height 18
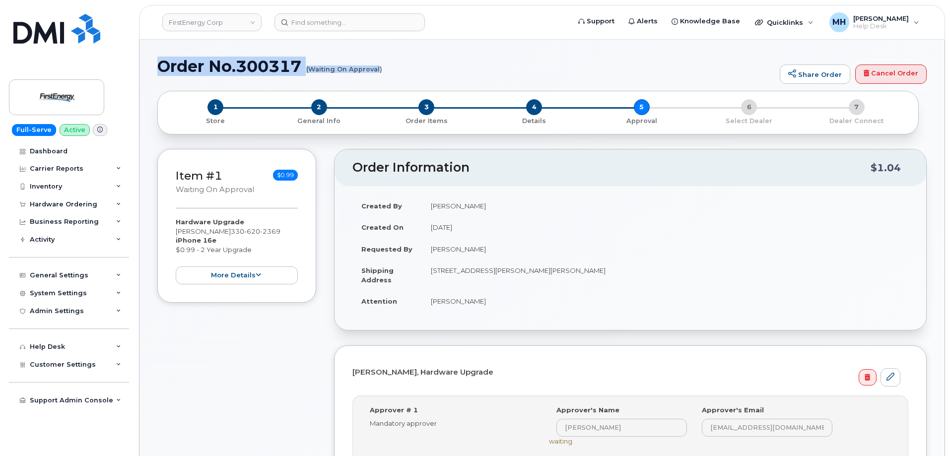
drag, startPoint x: 169, startPoint y: 66, endPoint x: 380, endPoint y: 70, distance: 211.5
copy h1 "Order No.300317 (Waiting On Approval"
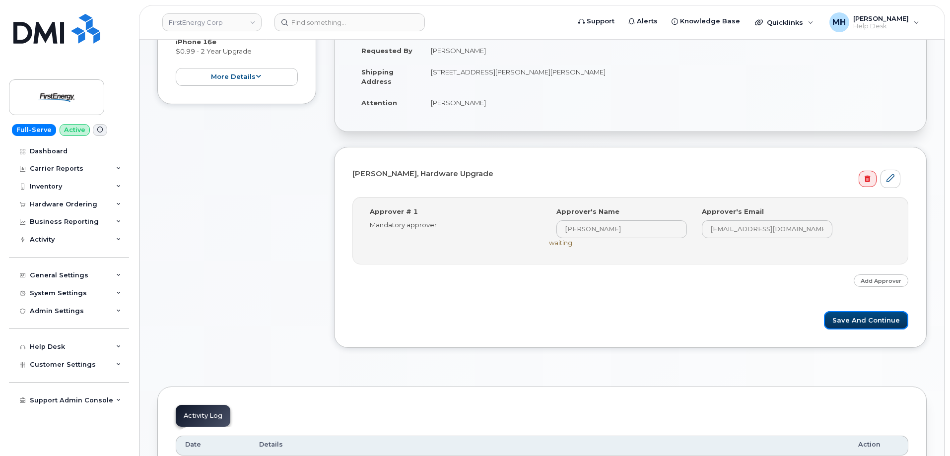
drag, startPoint x: 874, startPoint y: 321, endPoint x: 511, endPoint y: 319, distance: 363.0
click at [874, 321] on button "Save and Continue" at bounding box center [866, 320] width 84 height 18
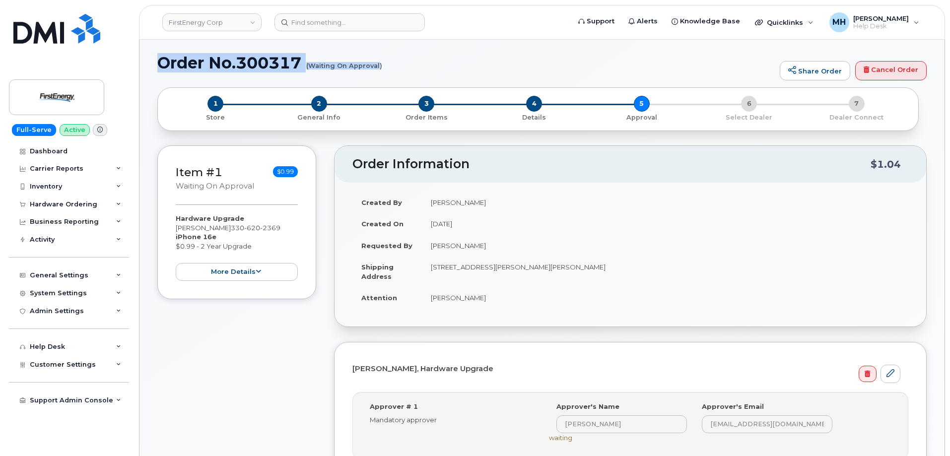
scroll to position [0, 0]
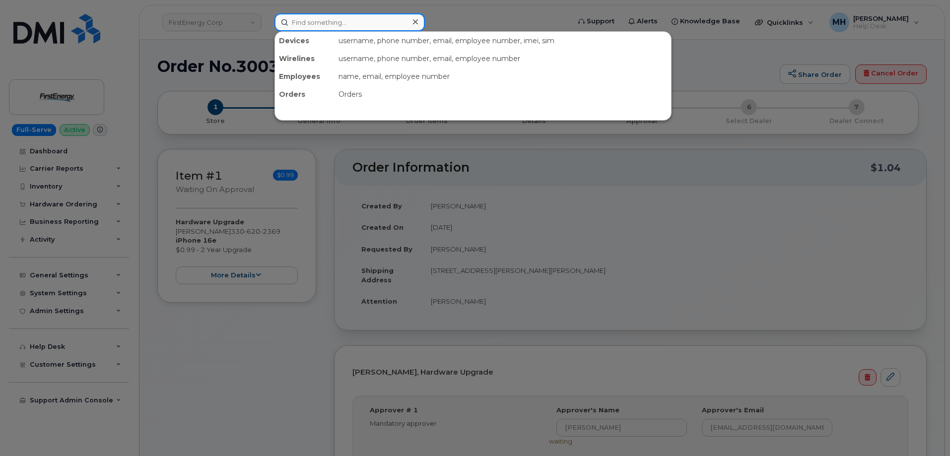
click at [377, 25] on input at bounding box center [350, 22] width 150 height 18
paste input "602-203-0138"
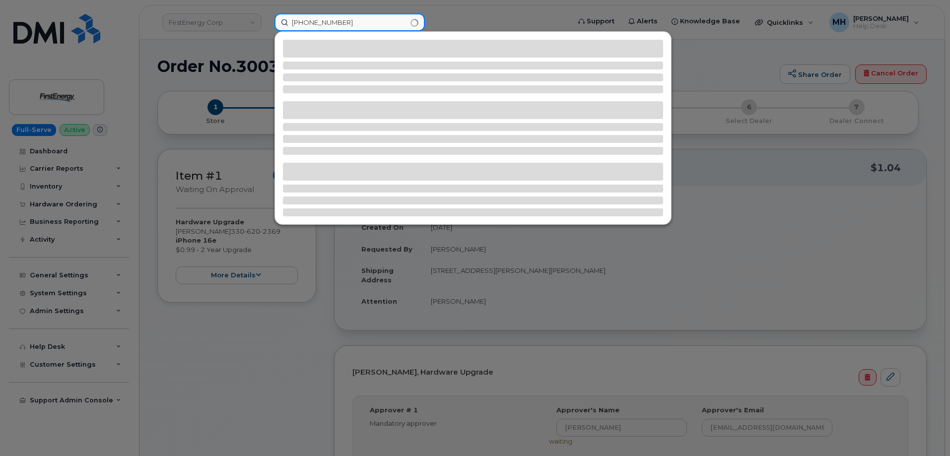
type input "602-203-0138"
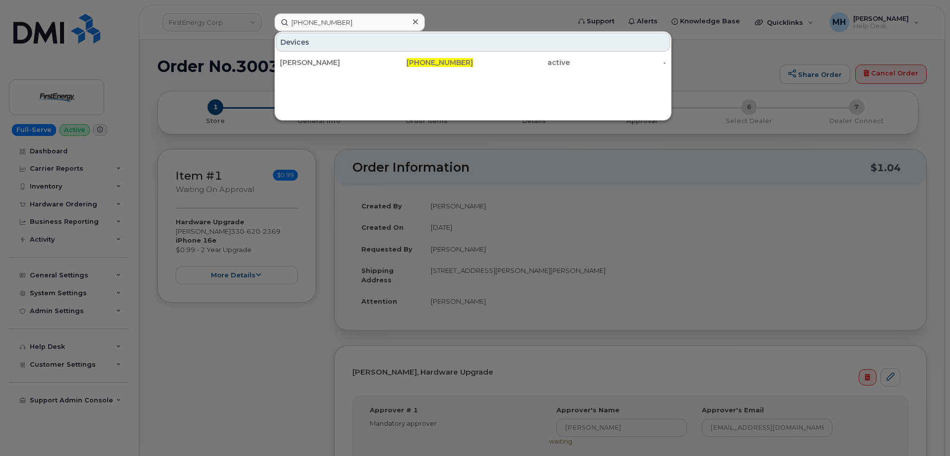
drag, startPoint x: 445, startPoint y: 64, endPoint x: 370, endPoint y: 77, distance: 76.7
click at [445, 64] on span "602-203-0138" at bounding box center [440, 62] width 67 height 9
